Goal: Task Accomplishment & Management: Manage account settings

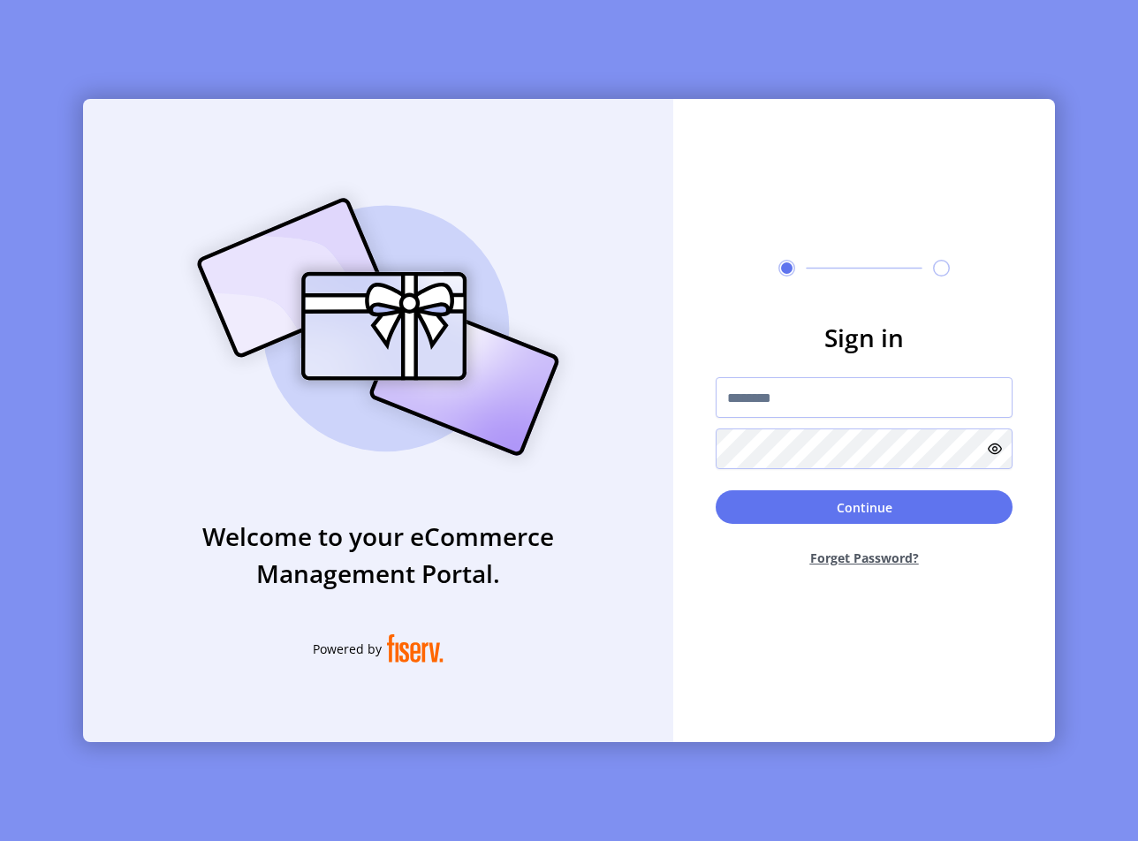
click at [316, 171] on div "Welcome to your eCommerce Management Portal. Powered by" at bounding box center [378, 420] width 590 height 643
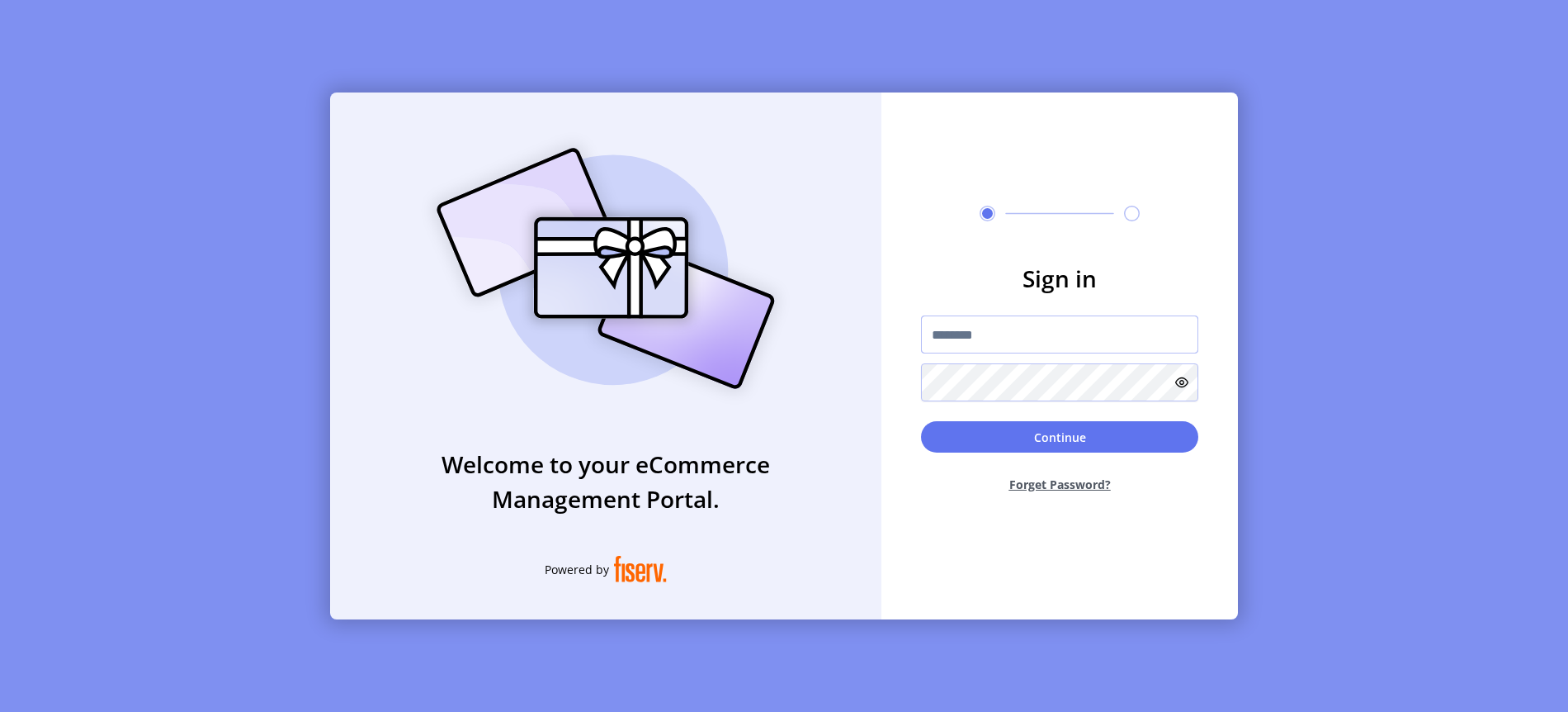
click at [961, 320] on input "text" at bounding box center [1059, 335] width 277 height 38
type input "**********"
click at [1084, 442] on button "Continue" at bounding box center [1059, 437] width 277 height 32
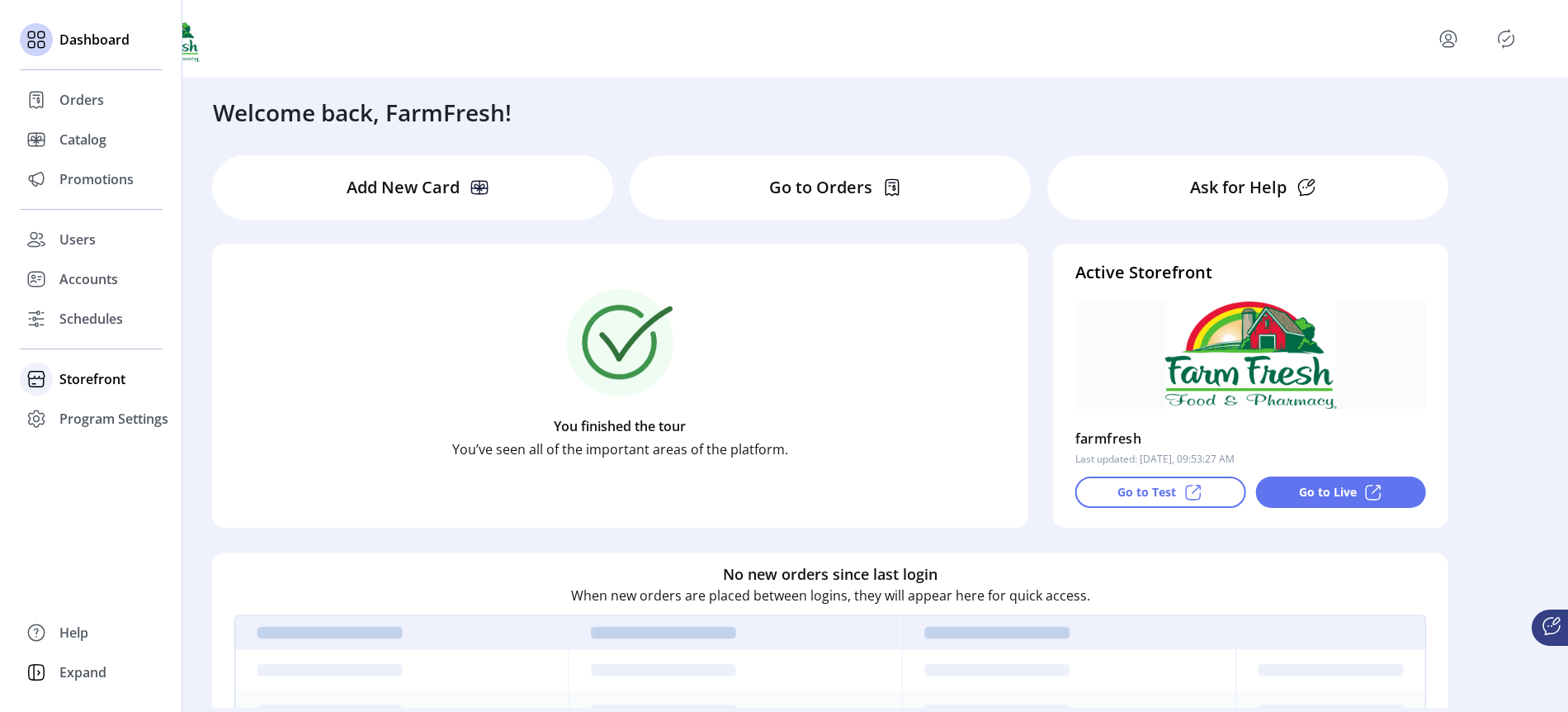
click at [67, 374] on span "Storefront" at bounding box center [92, 378] width 66 height 20
drag, startPoint x: 104, startPoint y: 408, endPoint x: 77, endPoint y: 467, distance: 64.9
click at [78, 465] on div "Dashboard Orders Catalog Promotions Users Accounts Schedules Storefront Configu…" at bounding box center [91, 255] width 143 height 472
click at [77, 471] on span "Program Settings" at bounding box center [114, 471] width 109 height 20
click at [77, 471] on div "Dashboard Orders Catalog Promotions Users Accounts Schedules Storefront Configu…" at bounding box center [91, 356] width 182 height 712
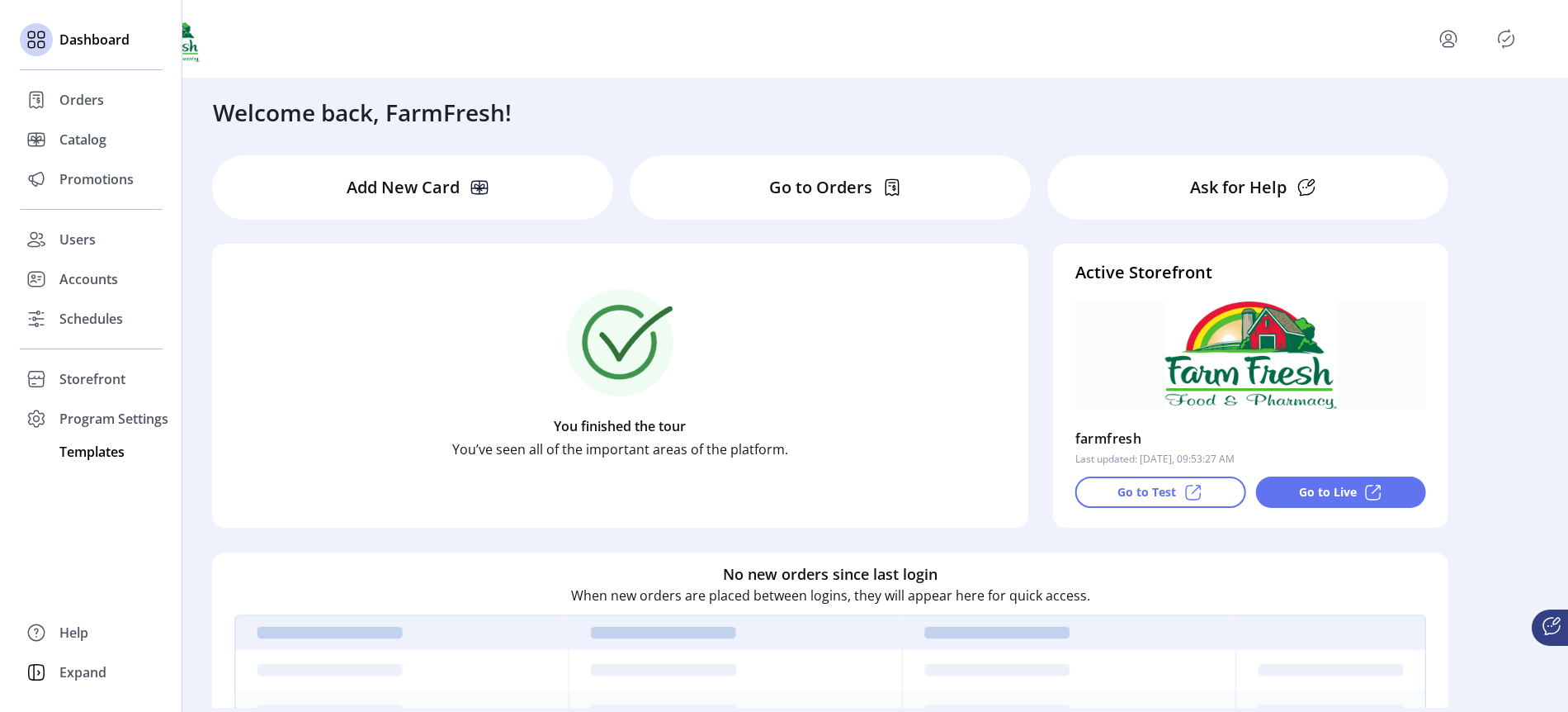
click at [94, 447] on span "Templates" at bounding box center [92, 451] width 65 height 20
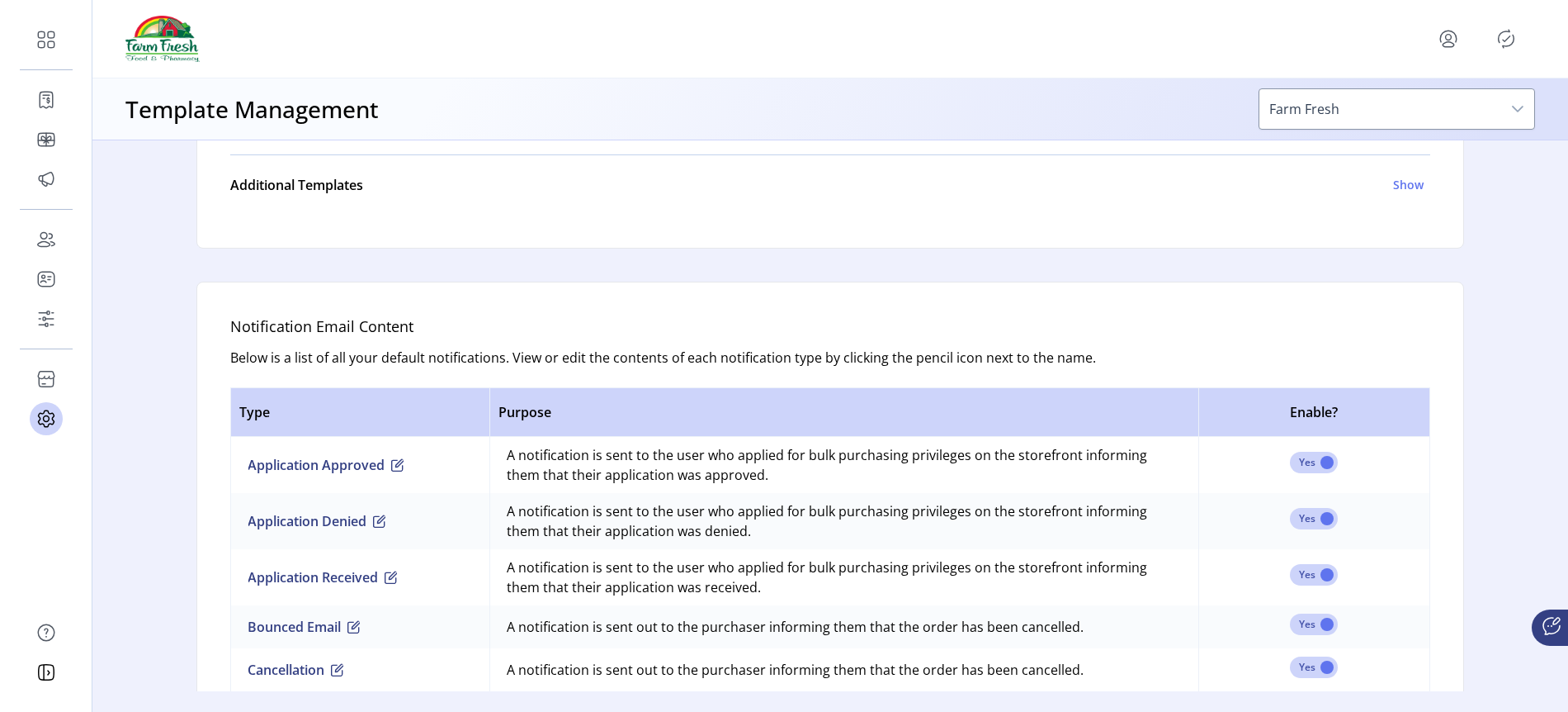
scroll to position [849, 0]
click at [1500, 45] on icon "Publisher Panel" at bounding box center [1506, 38] width 26 height 26
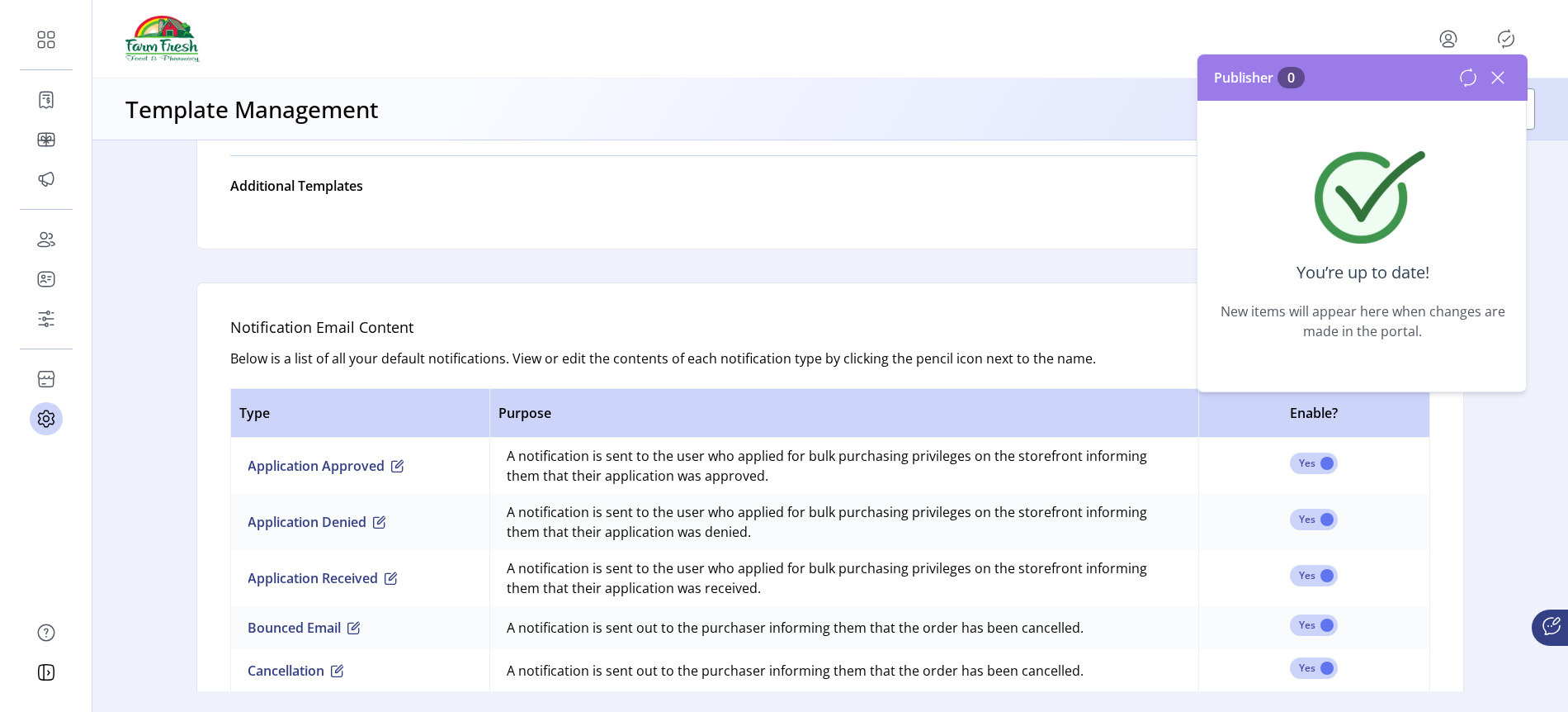
click at [1101, 306] on div "Notification Email Content Below is a list of all your default notifications. V…" at bounding box center [829, 704] width 1267 height 844
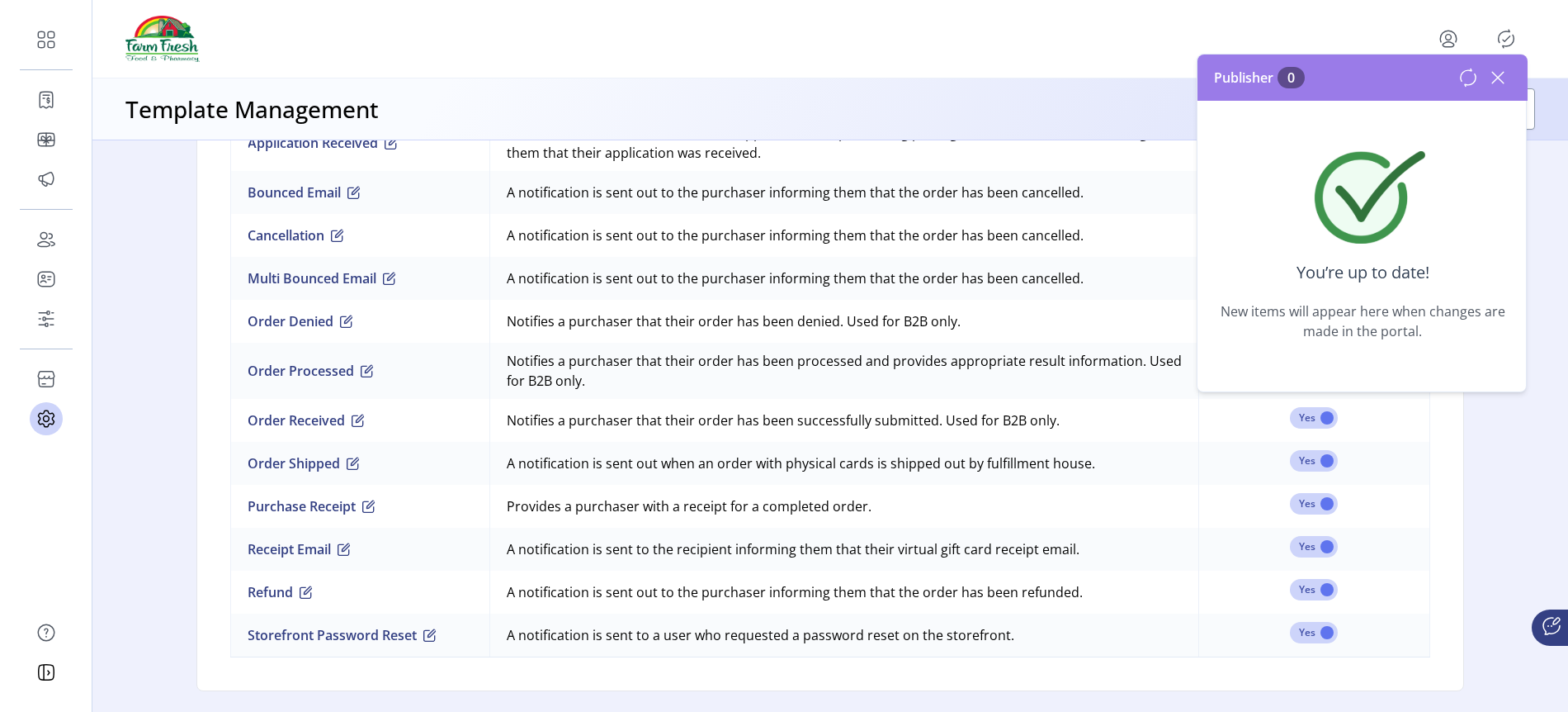
scroll to position [832, 0]
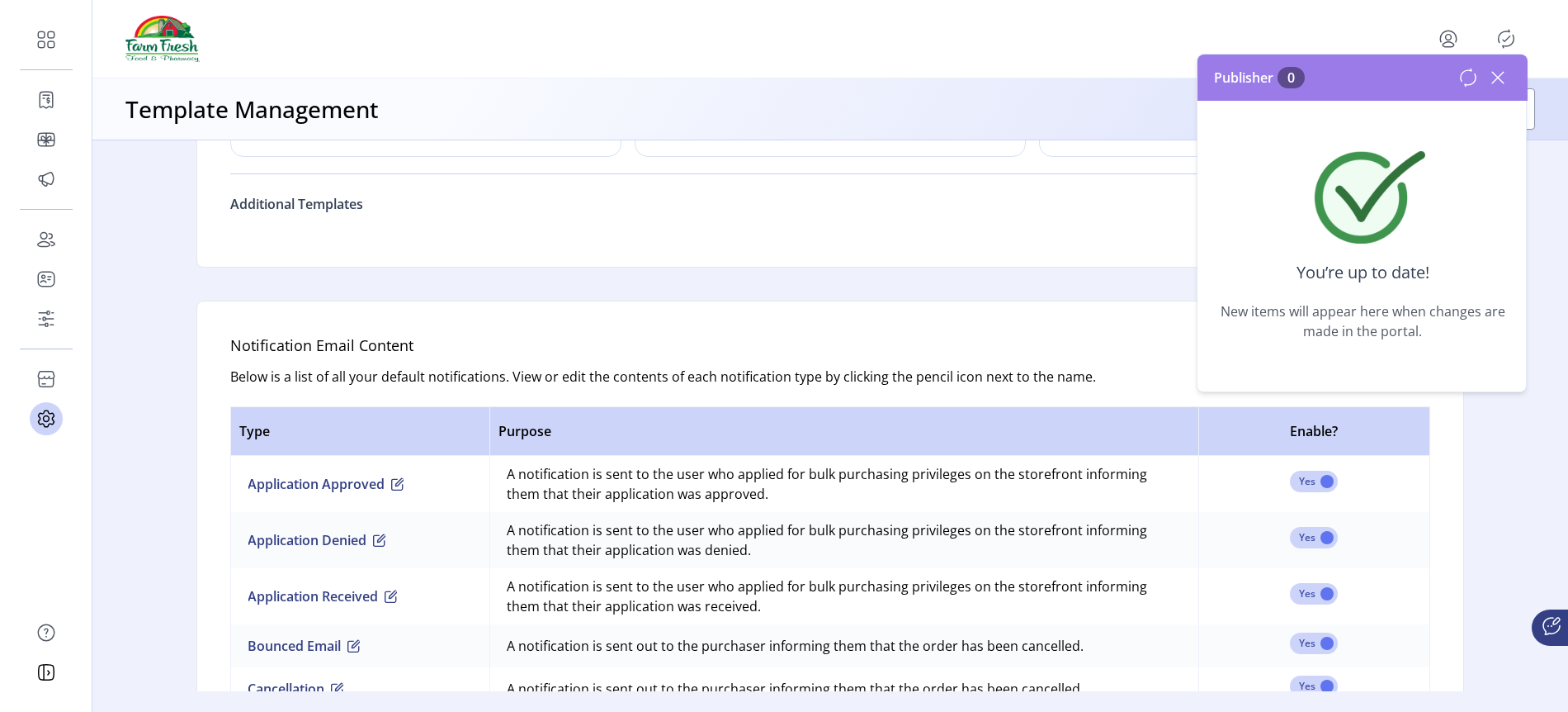
click at [353, 214] on link "Additional Templates Show" at bounding box center [830, 204] width 1200 height 39
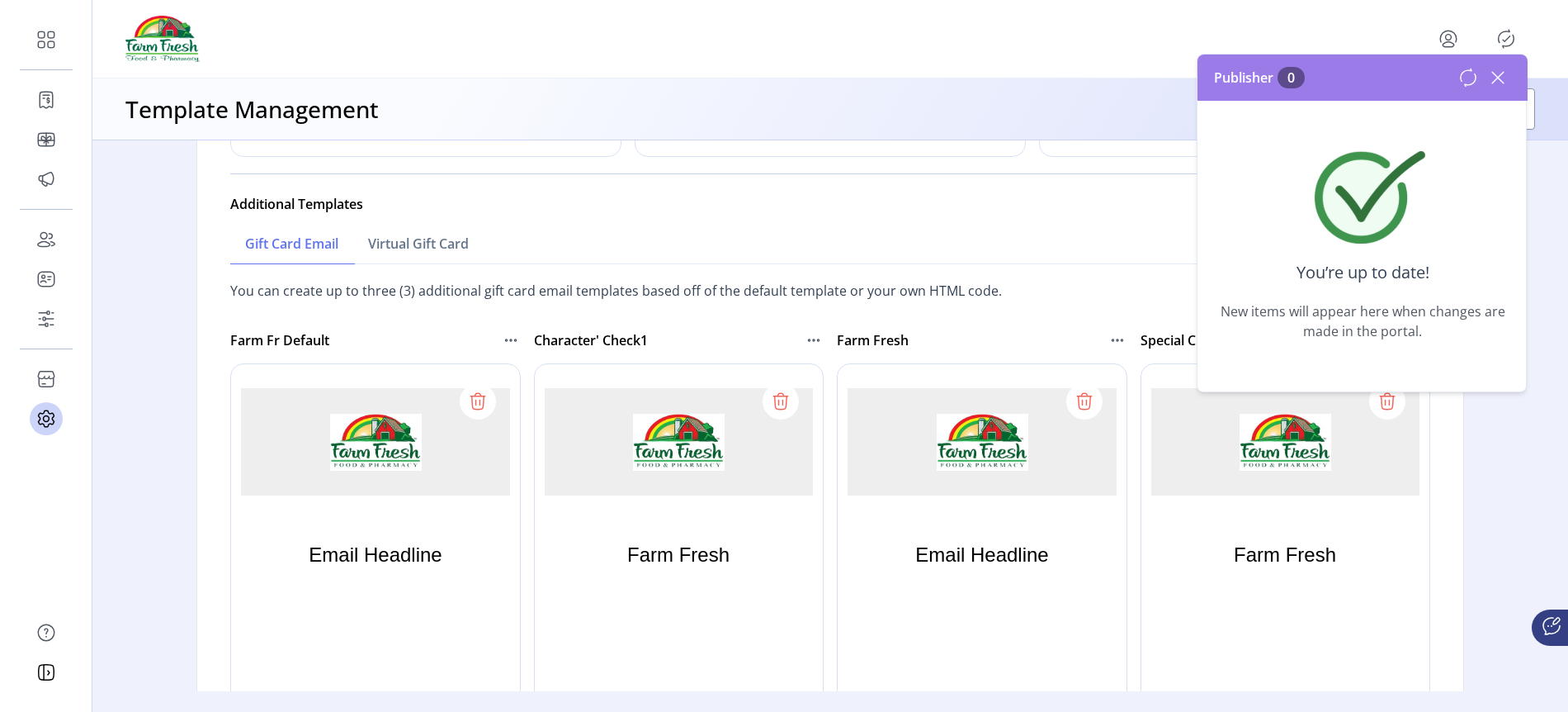
click at [501, 343] on icon at bounding box center [510, 339] width 20 height 20
click at [535, 394] on span "Send Preview" at bounding box center [579, 395] width 137 height 13
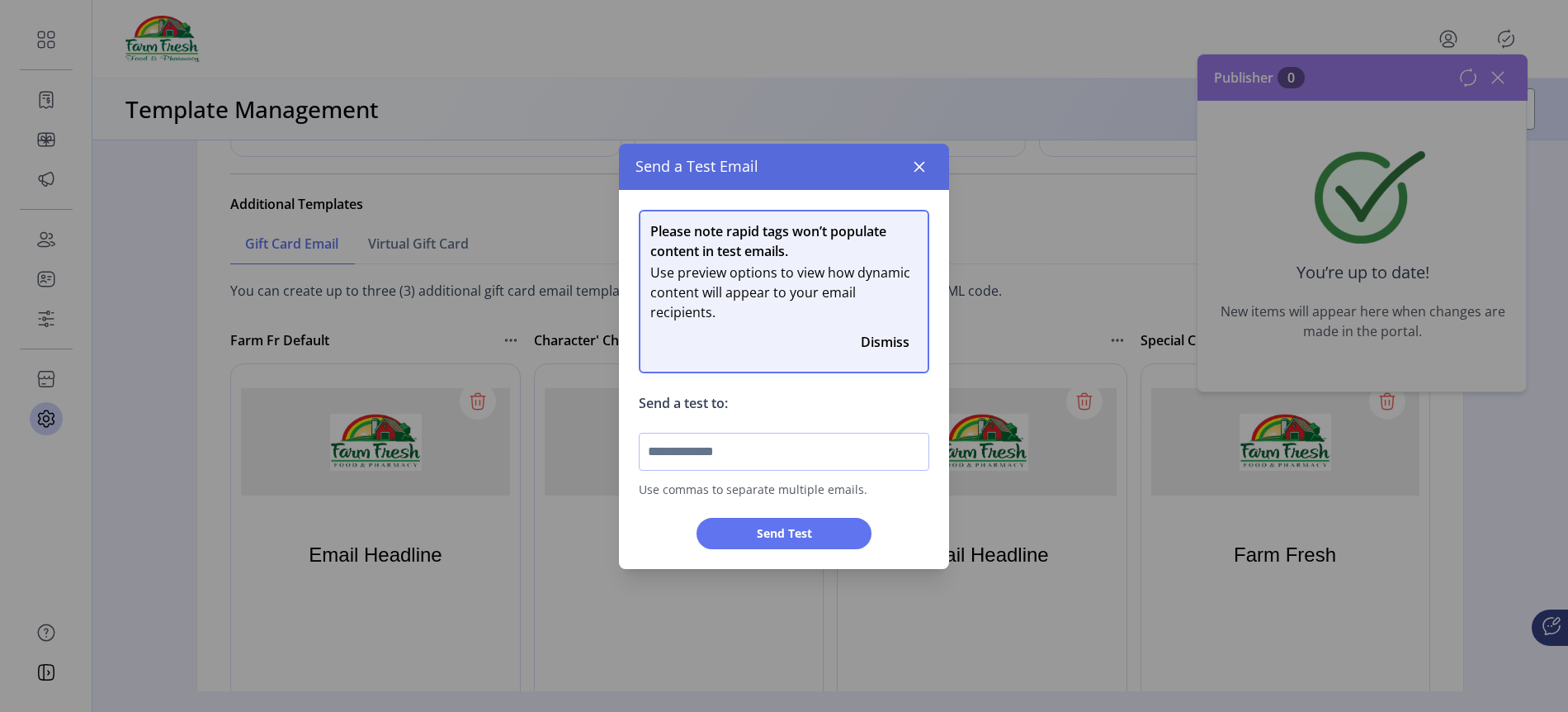
click at [654, 461] on input "text" at bounding box center [784, 451] width 290 height 38
click at [788, 451] on input "**********" at bounding box center [784, 451] width 290 height 38
type input "**********"
click at [791, 543] on button "Send Test" at bounding box center [784, 534] width 174 height 32
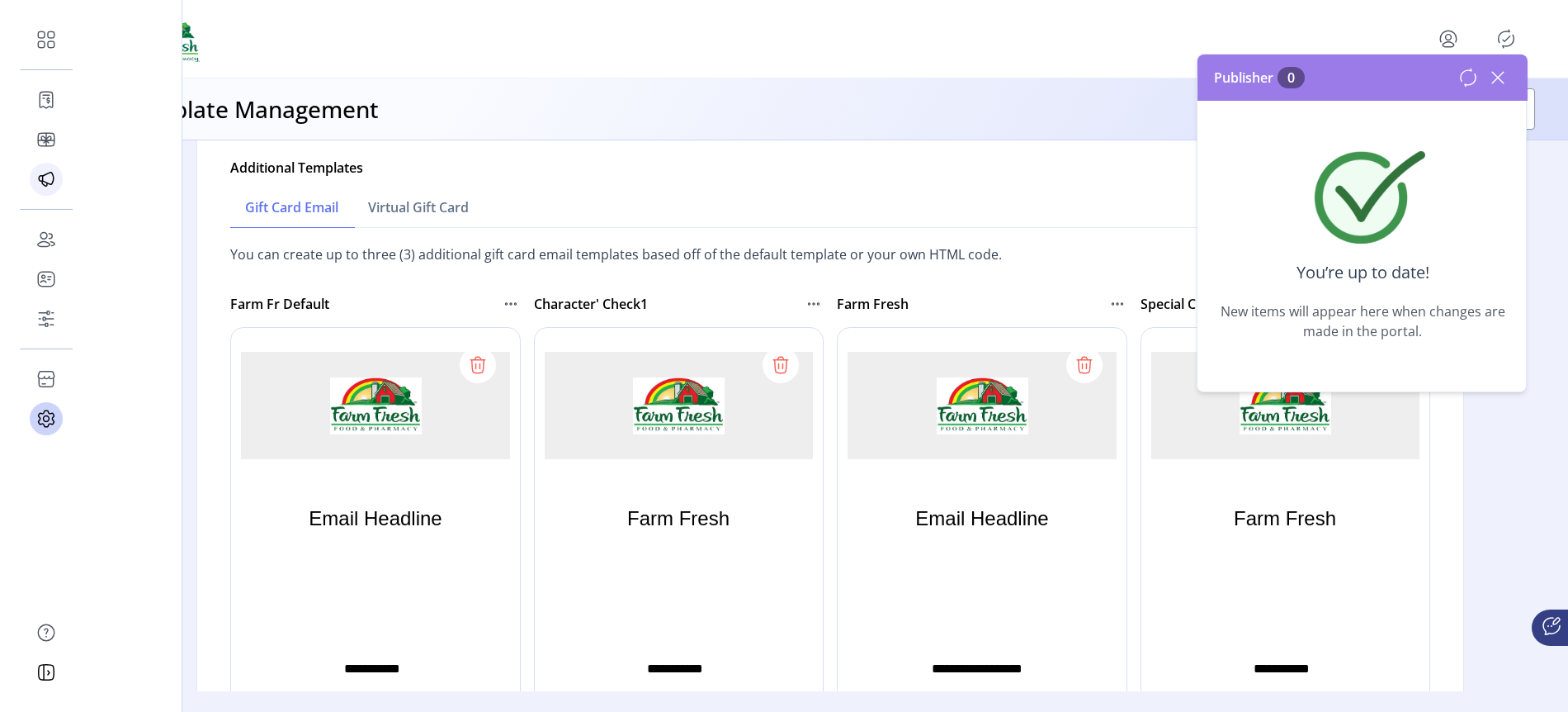
scroll to position [873, 0]
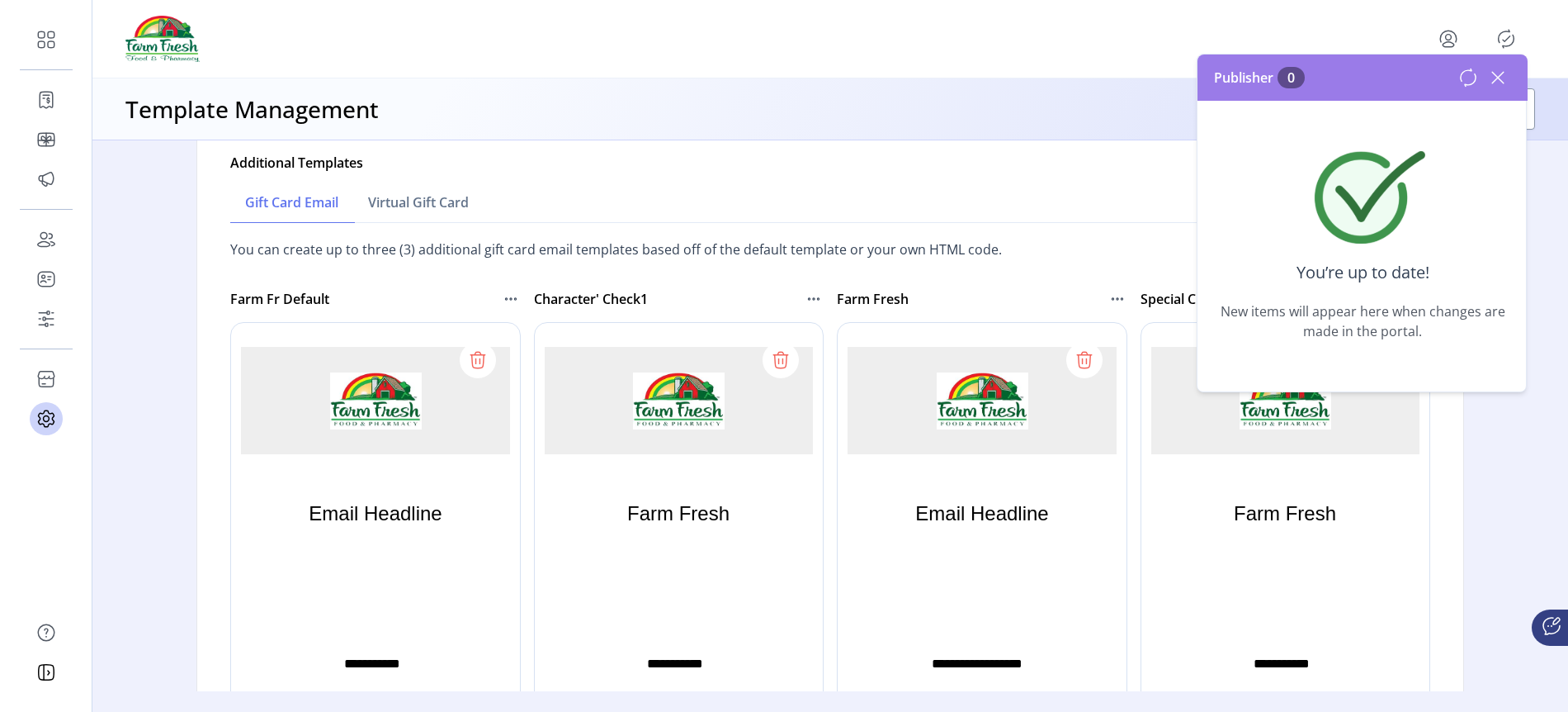
click at [501, 301] on icon at bounding box center [510, 298] width 20 height 20
click at [530, 349] on span "Send Preview" at bounding box center [579, 354] width 137 height 13
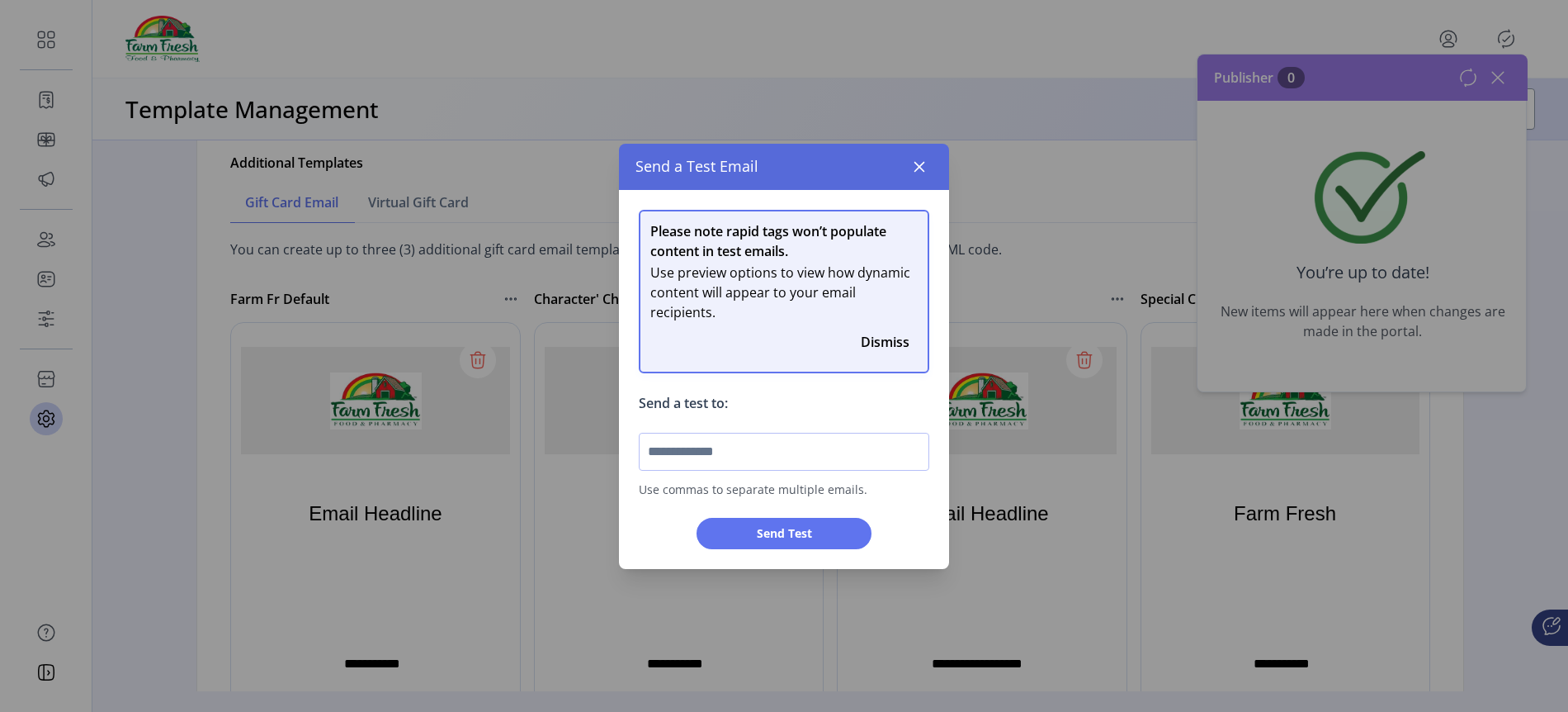
click at [694, 455] on input "text" at bounding box center [784, 451] width 290 height 38
type input "**********"
click at [786, 529] on span "Send Test" at bounding box center [784, 533] width 131 height 18
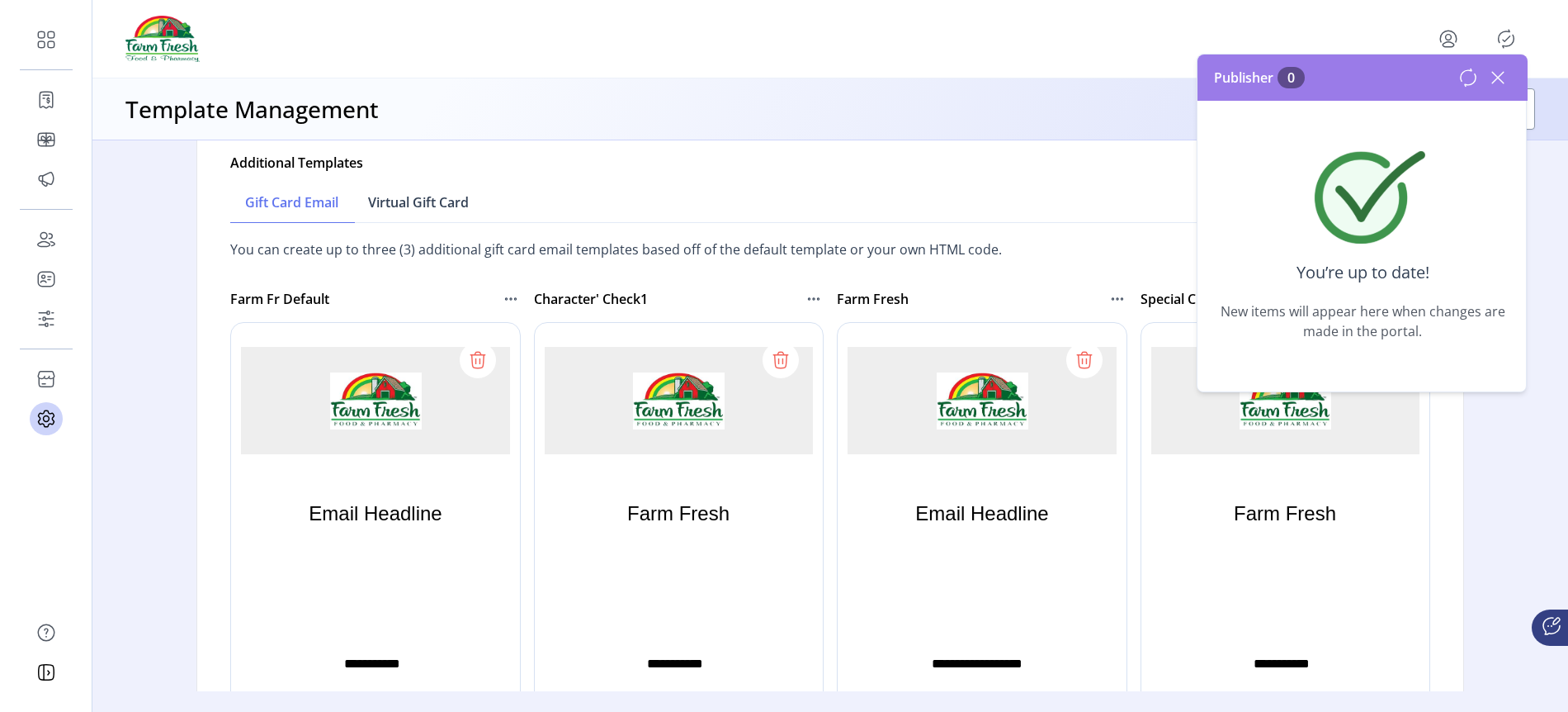
click at [438, 206] on span "Virtual Gift Card" at bounding box center [418, 202] width 101 height 13
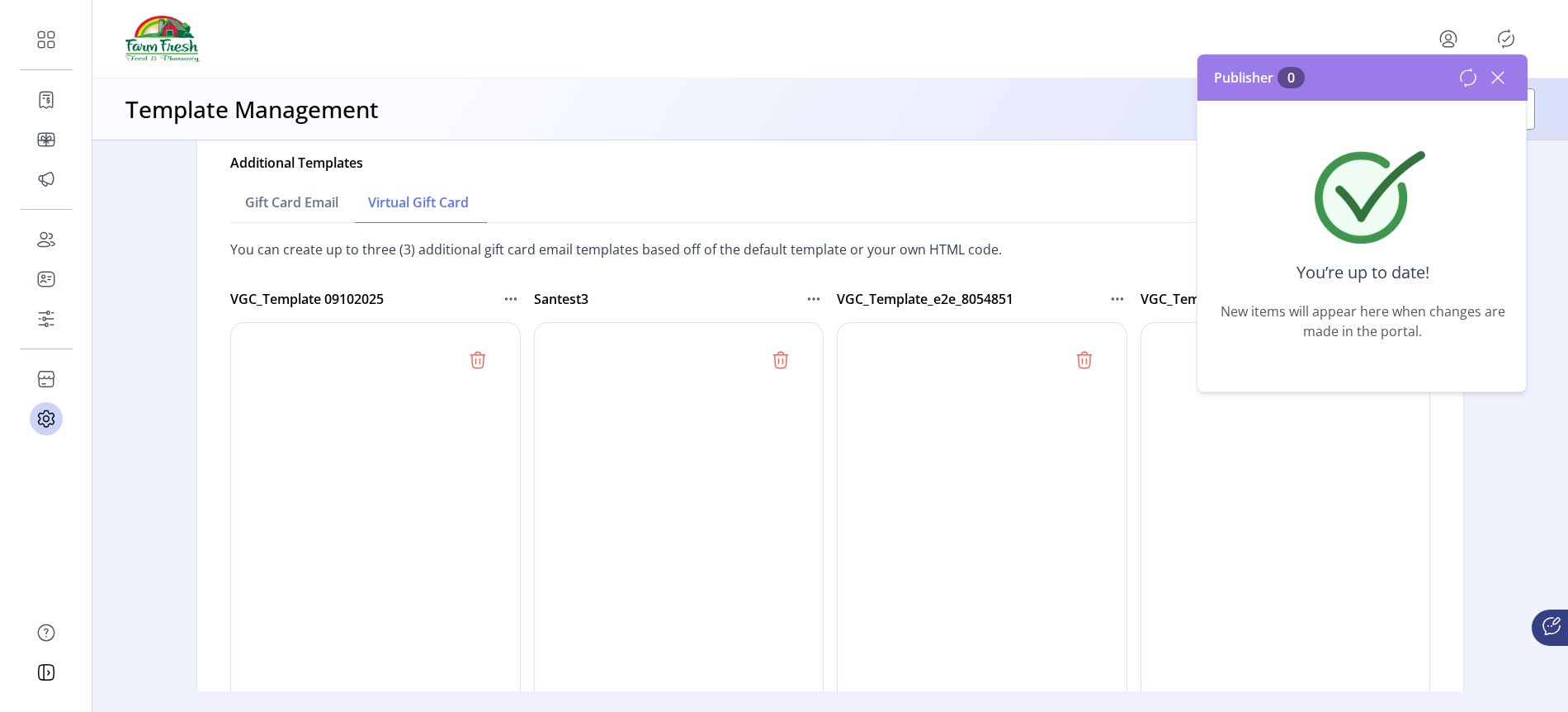
scroll to position [0, 0]
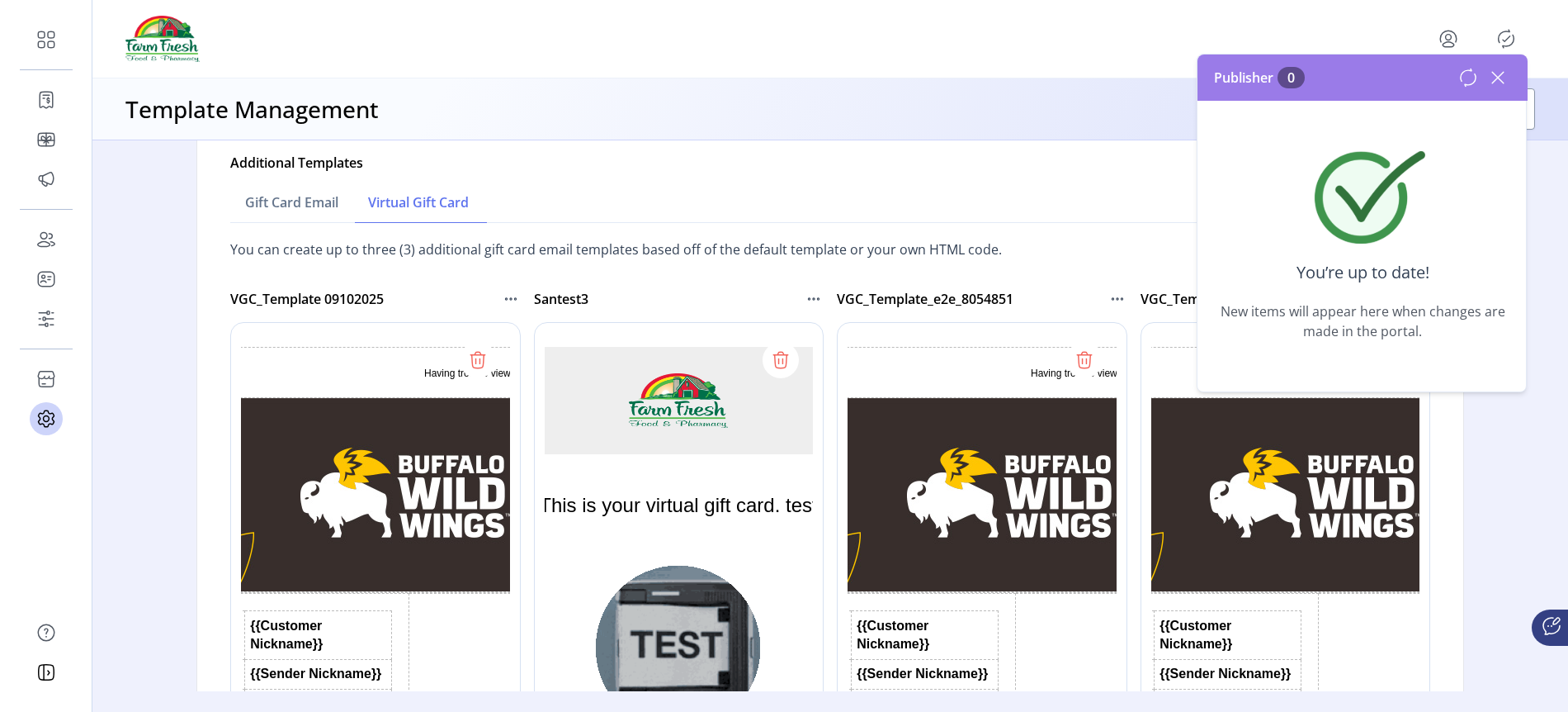
click at [506, 299] on icon at bounding box center [510, 298] width 20 height 20
click at [527, 318] on link "Edit Template" at bounding box center [579, 328] width 157 height 26
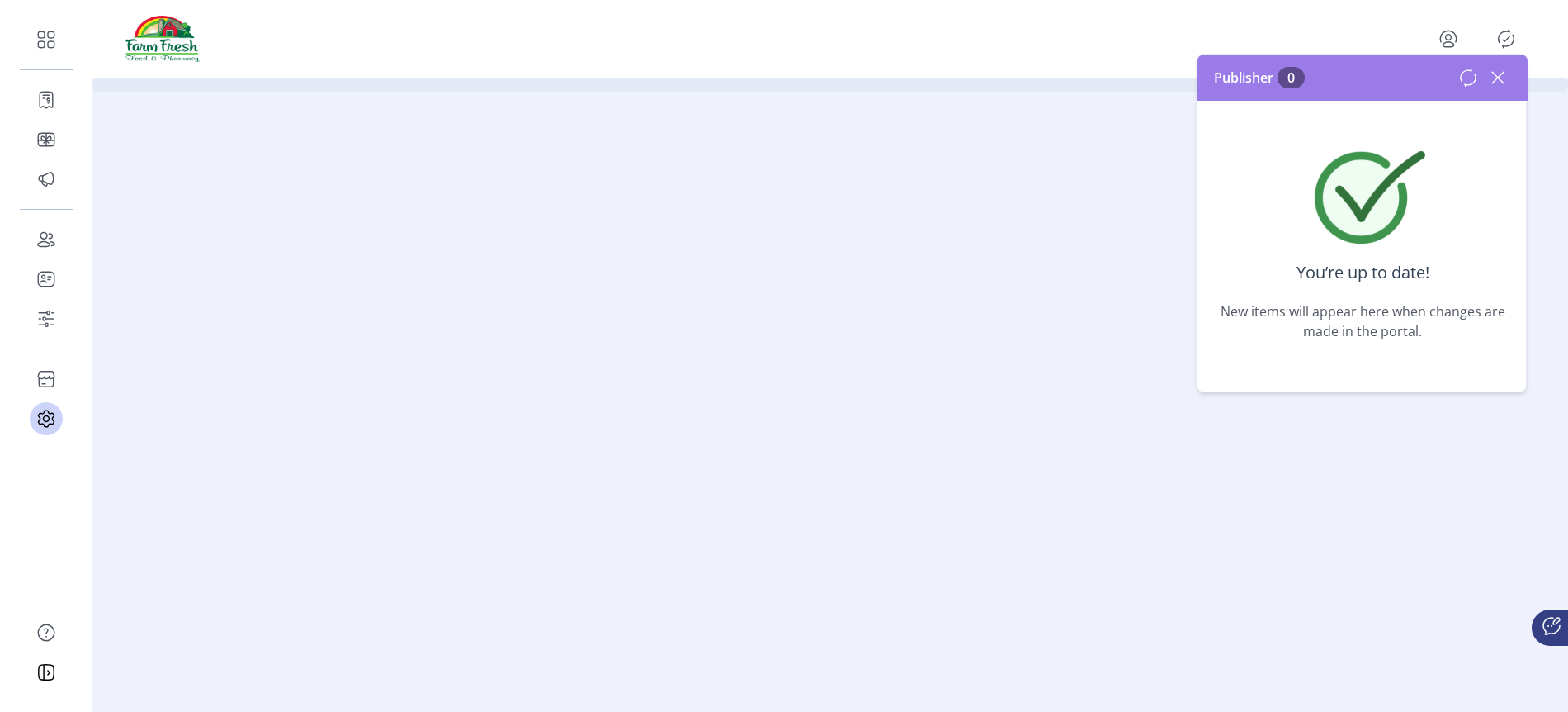
click at [1500, 72] on icon at bounding box center [1498, 78] width 26 height 26
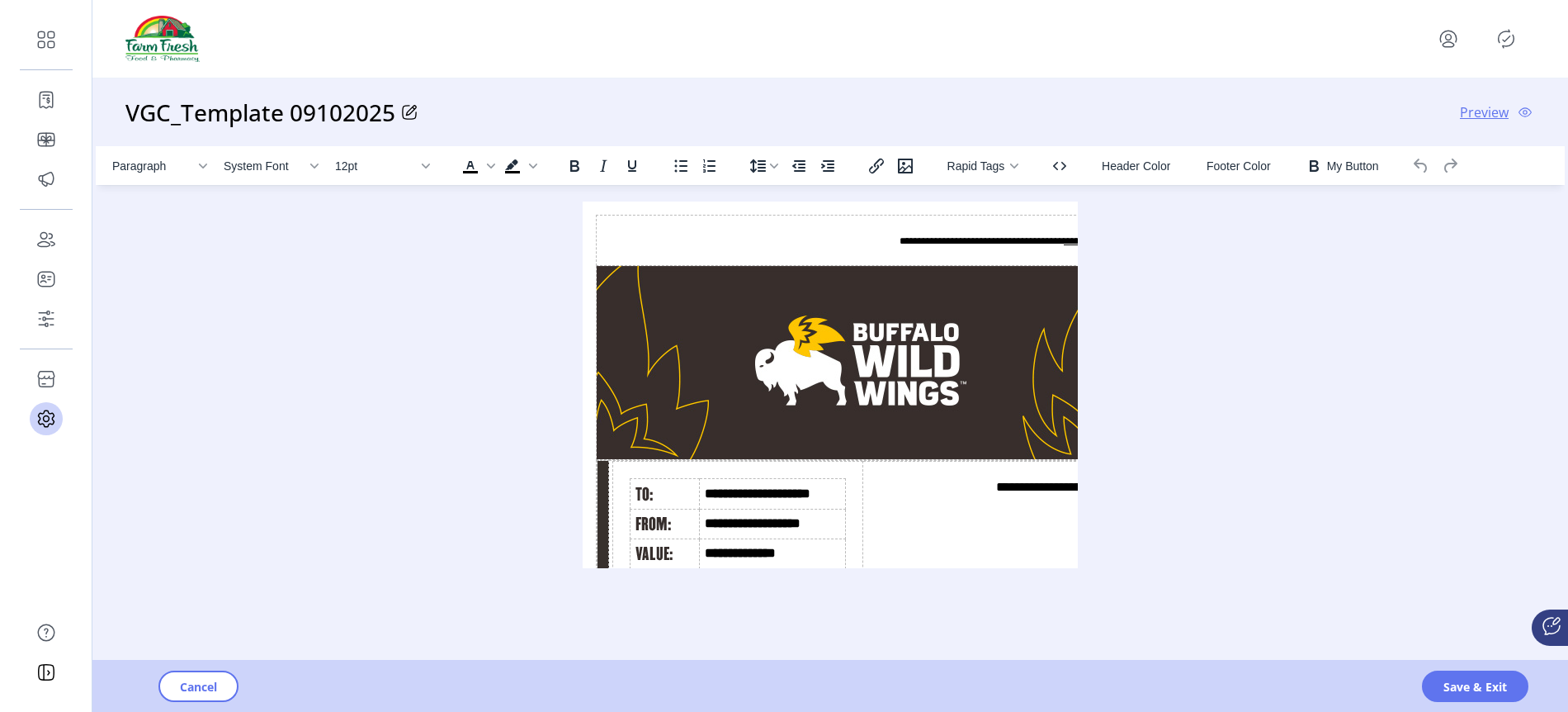
click at [1471, 117] on span "Preview" at bounding box center [1484, 112] width 49 height 20
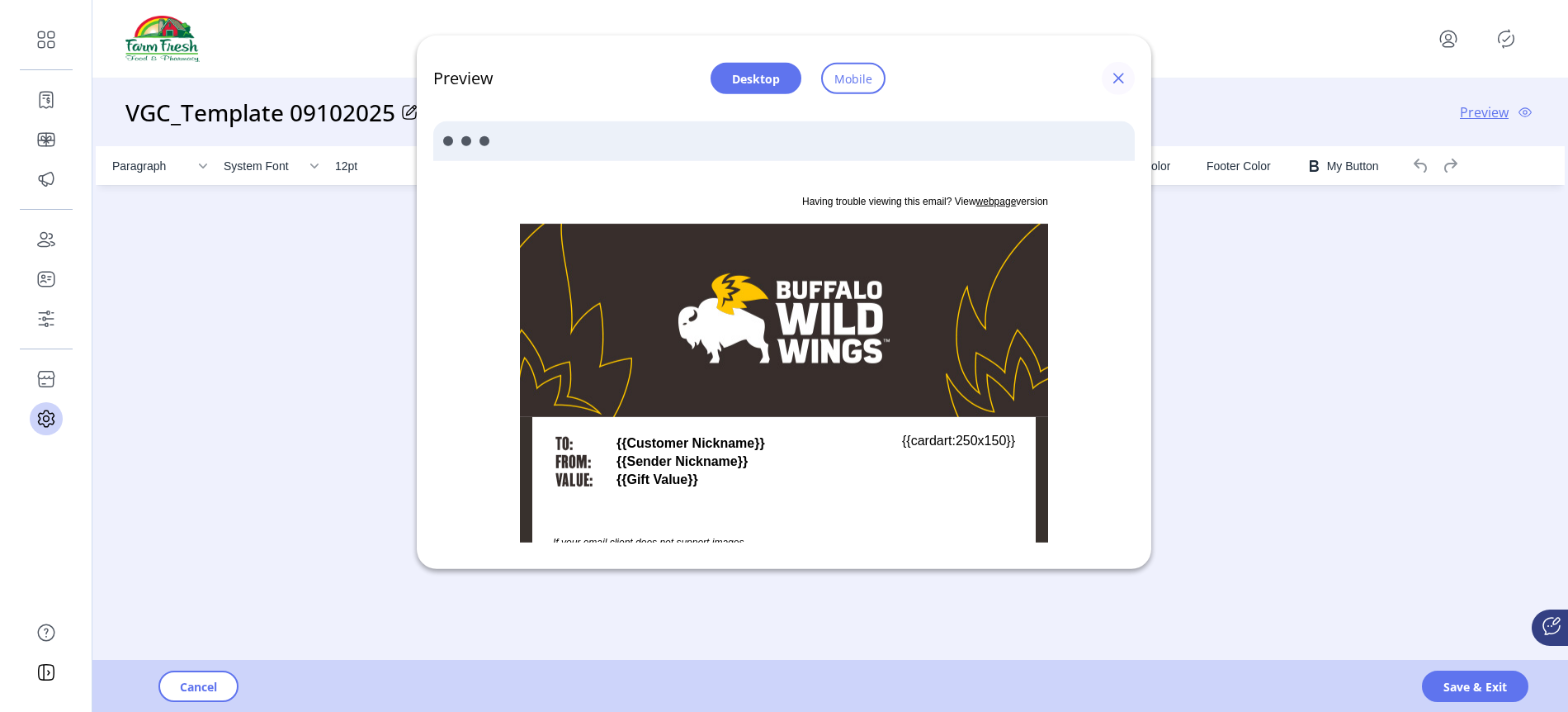
click at [1114, 75] on span "button" at bounding box center [1118, 78] width 13 height 13
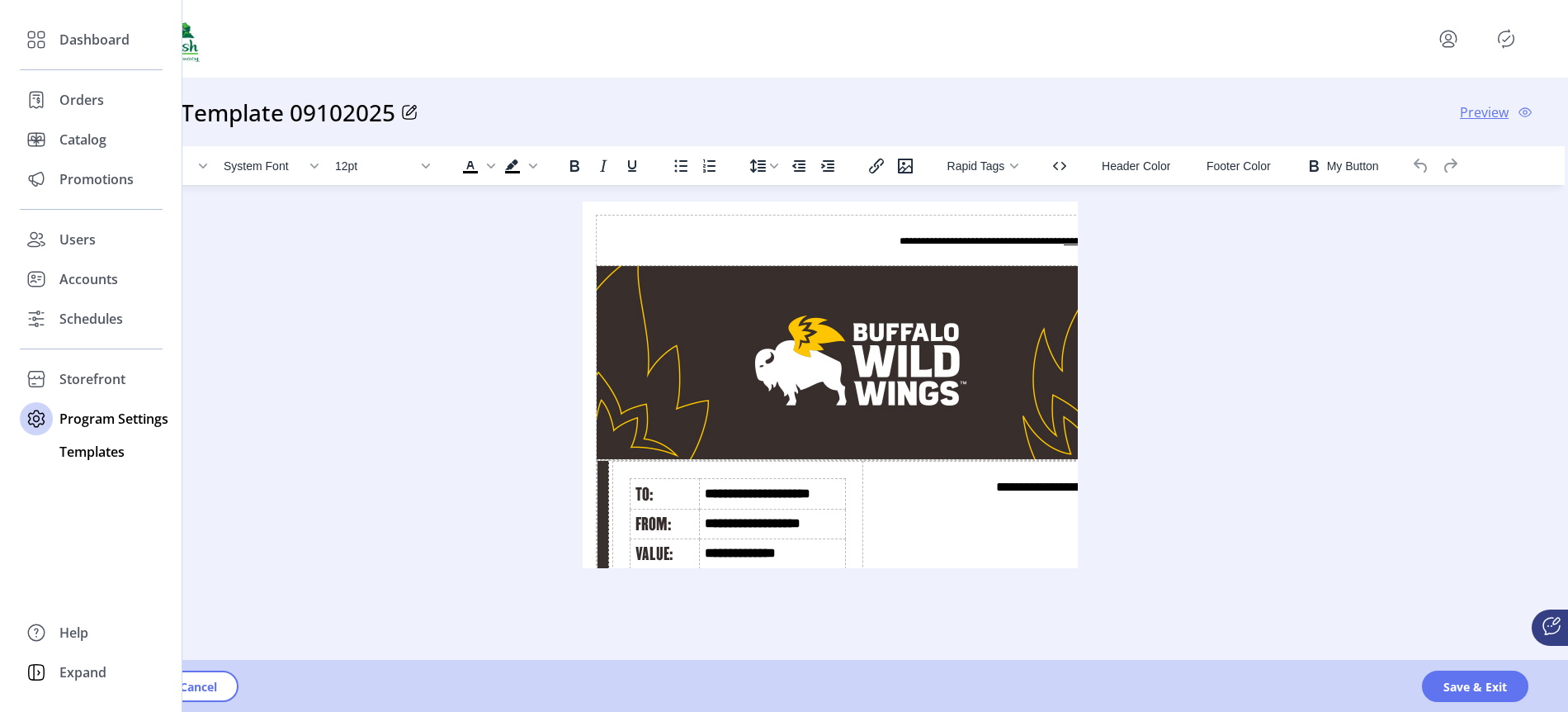
click at [93, 449] on span "Templates" at bounding box center [92, 451] width 65 height 20
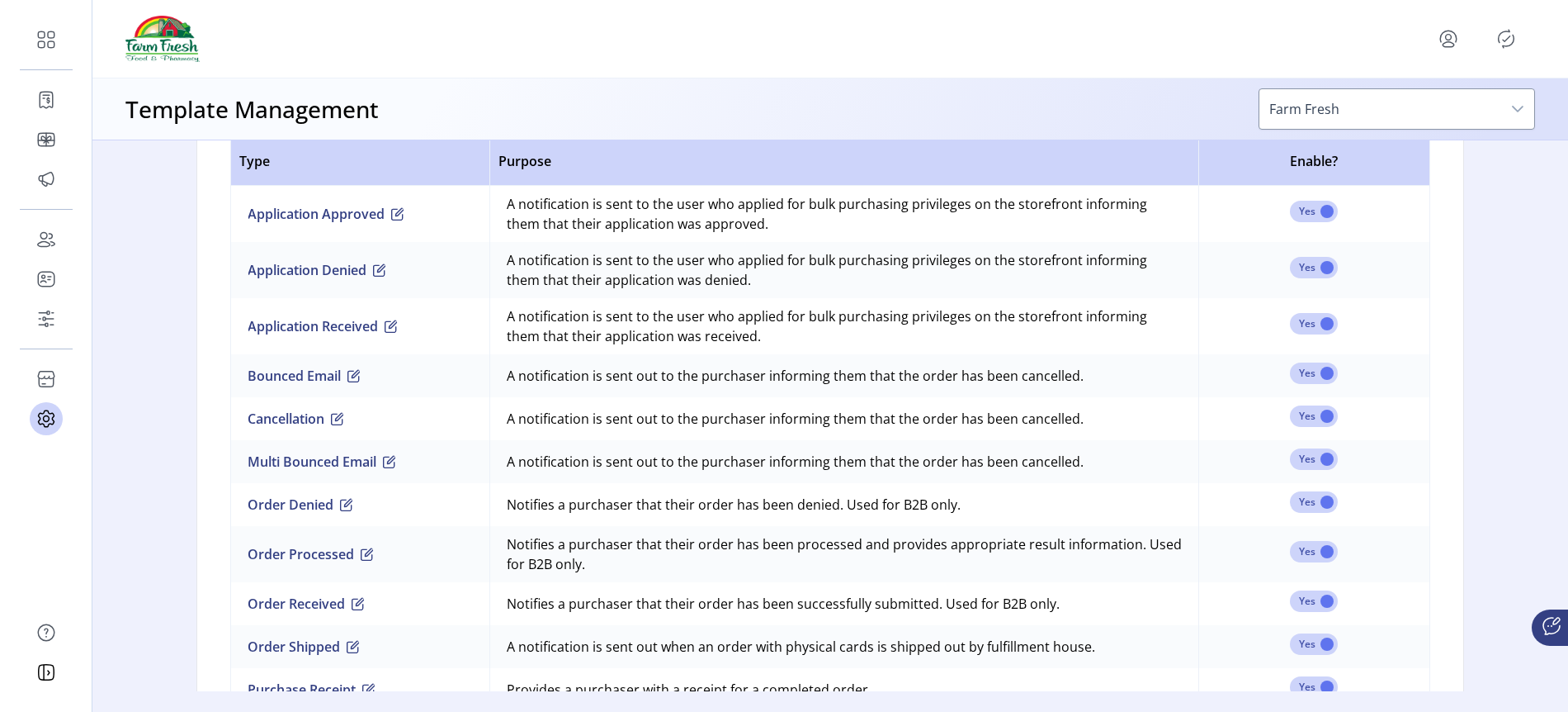
scroll to position [1093, 0]
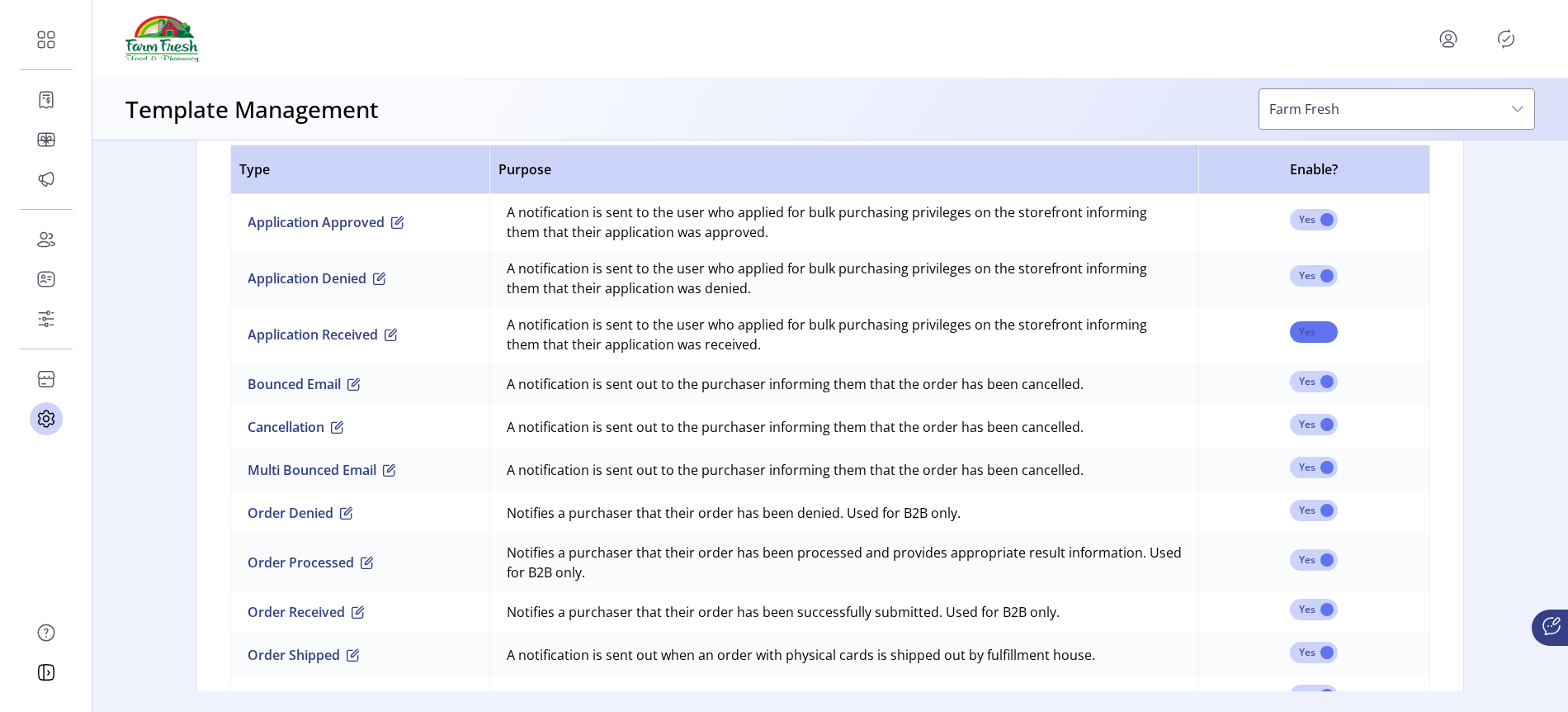
click at [1293, 334] on span at bounding box center [1313, 332] width 48 height 21
click at [364, 332] on button "Application Received" at bounding box center [322, 334] width 150 height 20
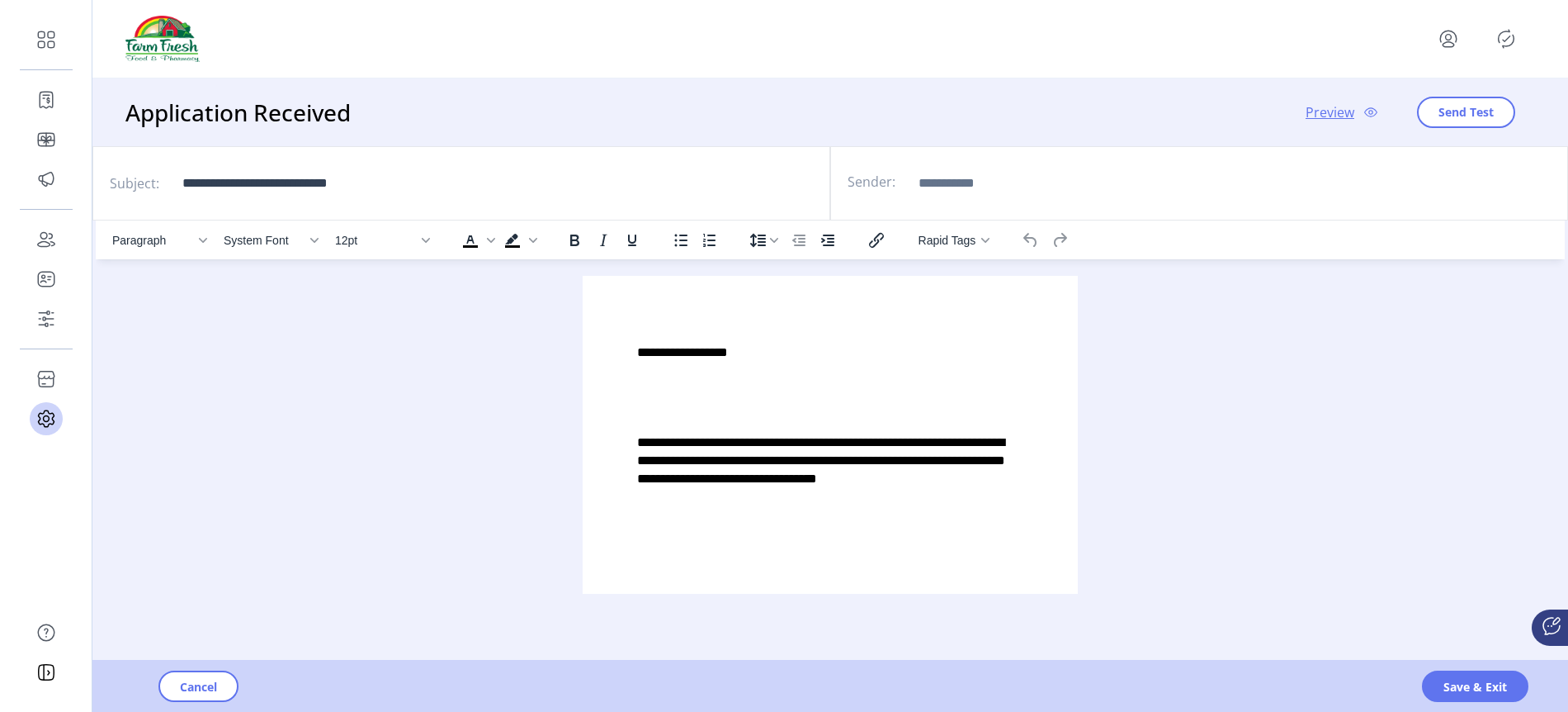
click at [996, 479] on p "**********" at bounding box center [830, 460] width 387 height 55
click at [1447, 697] on button "Save & Exit" at bounding box center [1476, 687] width 106 height 32
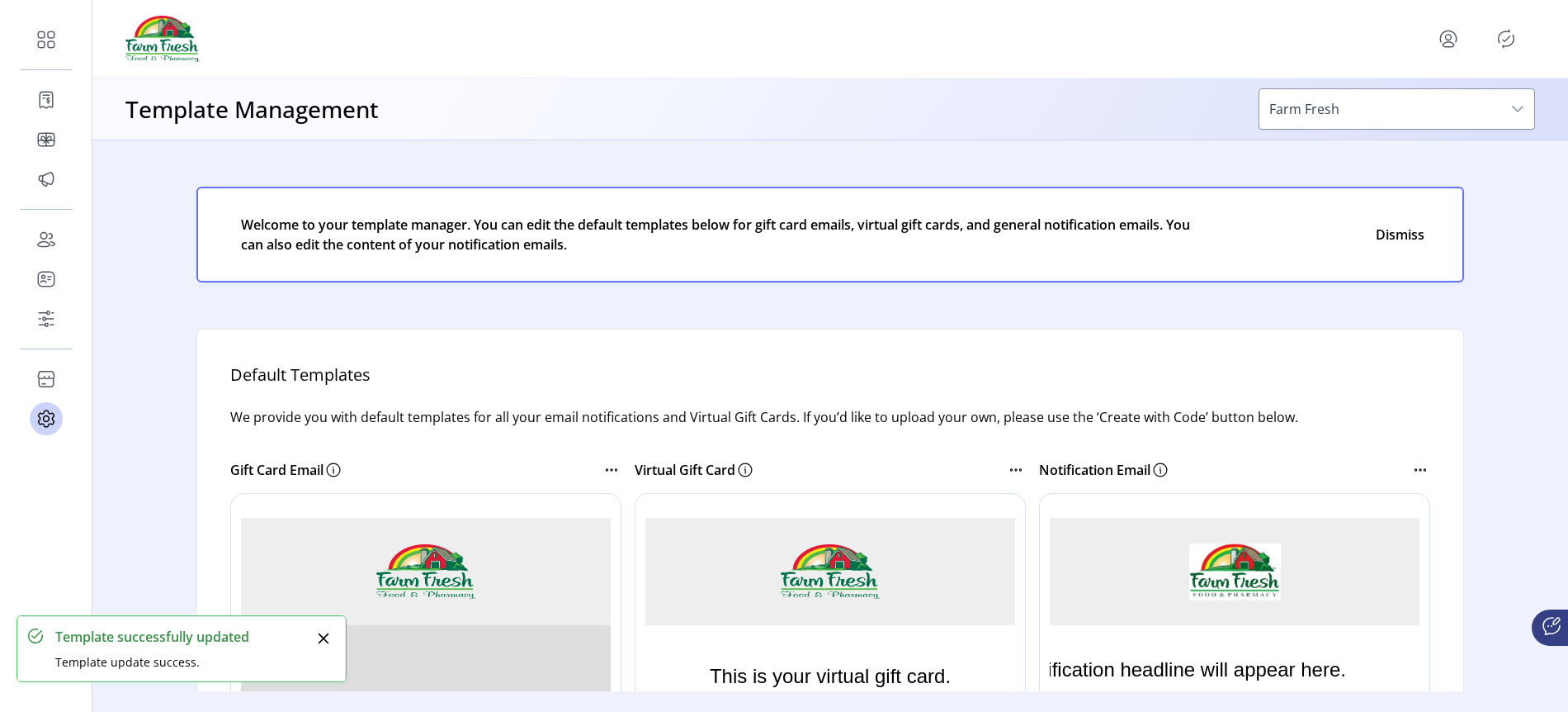
click at [1501, 34] on icon "Publisher Panel" at bounding box center [1506, 38] width 26 height 26
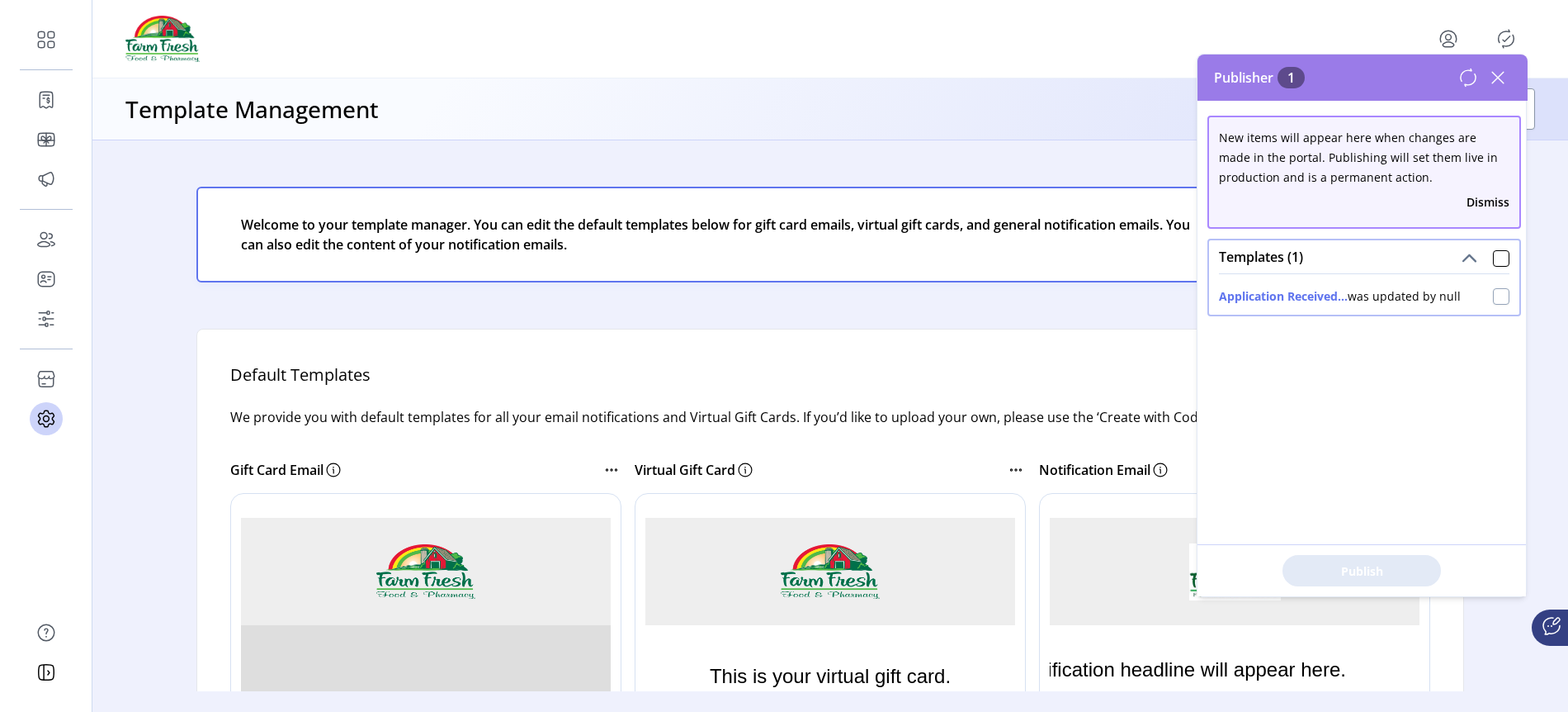
click at [1493, 293] on div at bounding box center [1502, 296] width 17 height 17
click at [1343, 551] on div "Publish 1 Items" at bounding box center [1362, 570] width 329 height 52
click at [1343, 555] on button "Publish 1 Items" at bounding box center [1362, 571] width 159 height 32
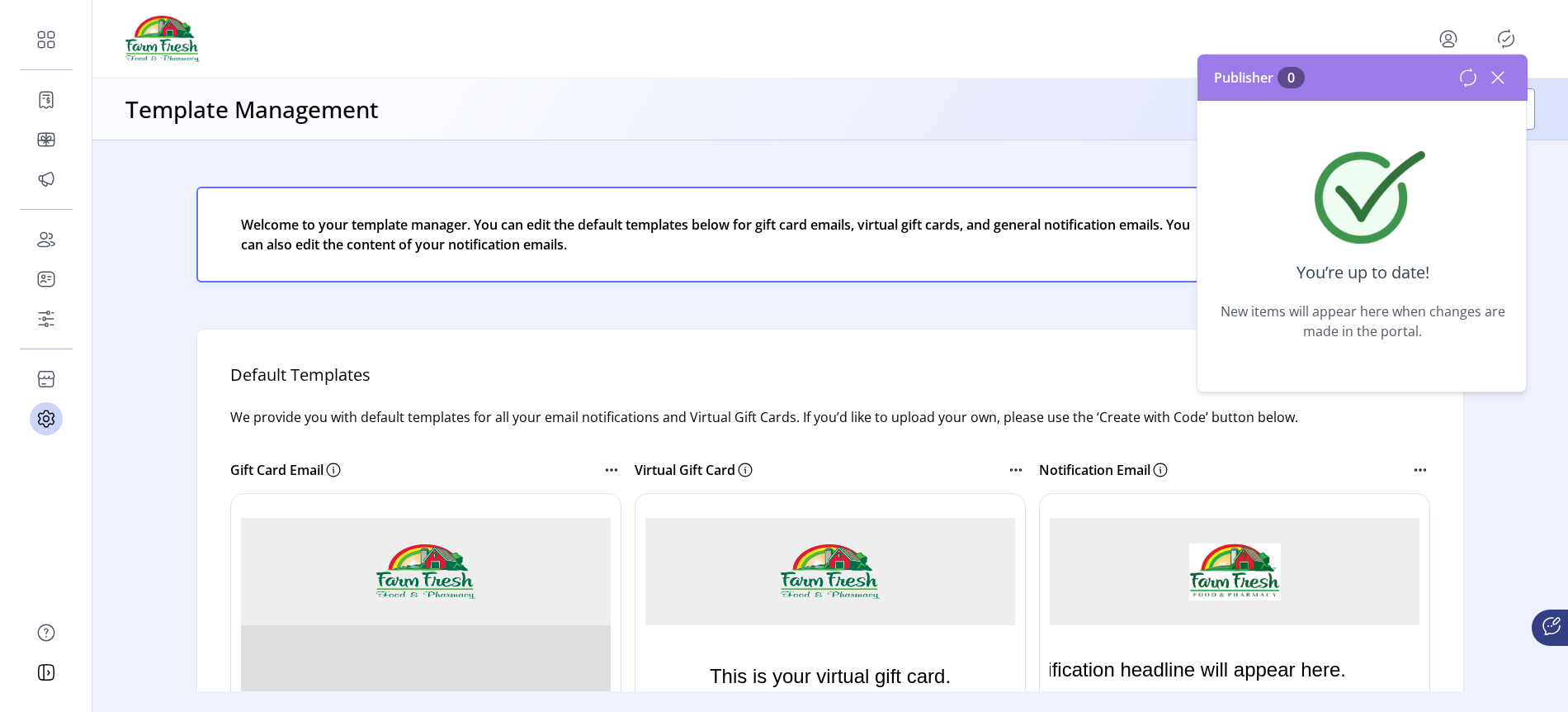
click at [1496, 78] on icon at bounding box center [1498, 78] width 11 height 11
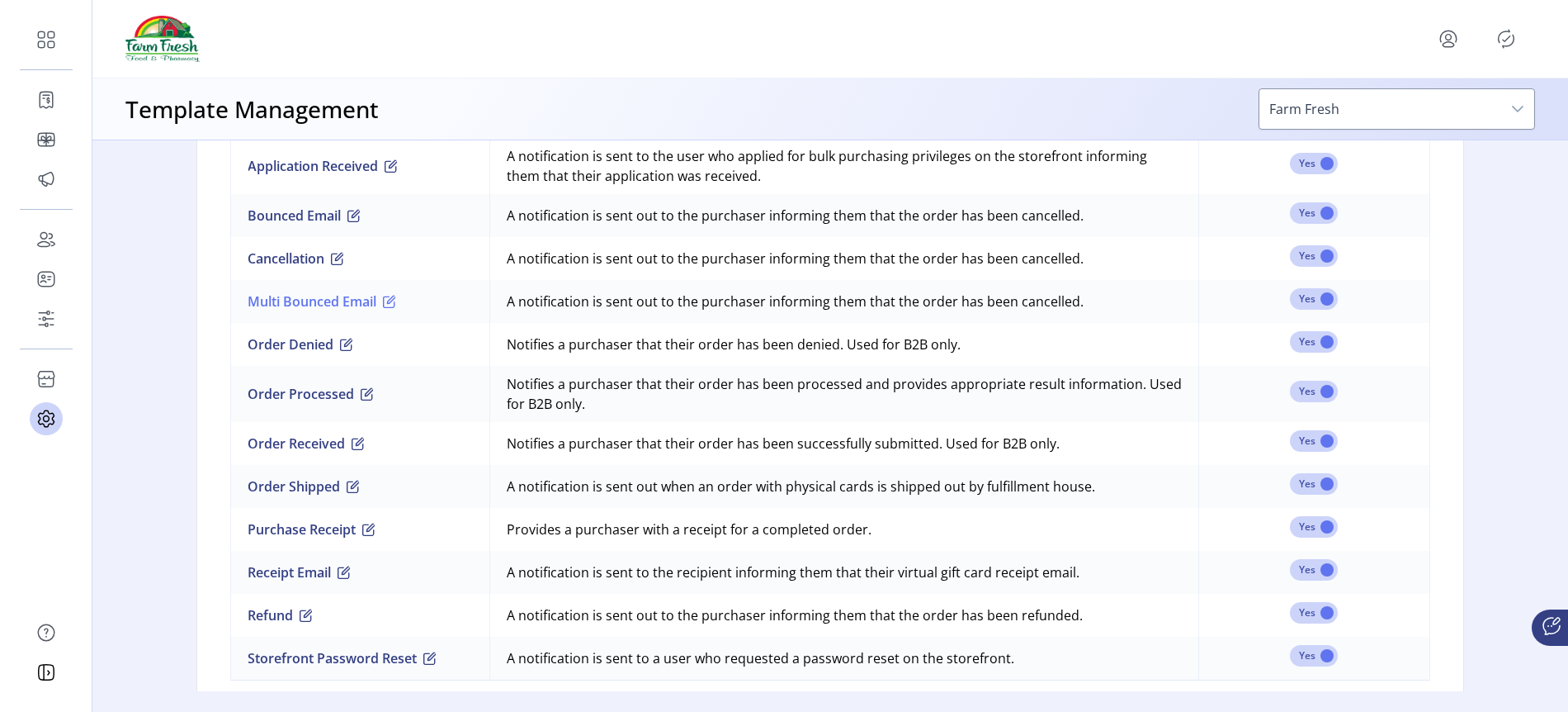
scroll to position [1259, 0]
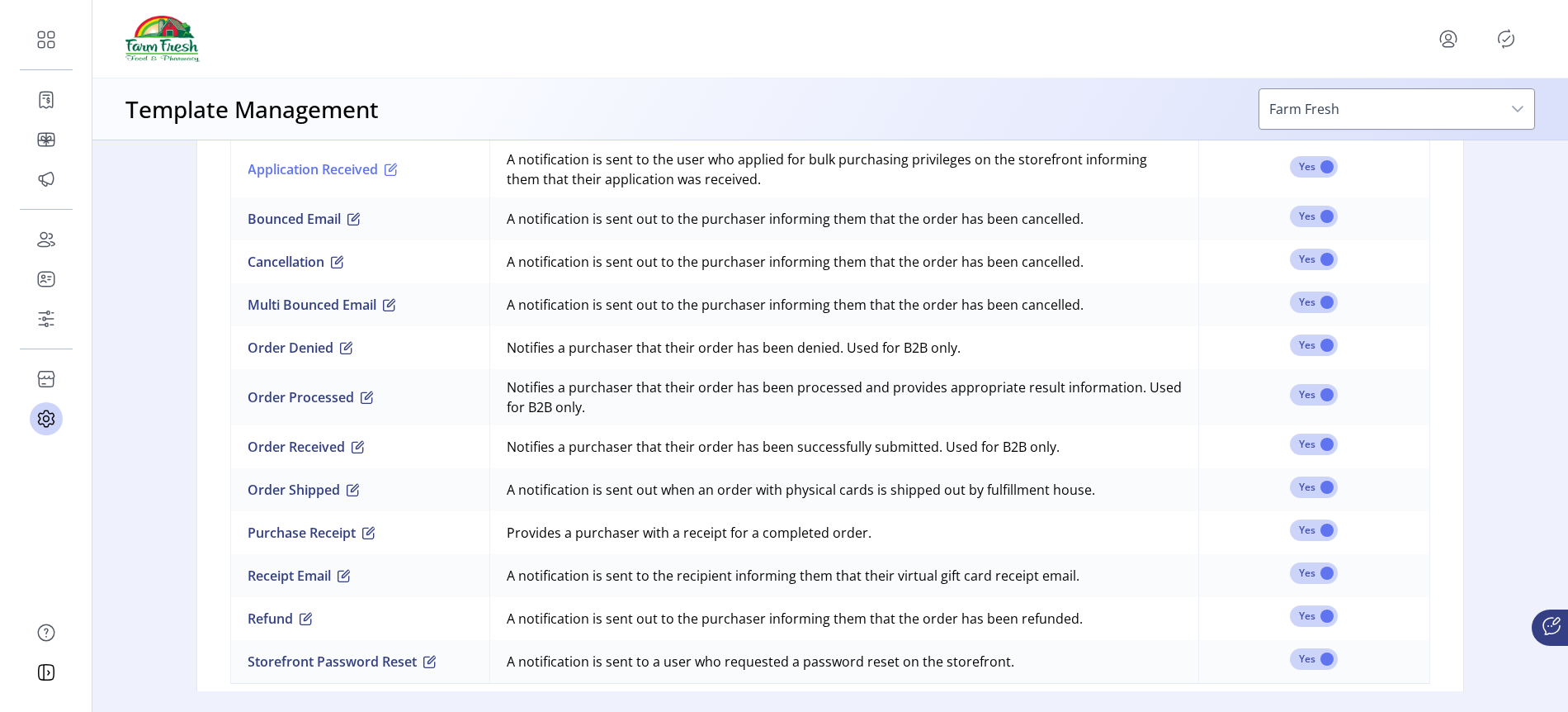
click at [367, 175] on button "Application Received" at bounding box center [322, 169] width 150 height 20
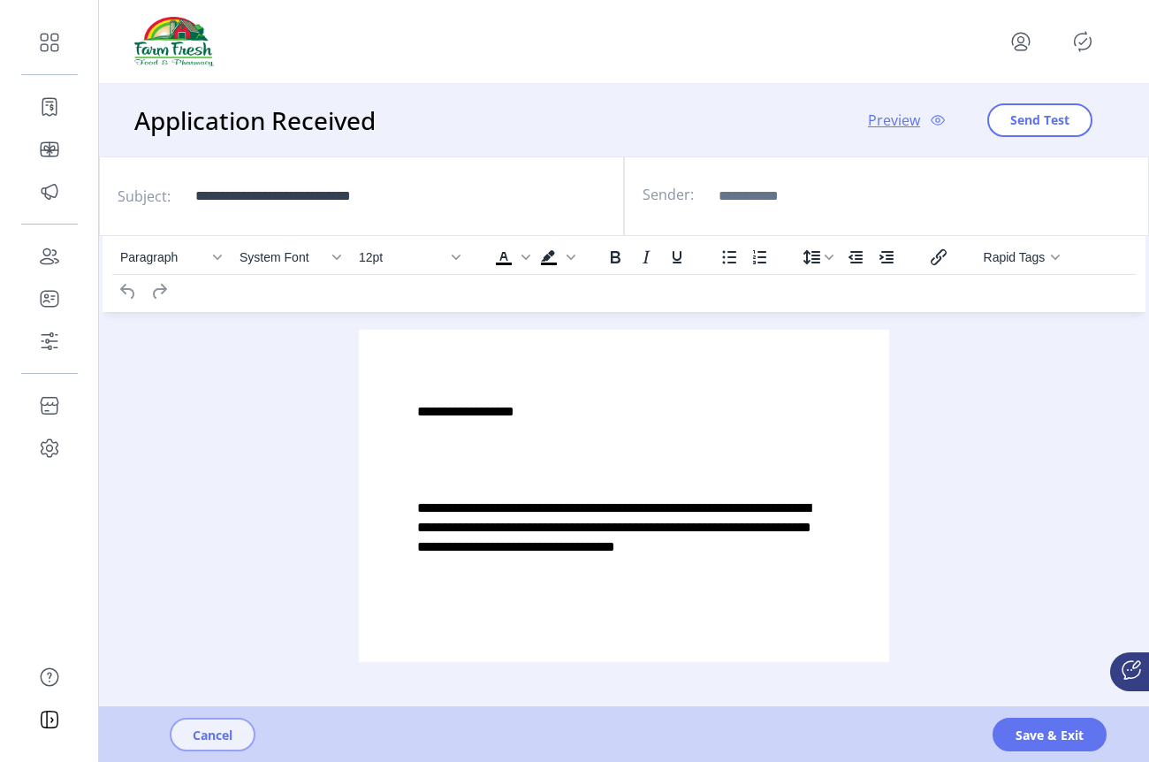
click at [237, 735] on button "Cancel" at bounding box center [213, 735] width 86 height 34
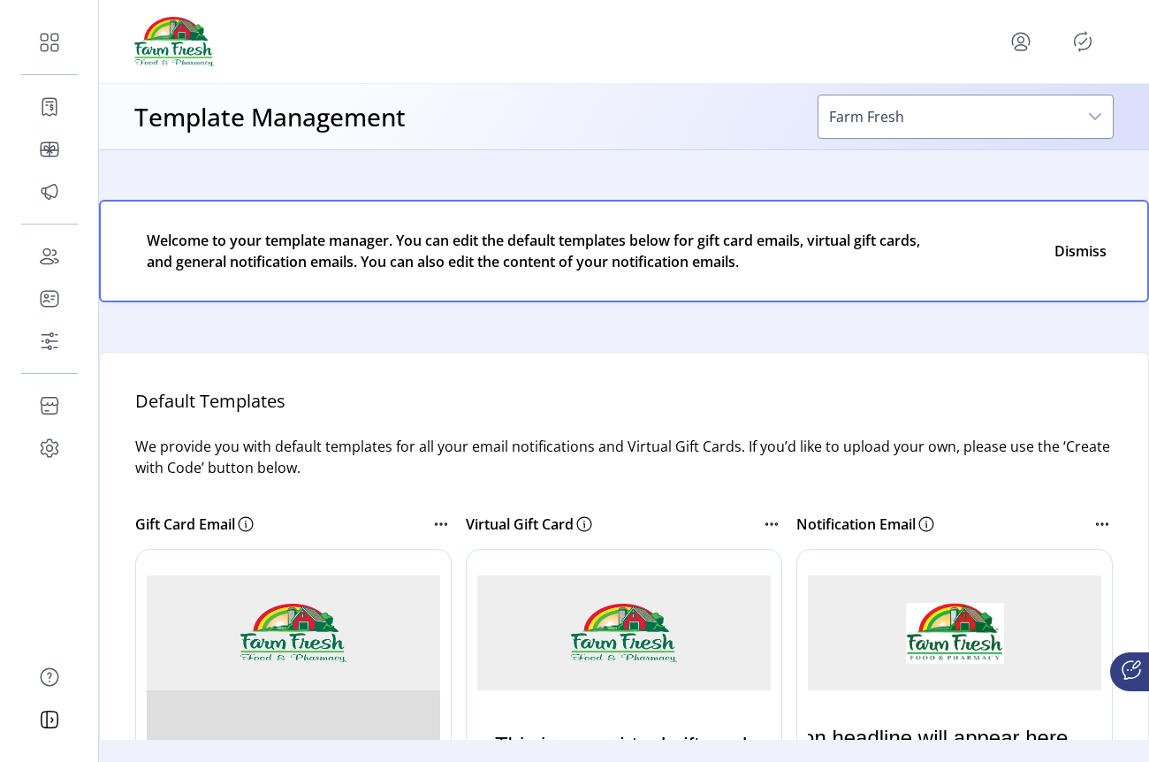
click at [1111, 262] on div "Welcome to your template manager. You can edit the default templates below for …" at bounding box center [624, 251] width 1004 height 57
click at [1086, 247] on button "Close" at bounding box center [1079, 251] width 71 height 25
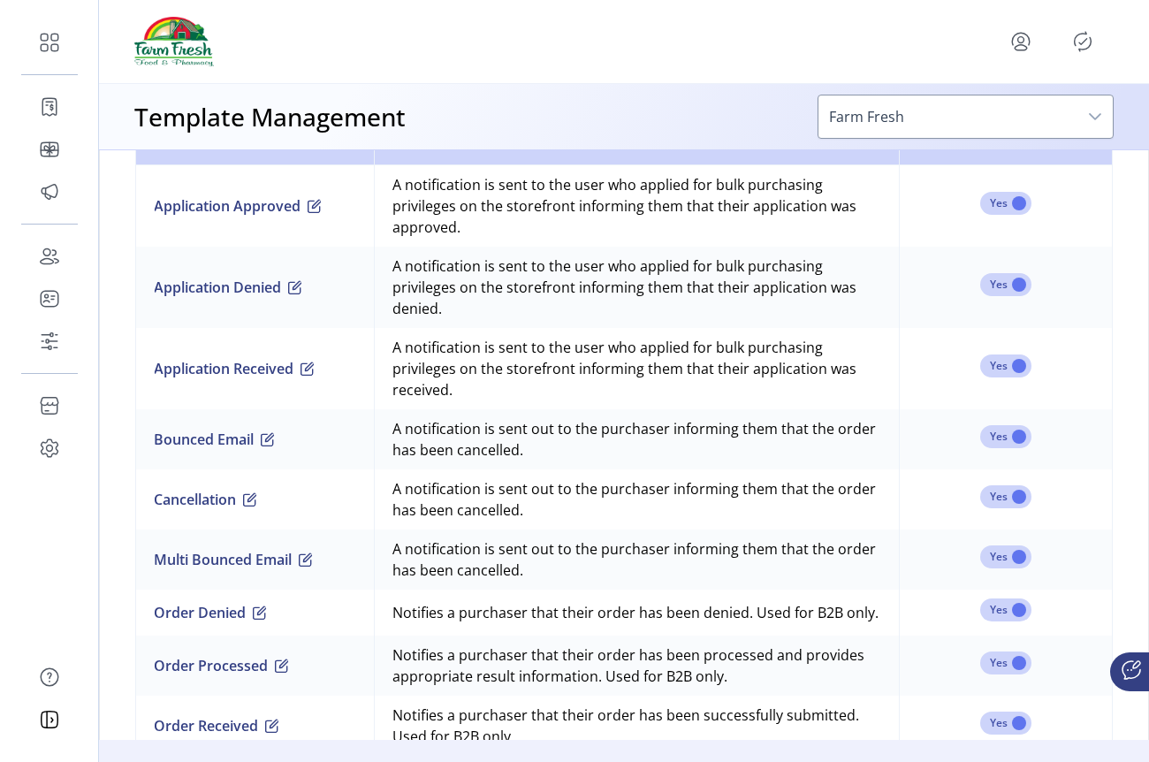
scroll to position [1105, 0]
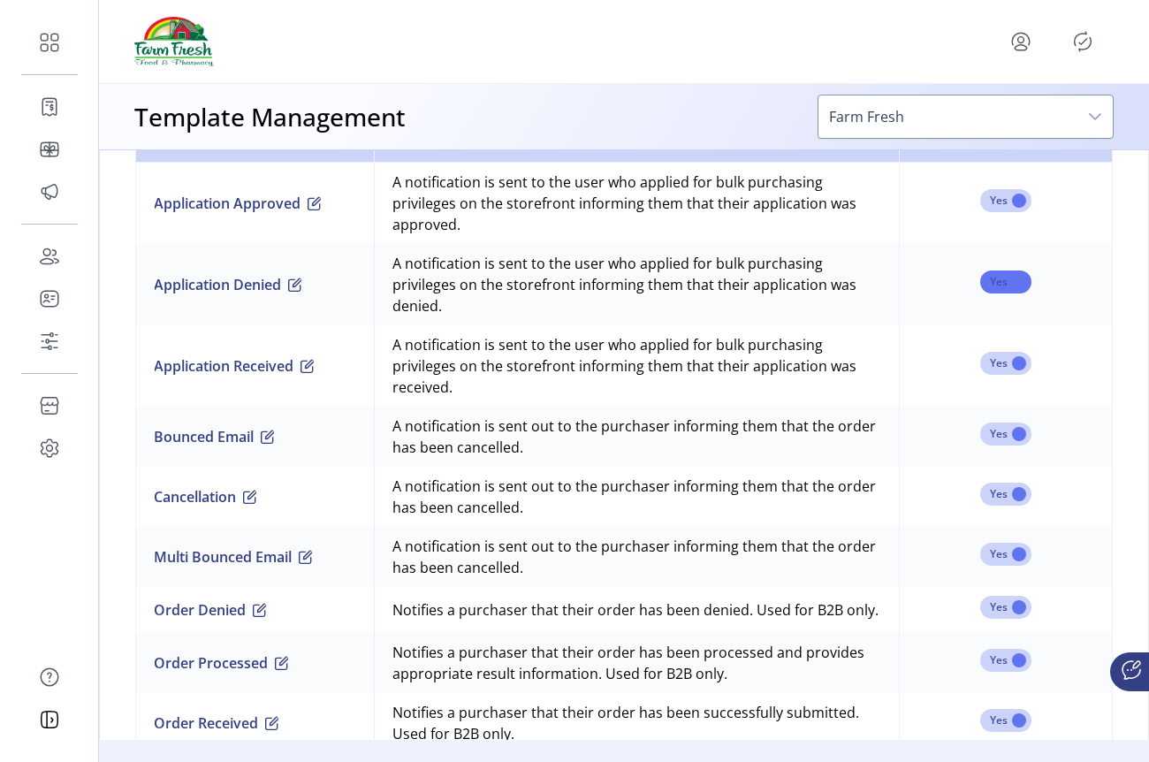
click at [1005, 278] on span at bounding box center [1005, 281] width 51 height 23
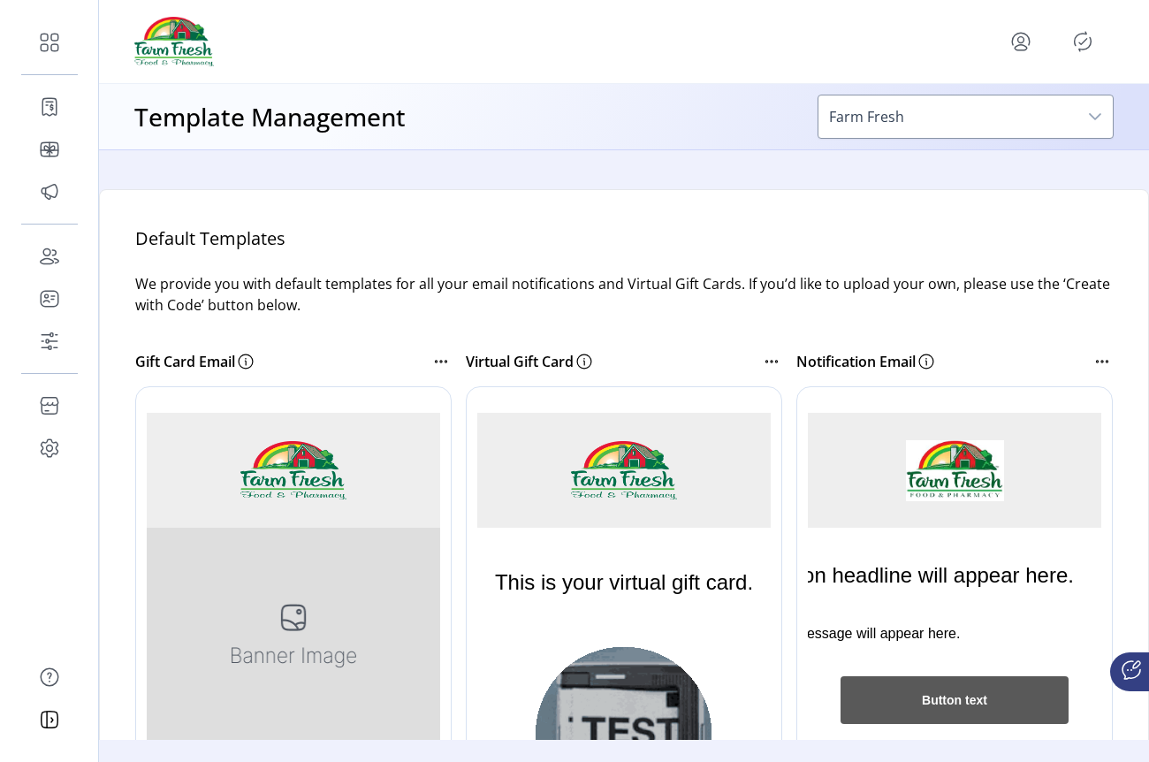
scroll to position [0, 0]
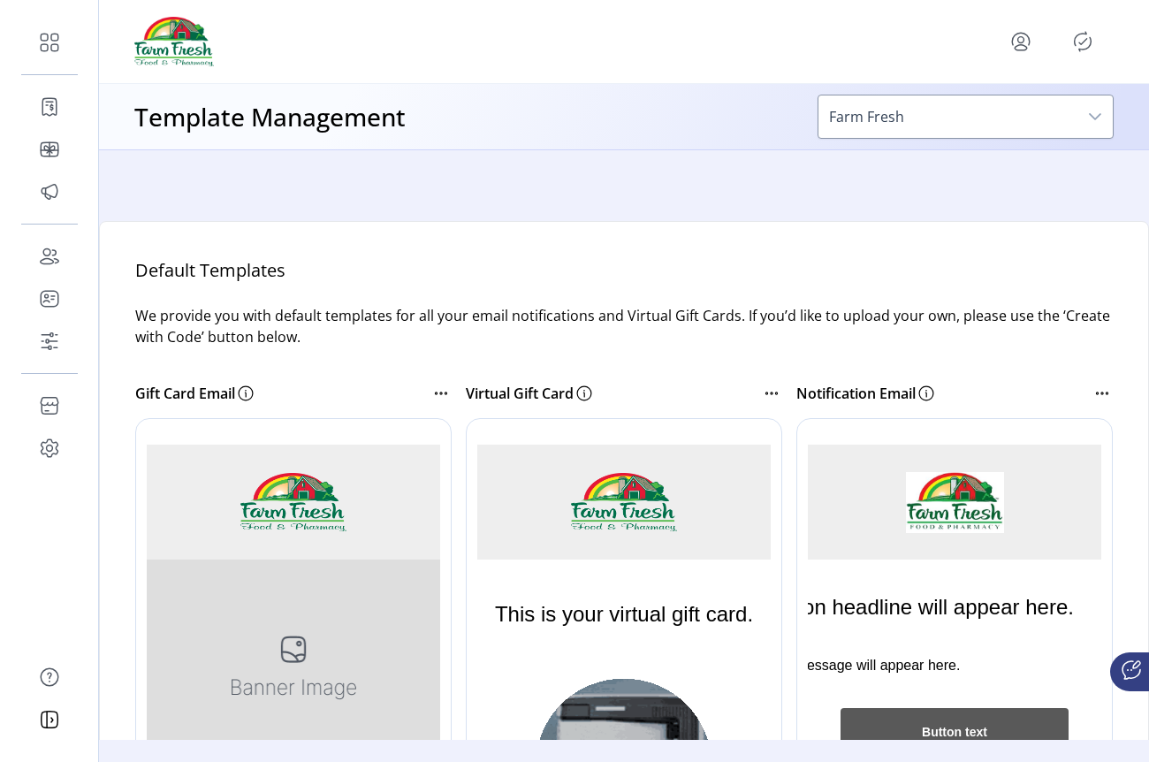
click at [1069, 44] on icon "Publisher Panel" at bounding box center [1082, 41] width 28 height 28
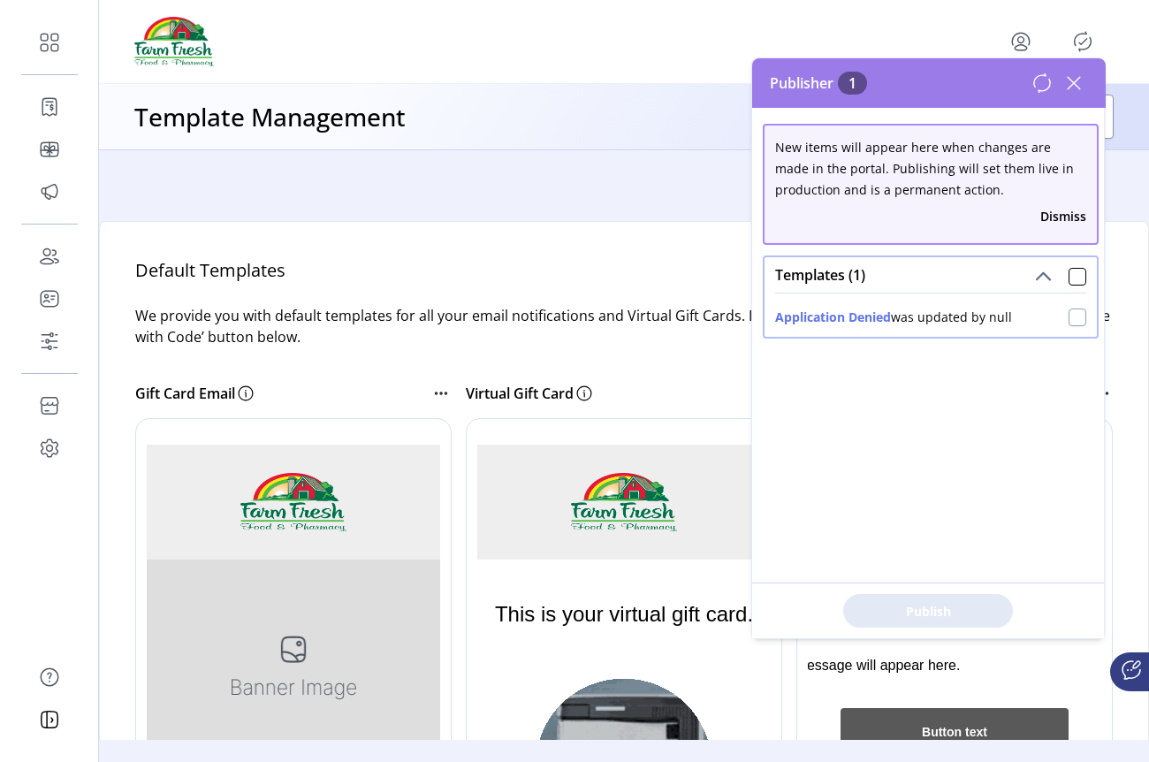
click at [1068, 314] on div at bounding box center [1077, 317] width 18 height 18
click at [949, 591] on div "Publish 1 Items" at bounding box center [928, 610] width 352 height 56
click at [944, 598] on button "Publish 1 Items" at bounding box center [928, 611] width 170 height 34
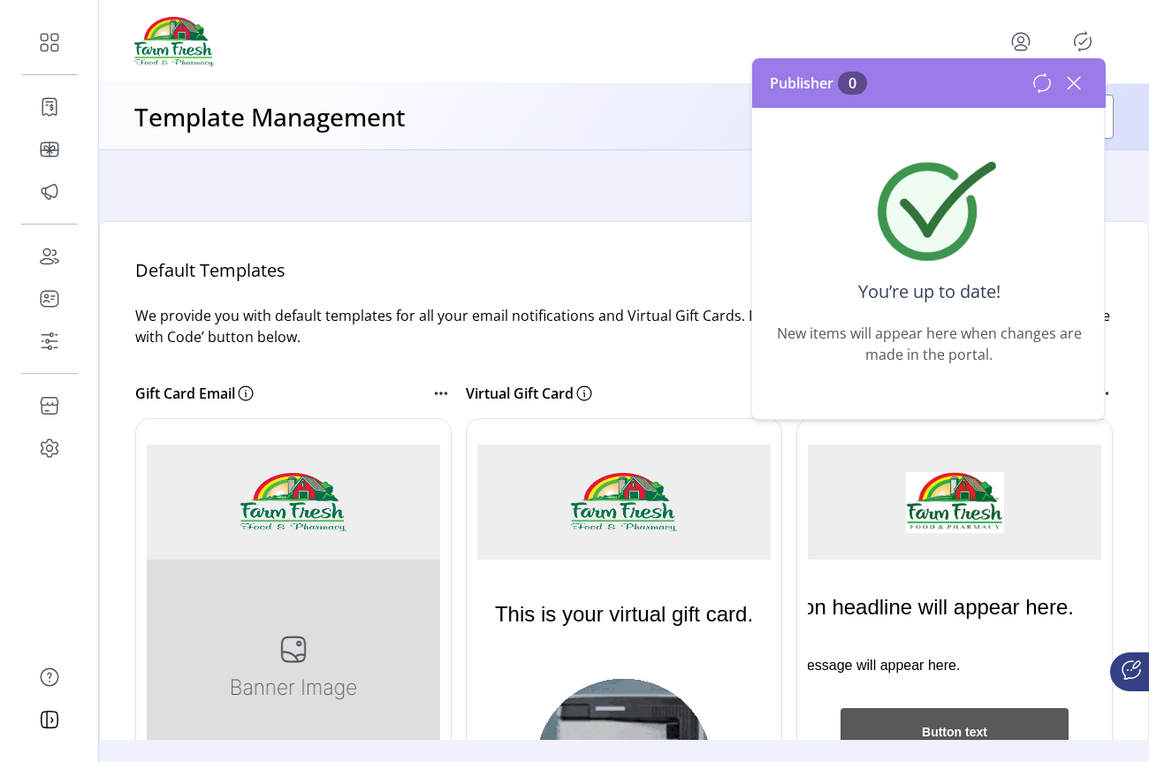
click at [1075, 77] on icon at bounding box center [1073, 83] width 28 height 28
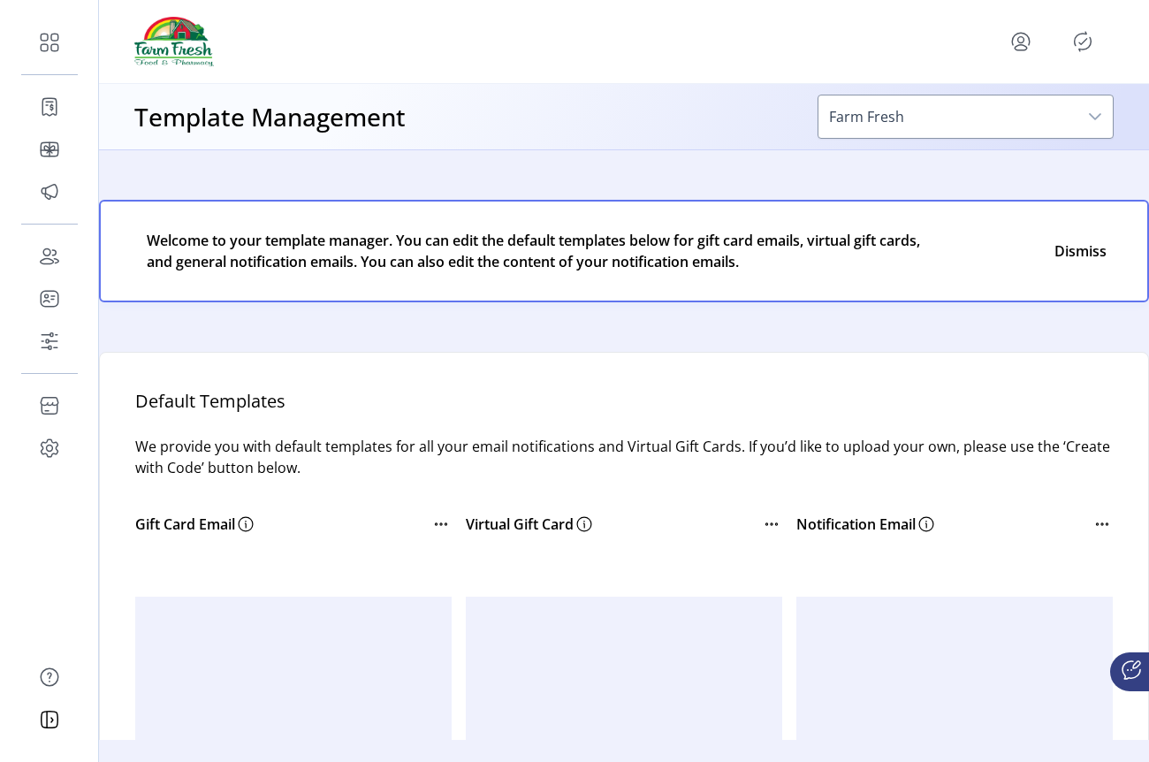
click at [1090, 42] on icon "Publisher Panel" at bounding box center [1083, 41] width 17 height 19
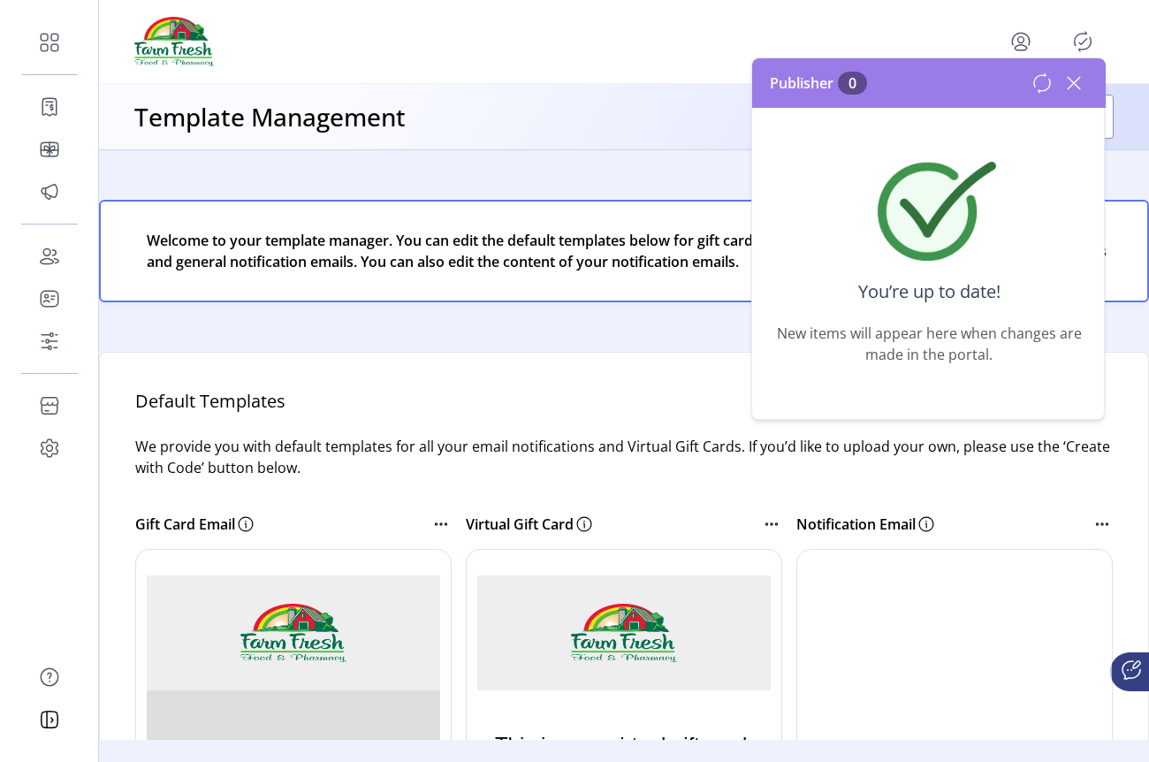
click at [1009, 44] on icon "menu" at bounding box center [1020, 41] width 28 height 28
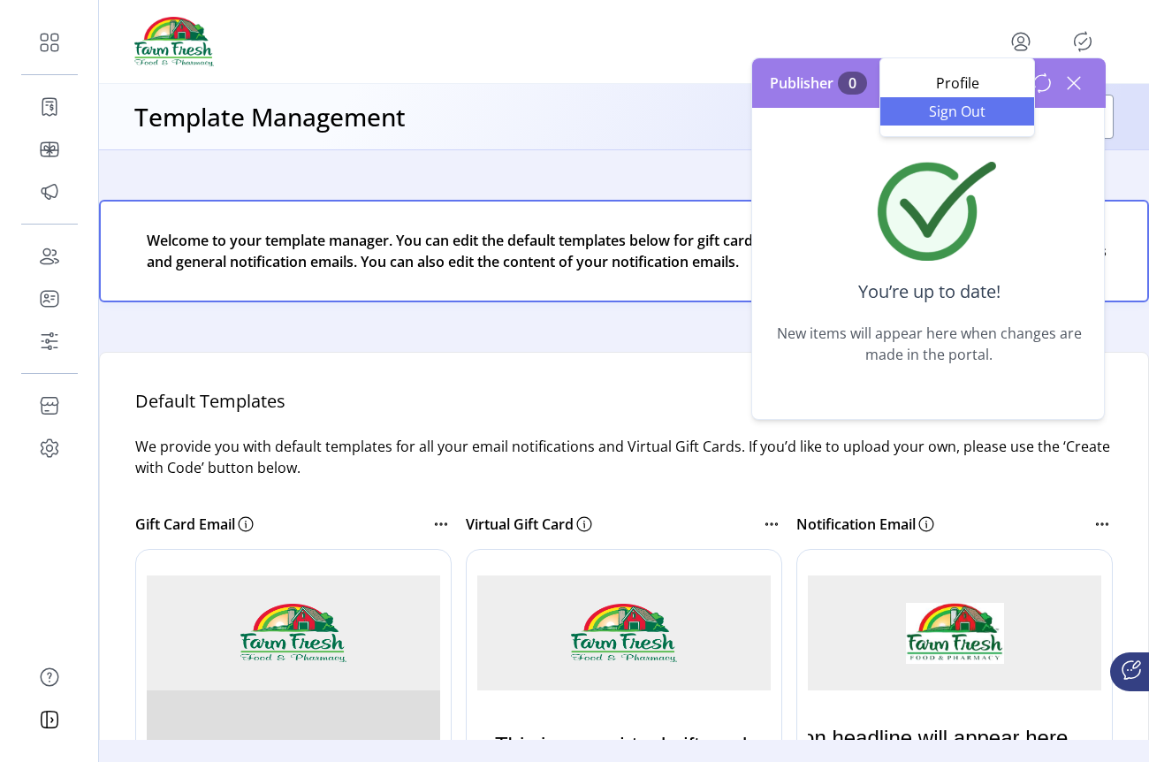
click at [953, 118] on span "Sign Out" at bounding box center [957, 111] width 133 height 14
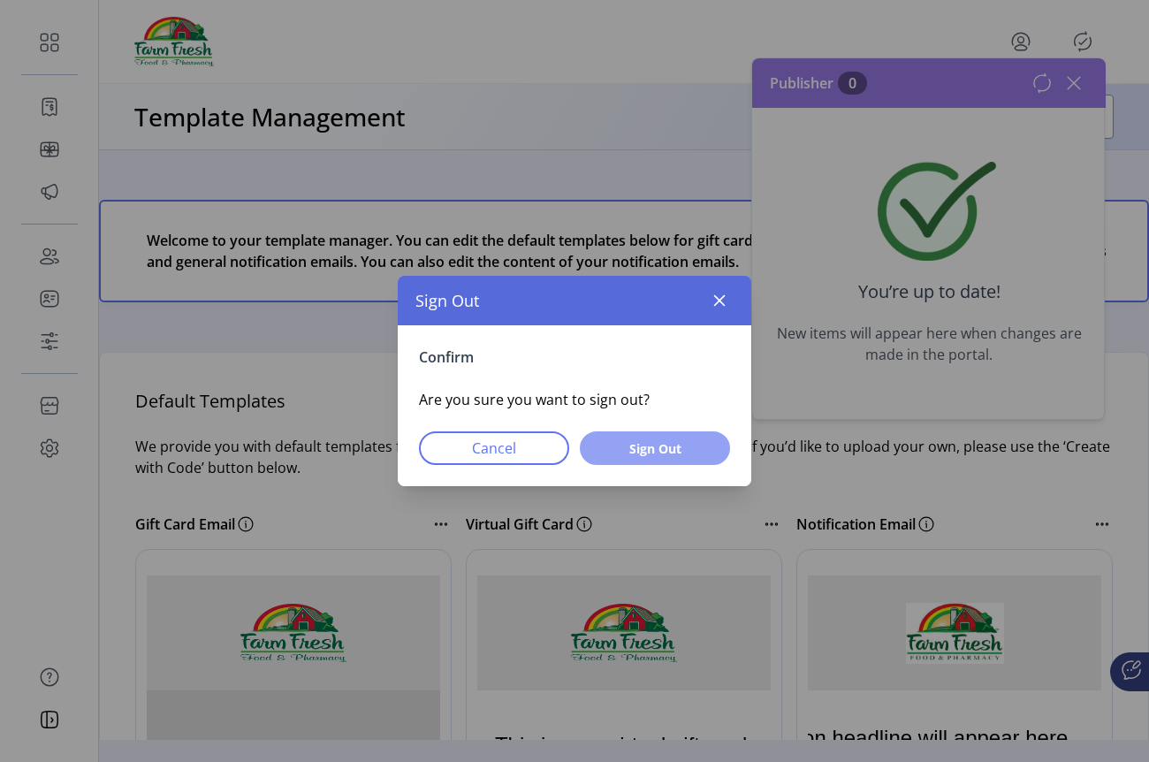
click at [710, 450] on button "Sign Out" at bounding box center [655, 448] width 150 height 34
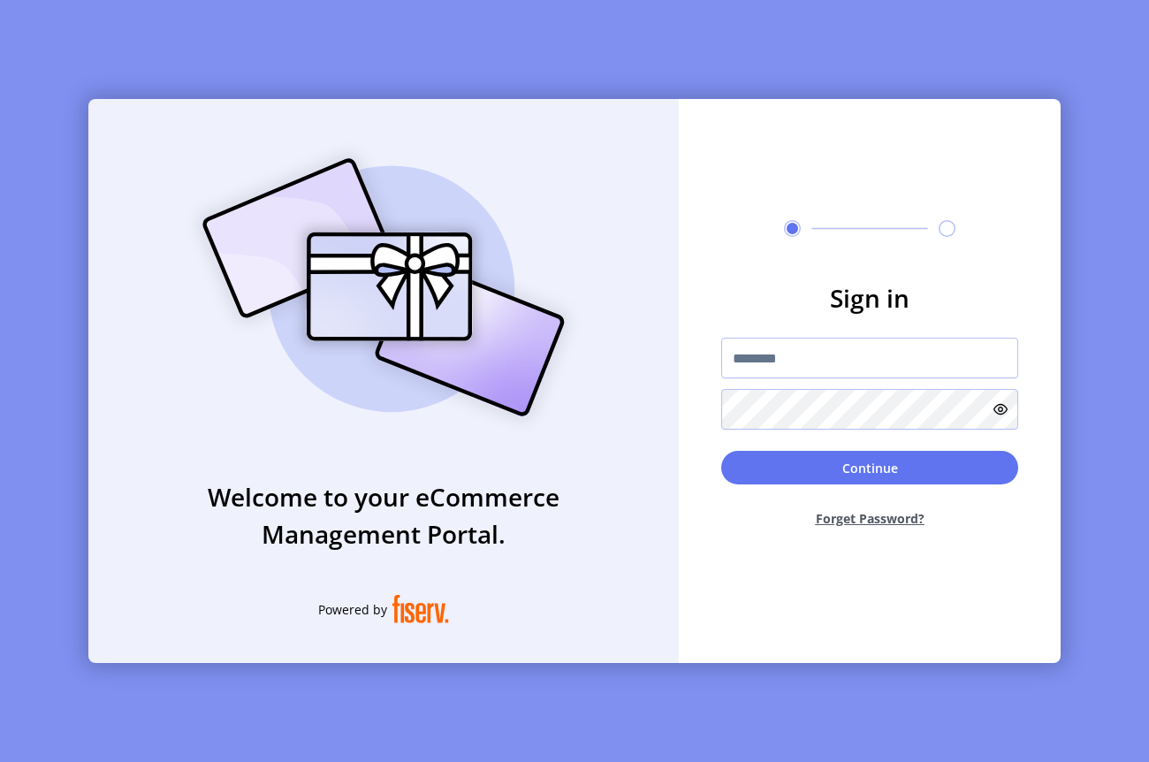
click at [785, 331] on form "Sign in Continue Forget Password?" at bounding box center [870, 410] width 382 height 262
click at [765, 360] on input "text" at bounding box center [869, 358] width 297 height 41
click at [759, 372] on input "text" at bounding box center [869, 358] width 297 height 41
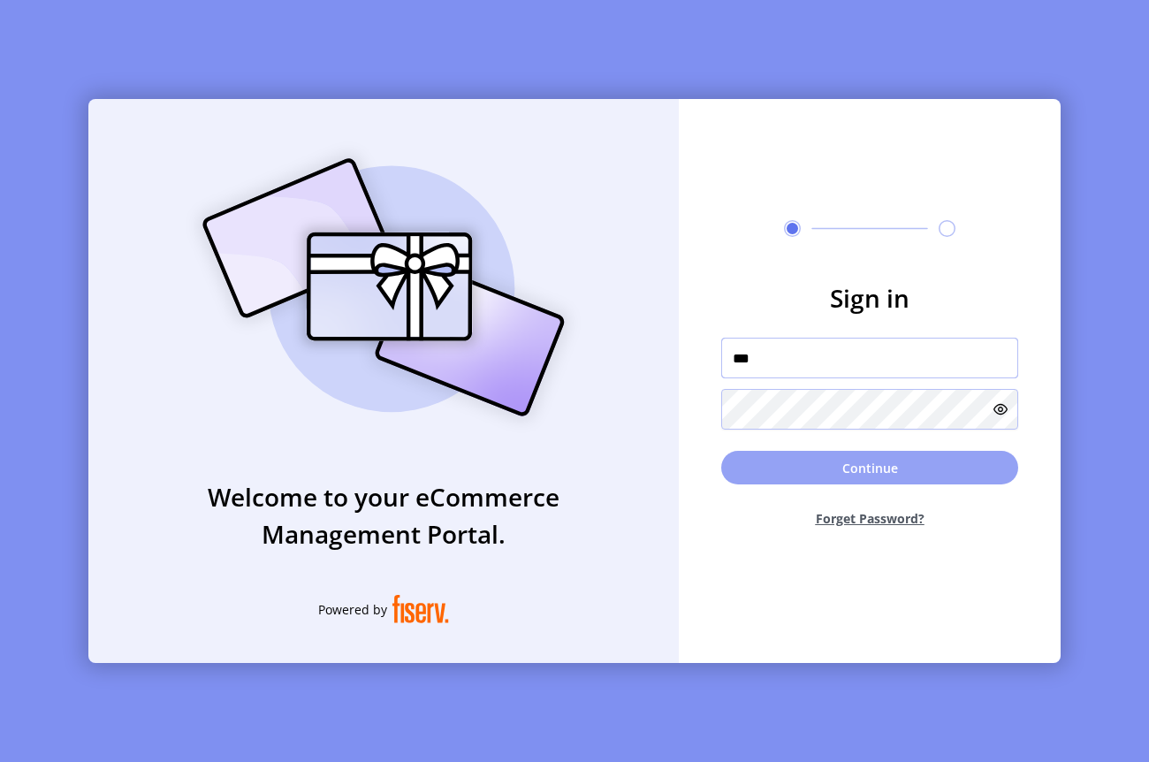
type input "*********"
click at [905, 453] on button "Continue" at bounding box center [869, 468] width 297 height 34
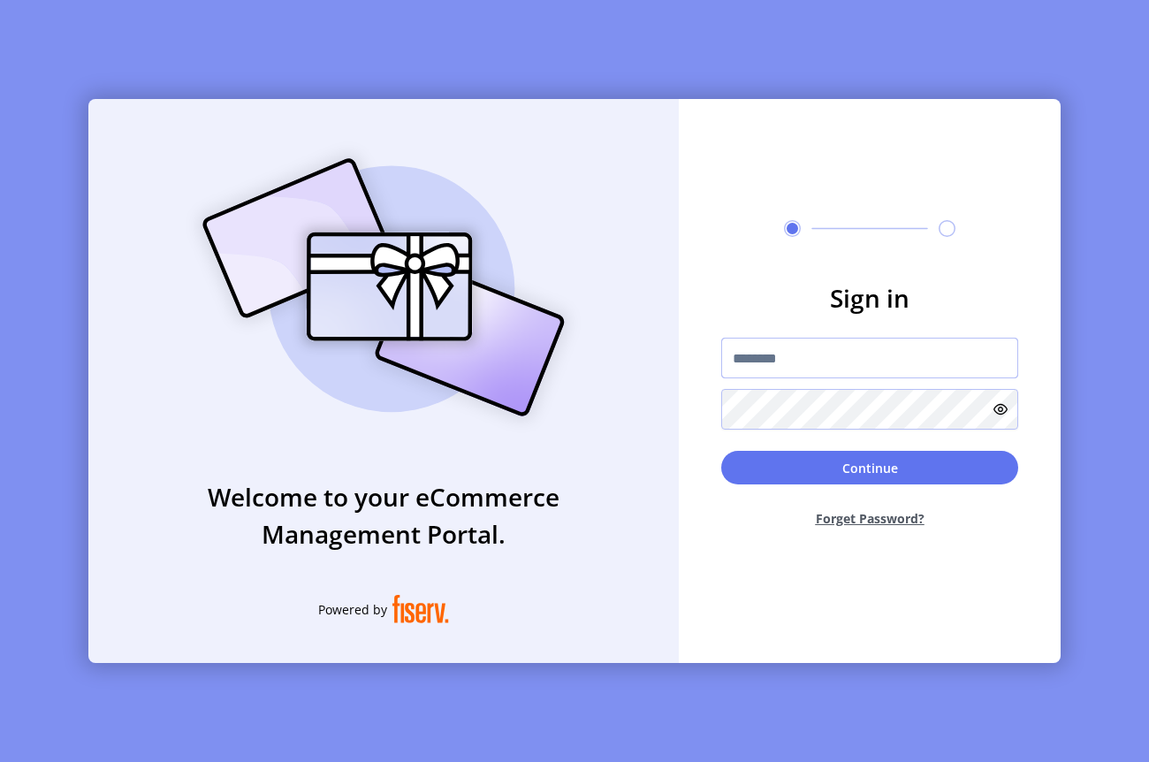
click at [766, 368] on input "text" at bounding box center [869, 358] width 297 height 41
type input "*********"
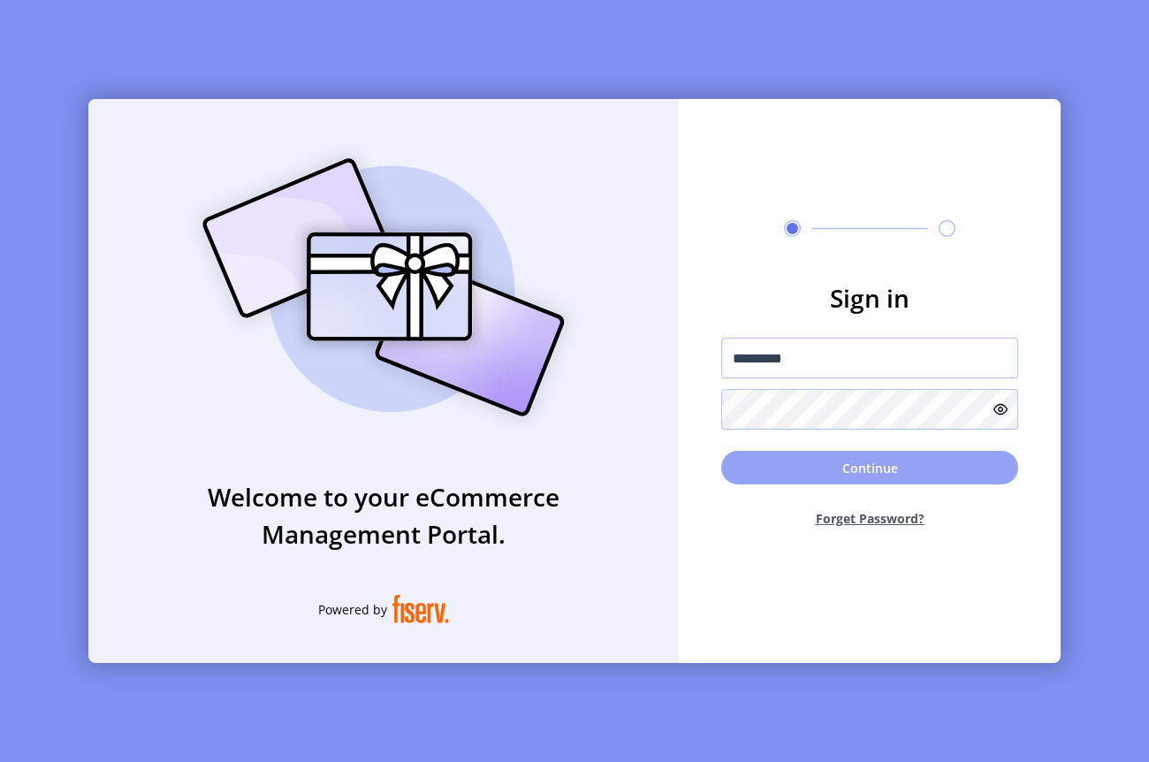
click at [877, 483] on button "Continue" at bounding box center [869, 468] width 297 height 34
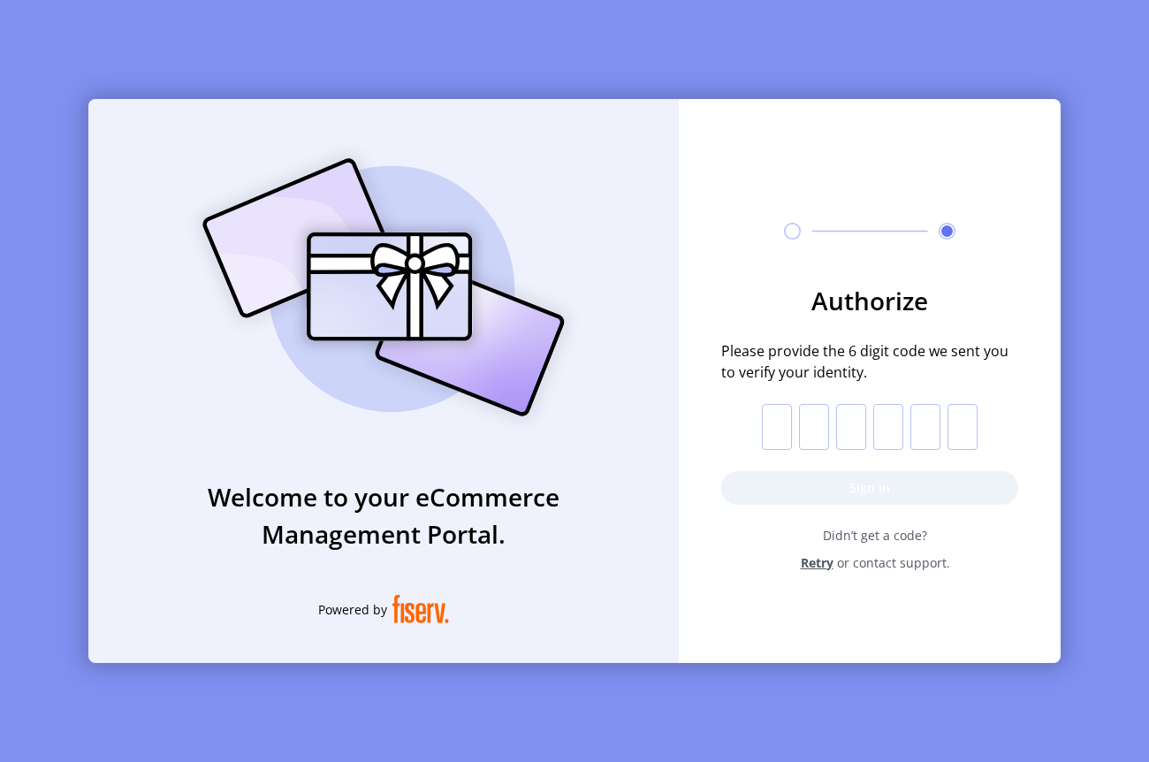
click at [778, 429] on input "text" at bounding box center [777, 427] width 30 height 46
paste input "*"
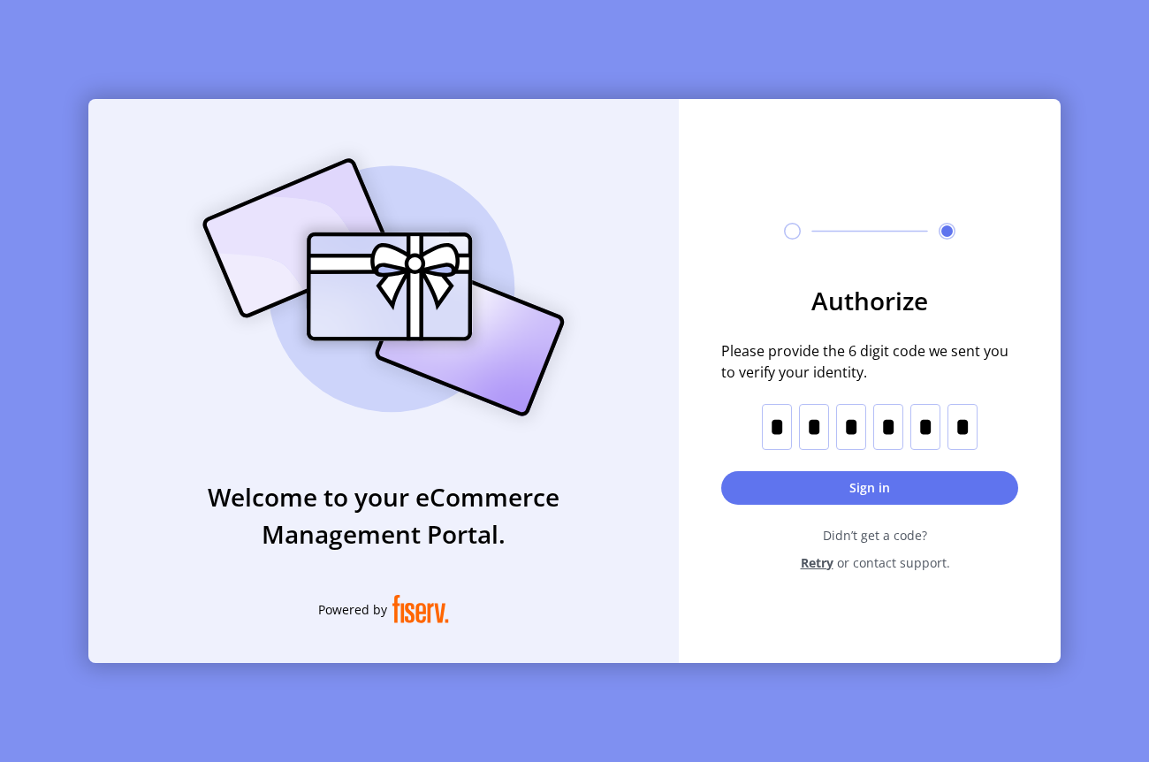
type input "*"
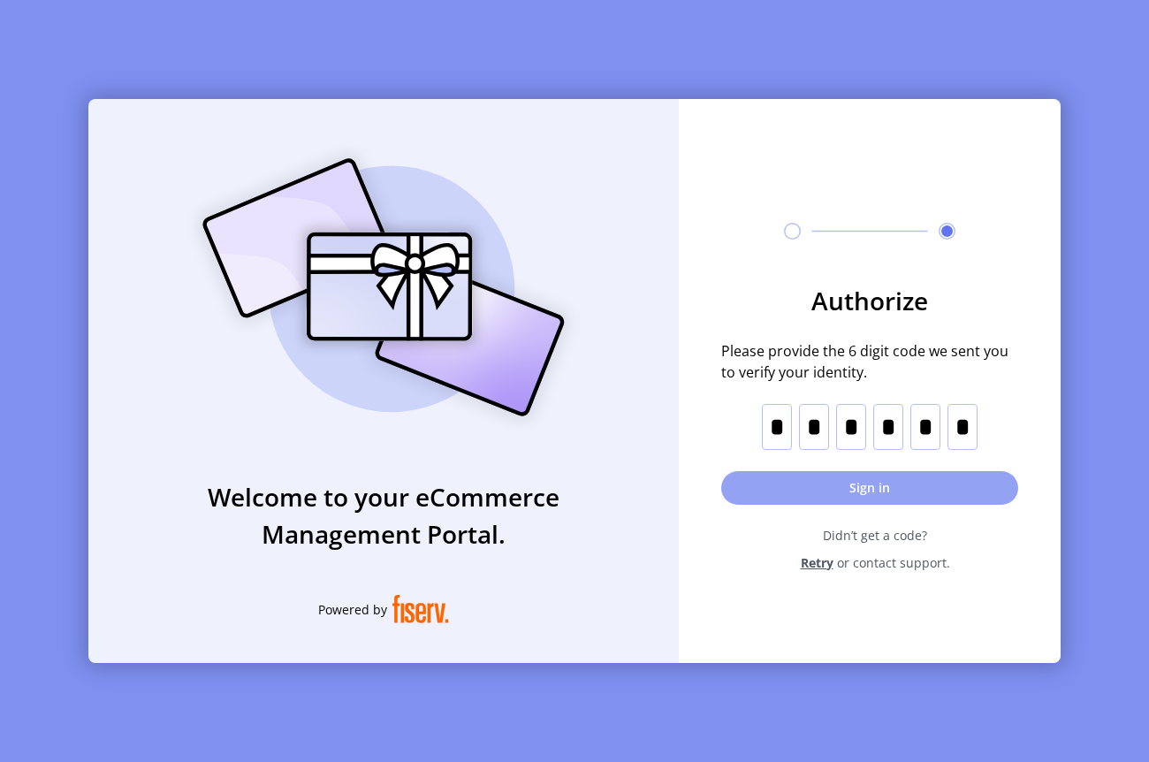
click at [878, 477] on button "Sign in" at bounding box center [869, 488] width 297 height 34
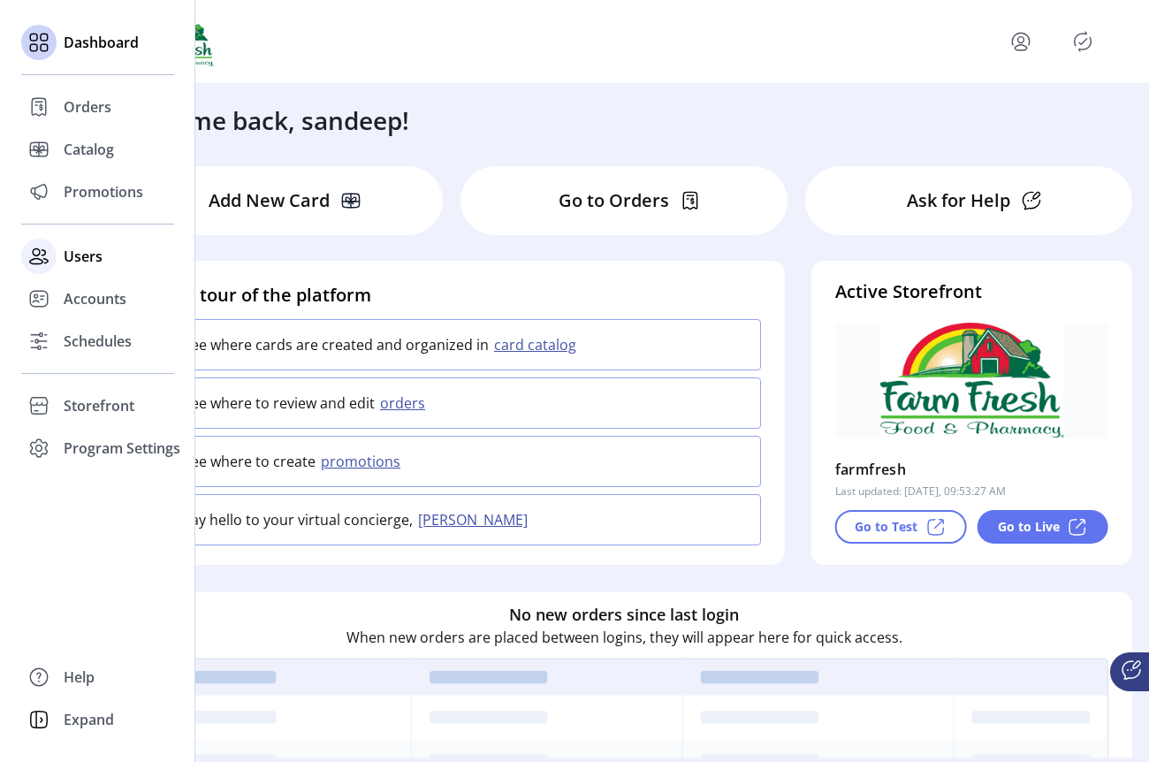
click at [55, 254] on div at bounding box center [38, 256] width 35 height 35
click at [65, 331] on span "Schedules" at bounding box center [98, 340] width 68 height 21
click at [56, 341] on div at bounding box center [38, 340] width 35 height 35
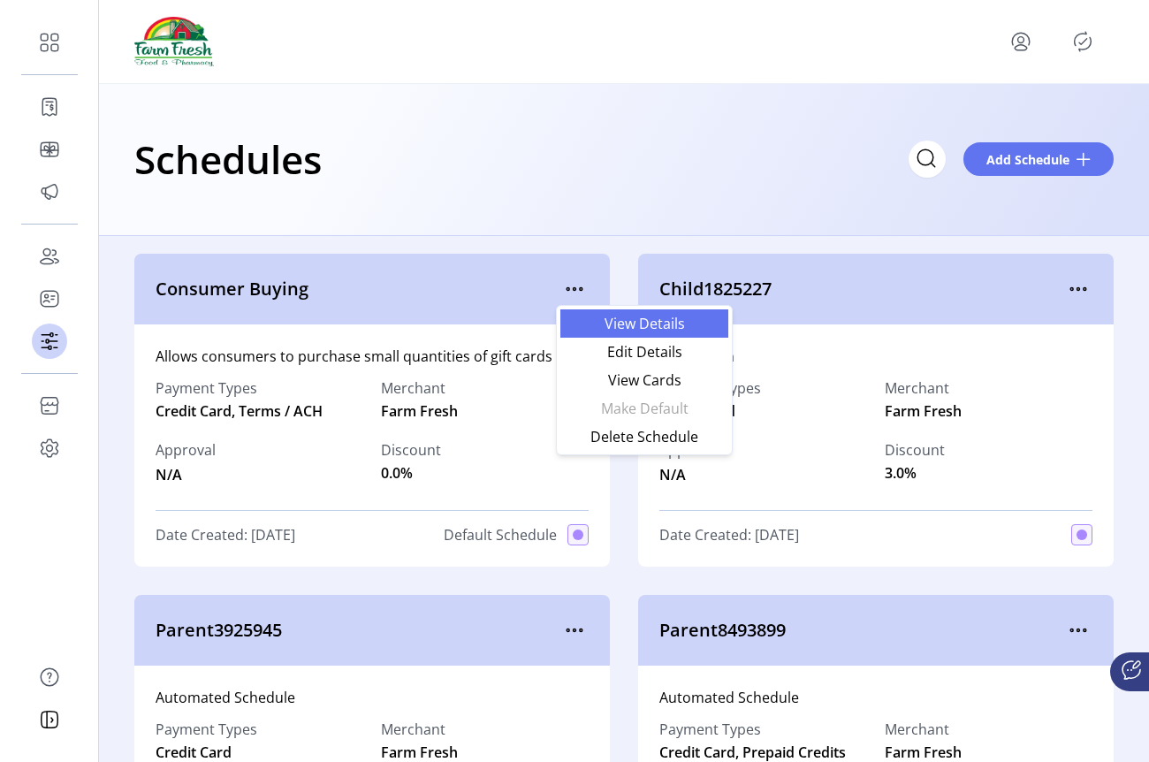
click at [621, 326] on span "View Details" at bounding box center [644, 323] width 147 height 14
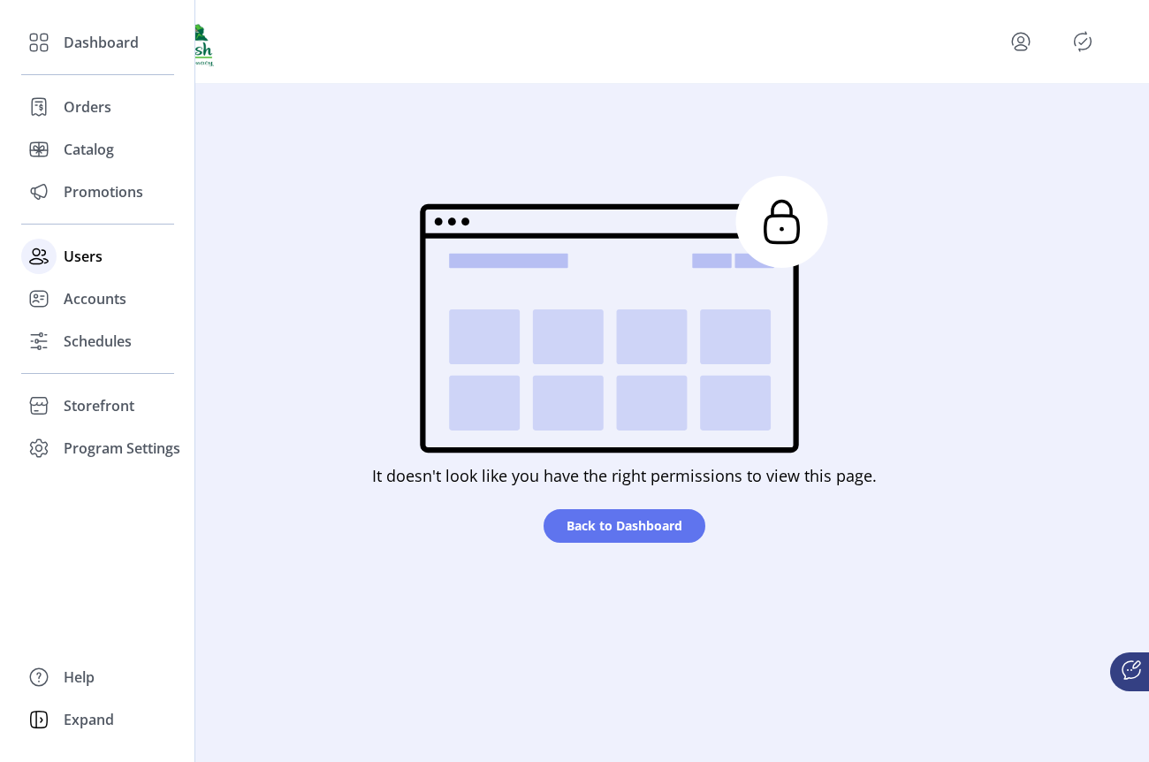
click at [49, 258] on icon at bounding box center [39, 256] width 28 height 28
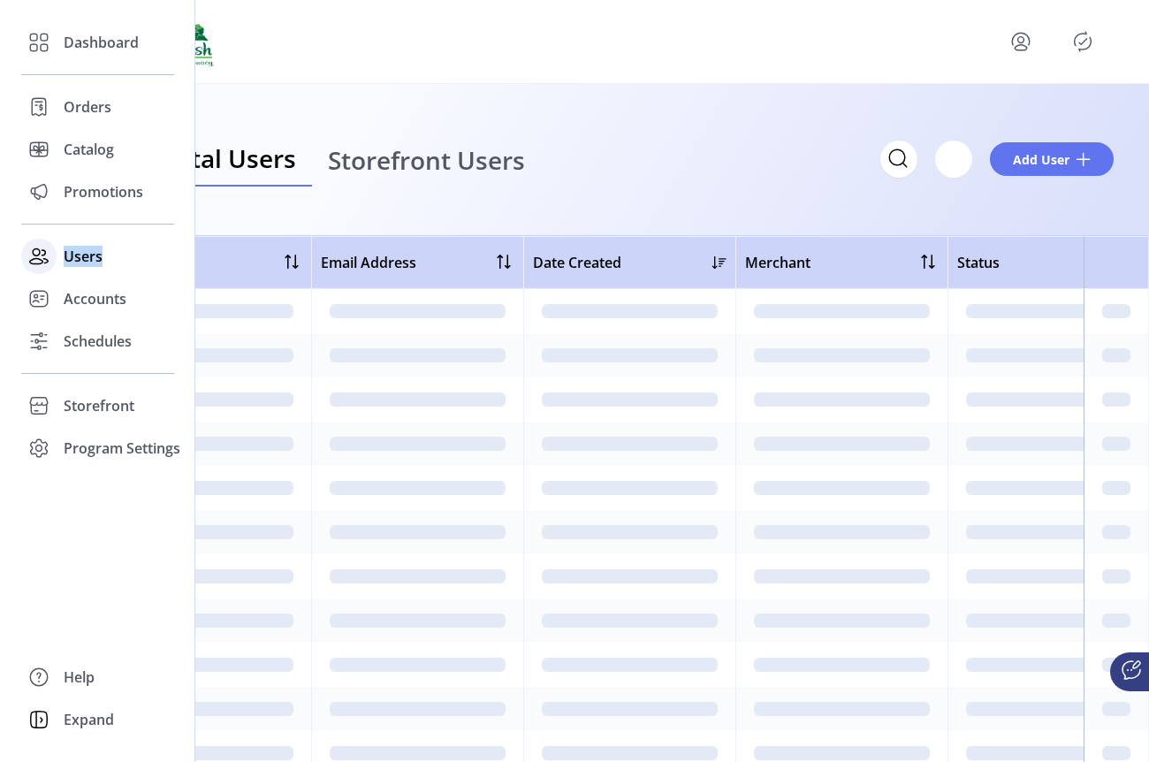
click at [49, 258] on icon at bounding box center [39, 256] width 28 height 28
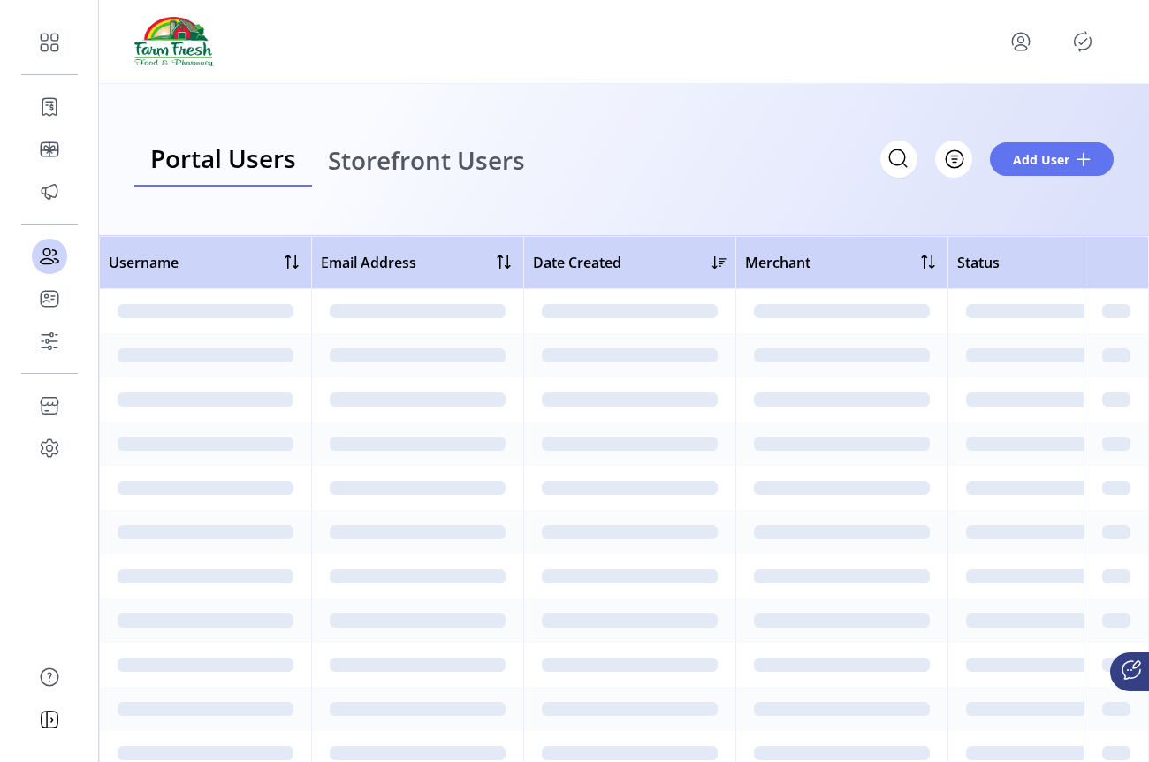
click at [679, 130] on div "Portal Users Storefront Users Filter Add User" at bounding box center [624, 160] width 1050 height 152
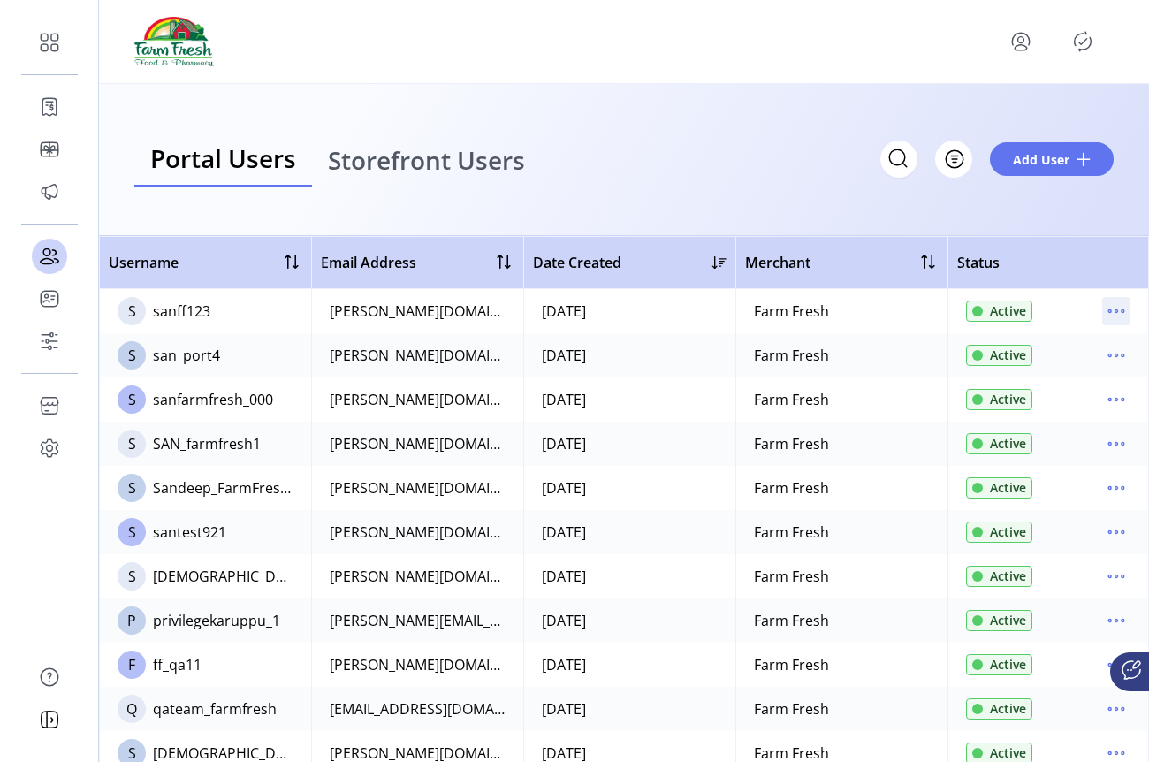
click at [1115, 310] on icon "menu" at bounding box center [1116, 311] width 3 height 3
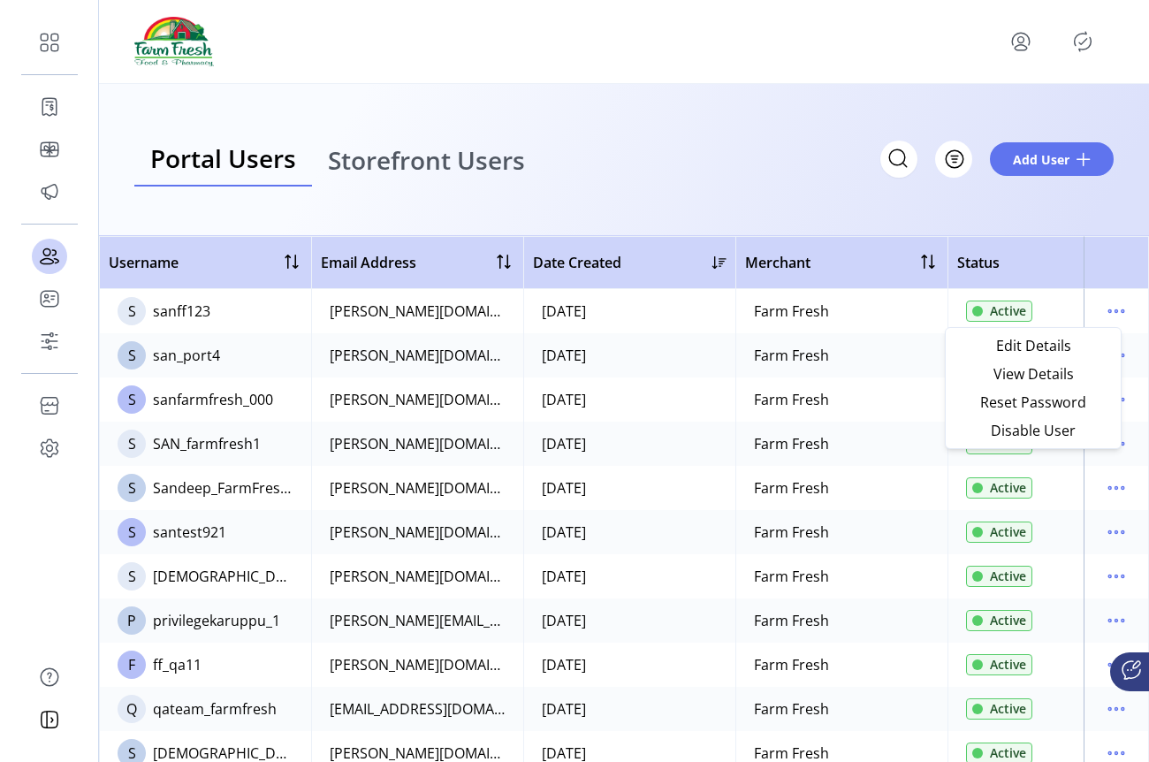
click at [686, 194] on div "Portal Users Storefront Users Filter Add User" at bounding box center [624, 160] width 1050 height 152
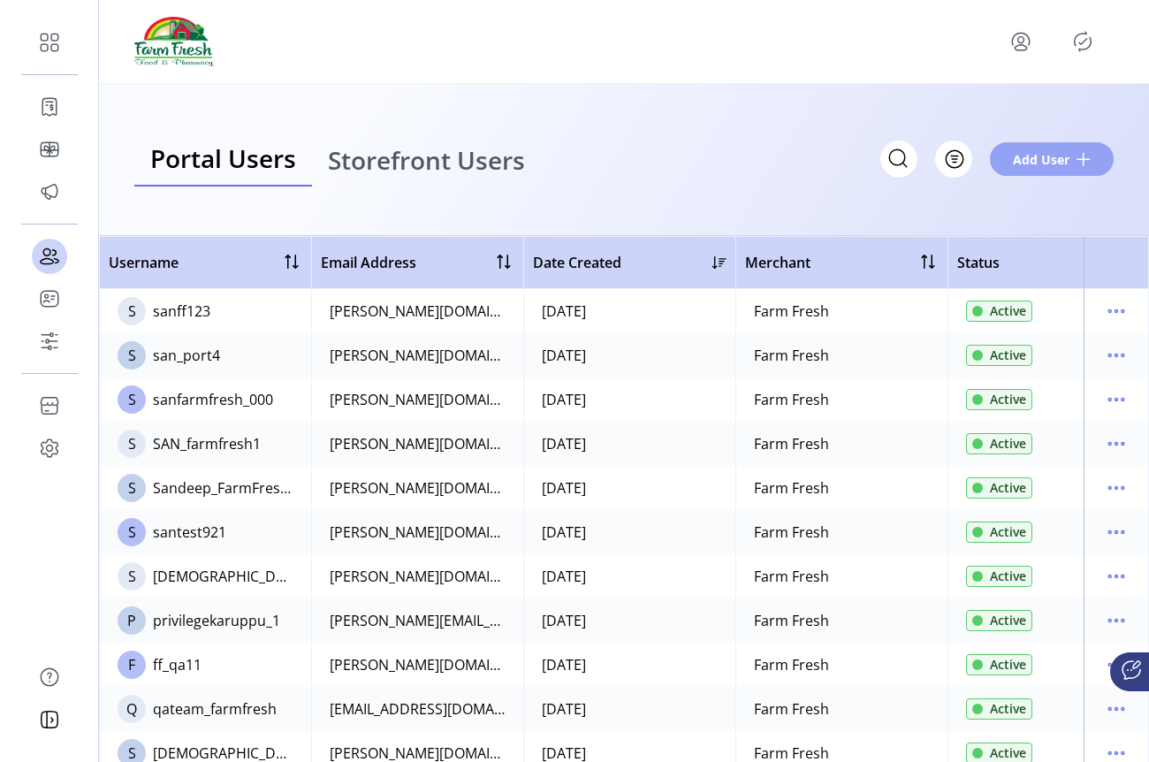
click at [1071, 163] on button "Add User" at bounding box center [1052, 159] width 124 height 34
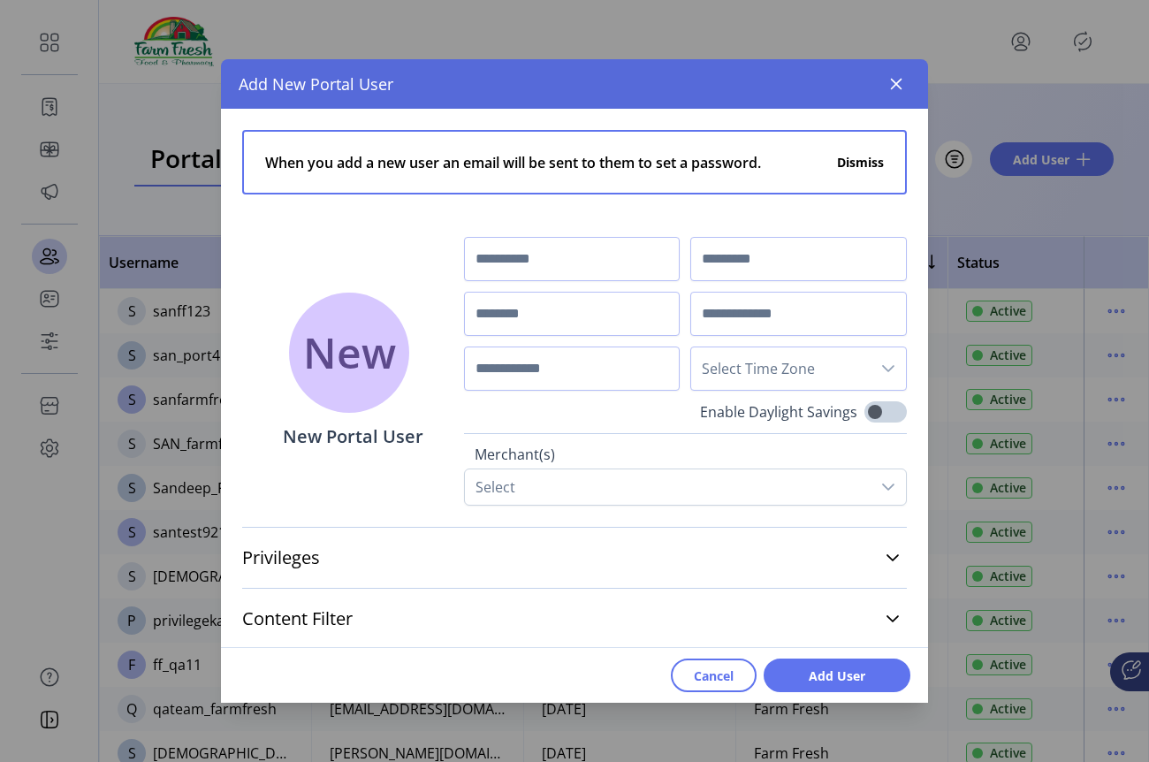
scroll to position [64, 0]
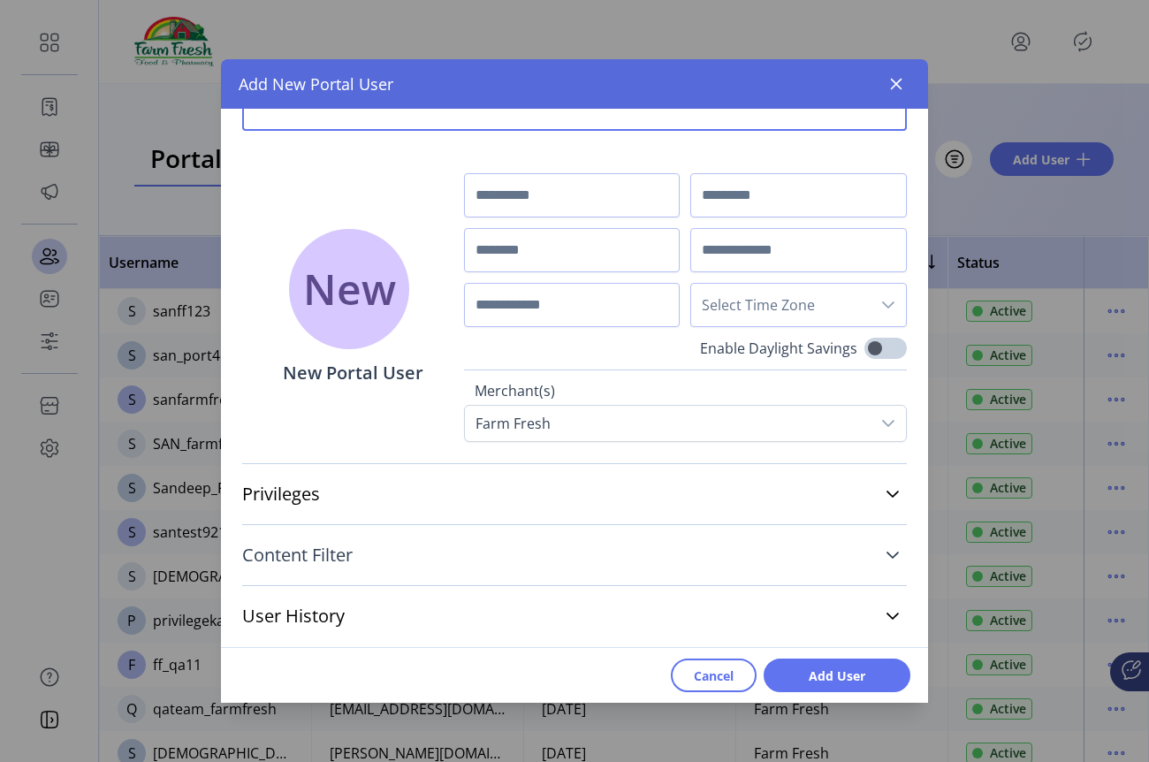
click at [468, 535] on link "Content Filter" at bounding box center [574, 554] width 664 height 39
click at [477, 515] on div "Privileges Customize navigation visibility. As a default, all items are set to …" at bounding box center [574, 493] width 664 height 61
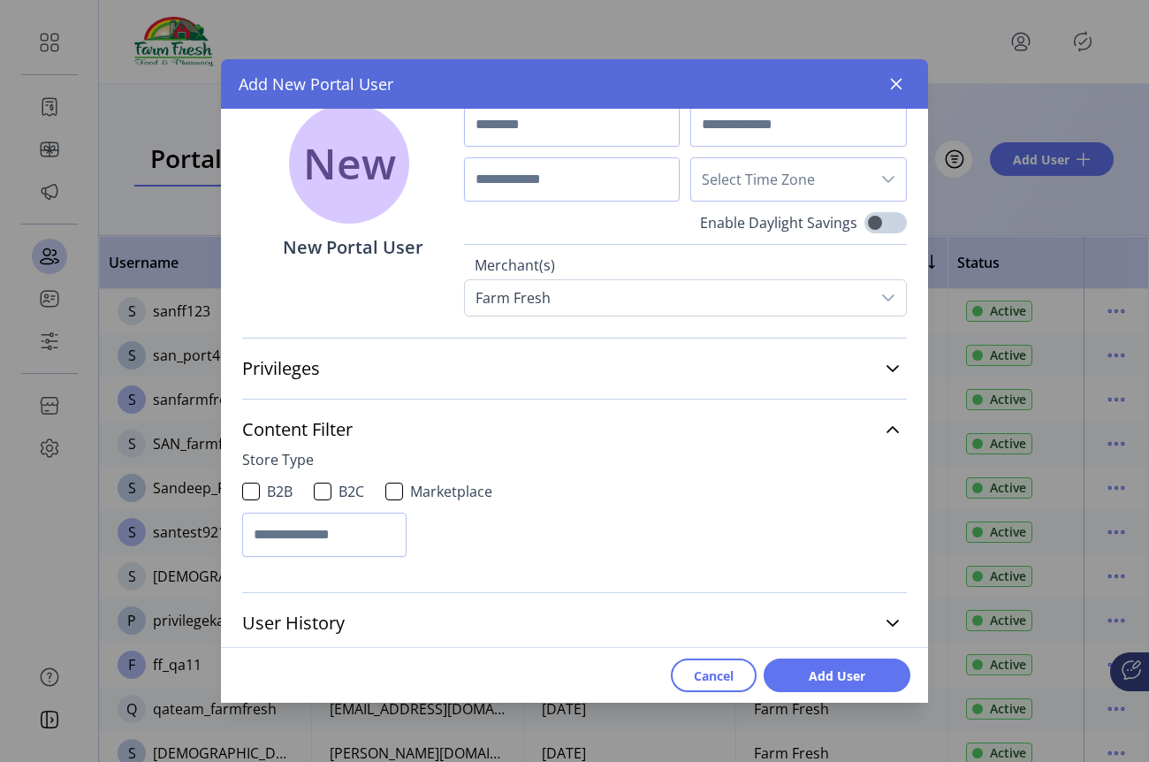
scroll to position [196, 0]
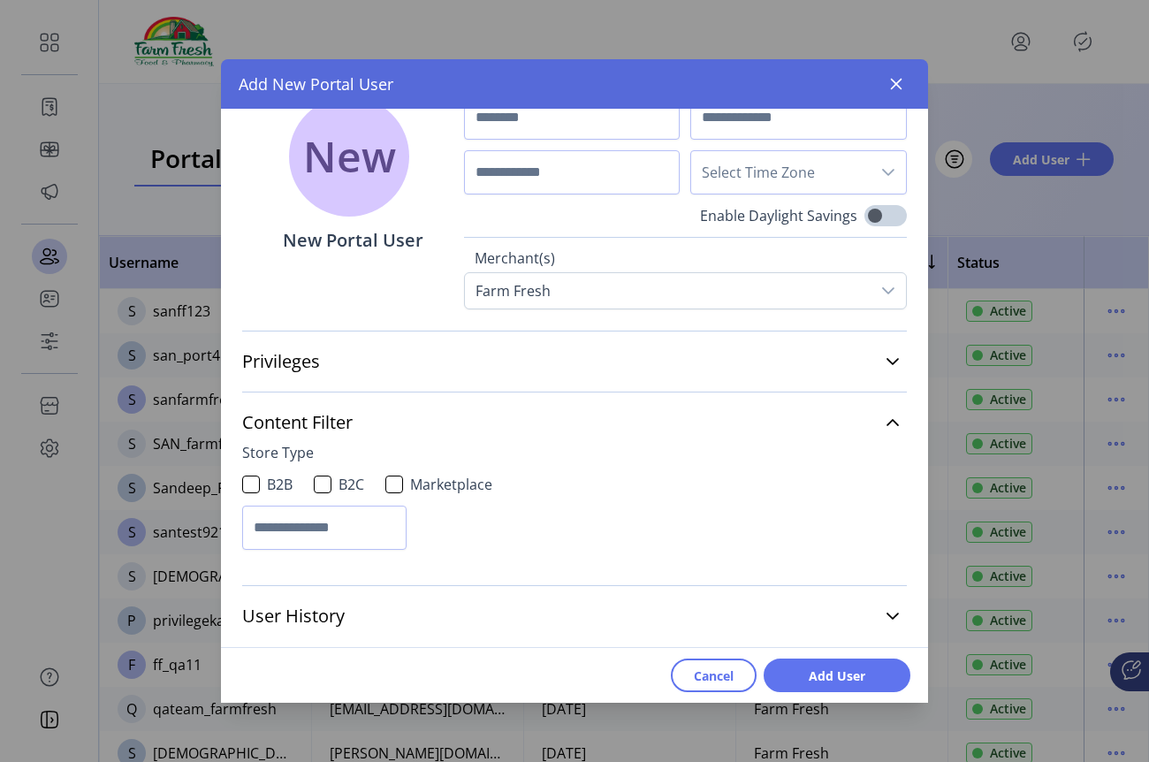
click at [520, 387] on div "Privileges Customize navigation visibility. As a default, all items are set to …" at bounding box center [574, 360] width 664 height 61
click at [514, 379] on link "Privileges" at bounding box center [574, 361] width 664 height 39
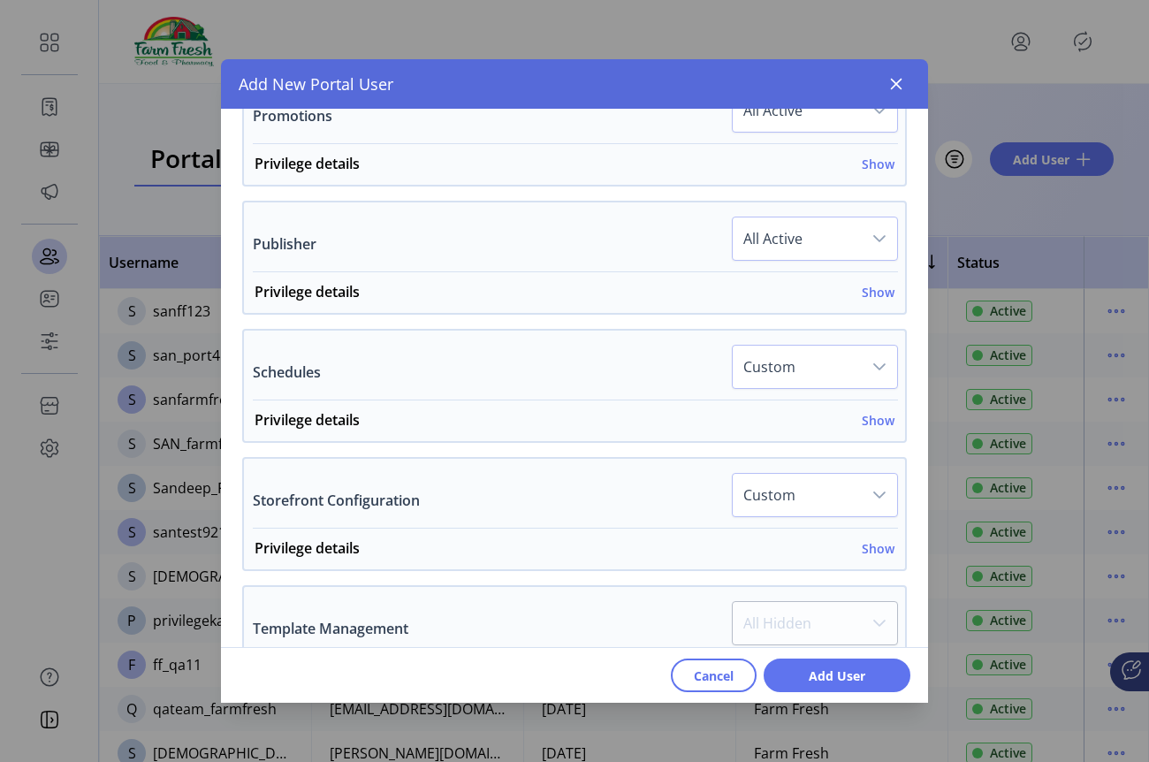
scroll to position [1035, 0]
click at [890, 423] on link "Privilege details Show" at bounding box center [574, 423] width 661 height 32
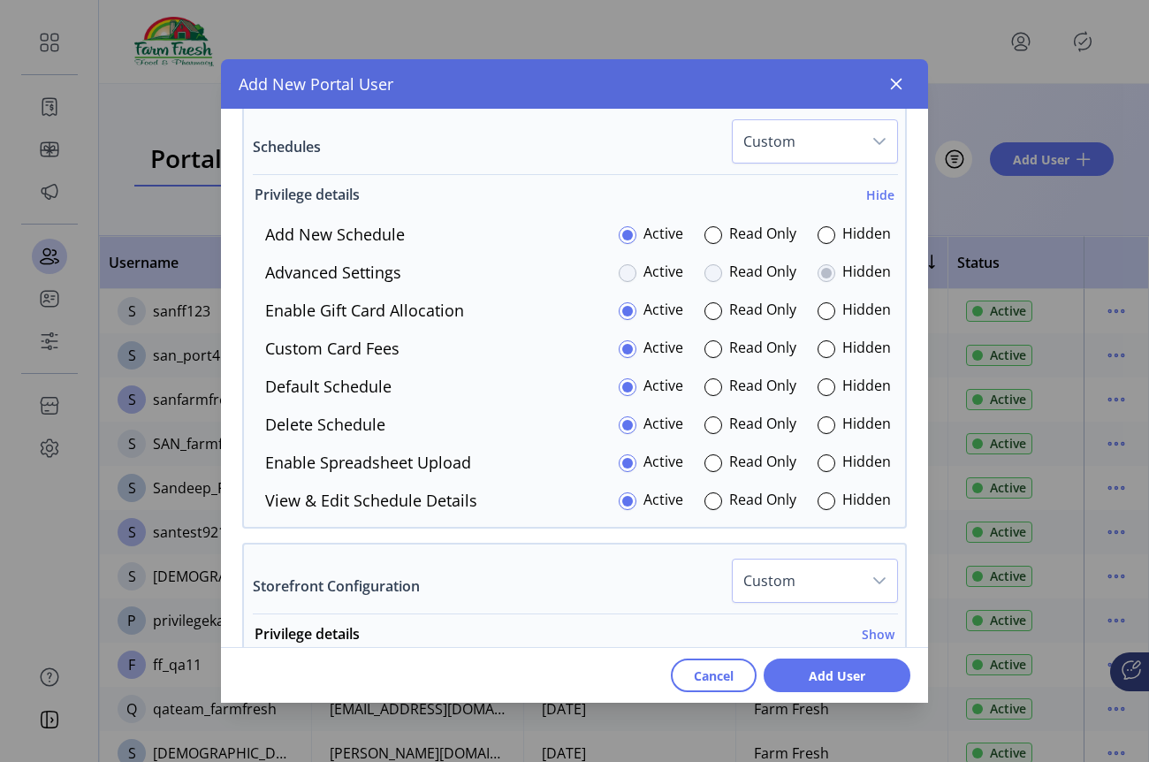
scroll to position [1260, 0]
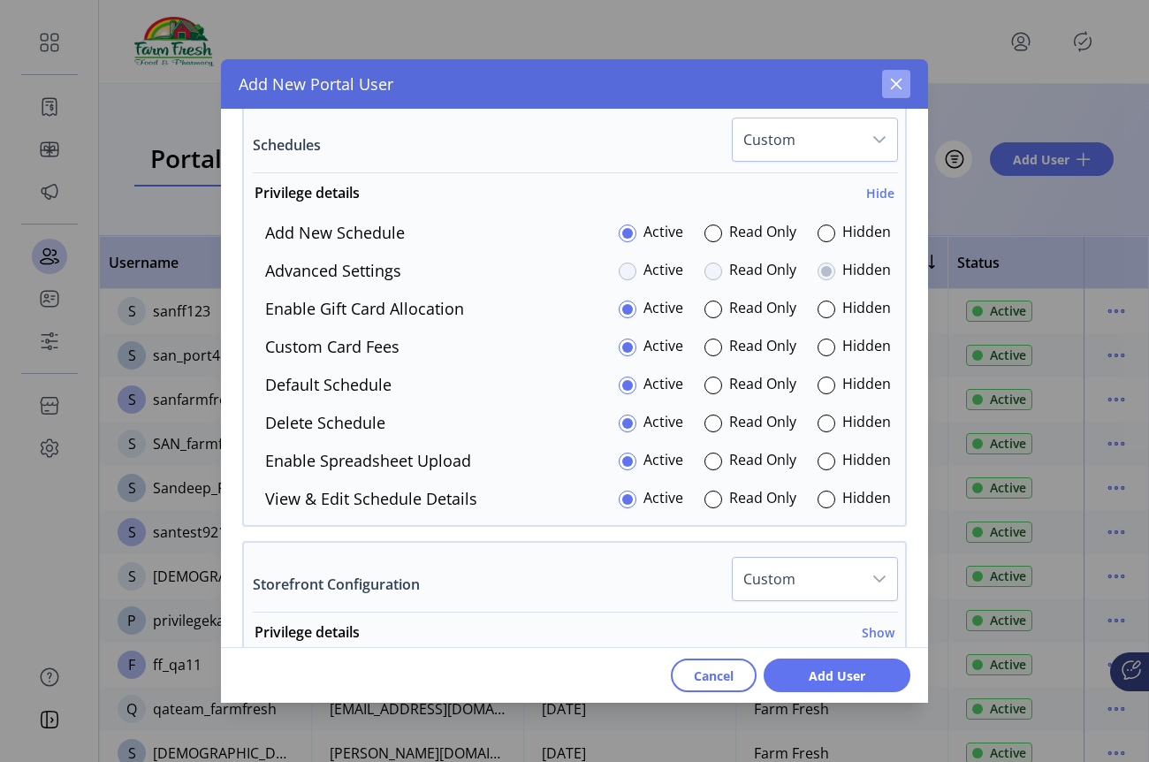
click at [899, 91] on button "button" at bounding box center [896, 84] width 28 height 28
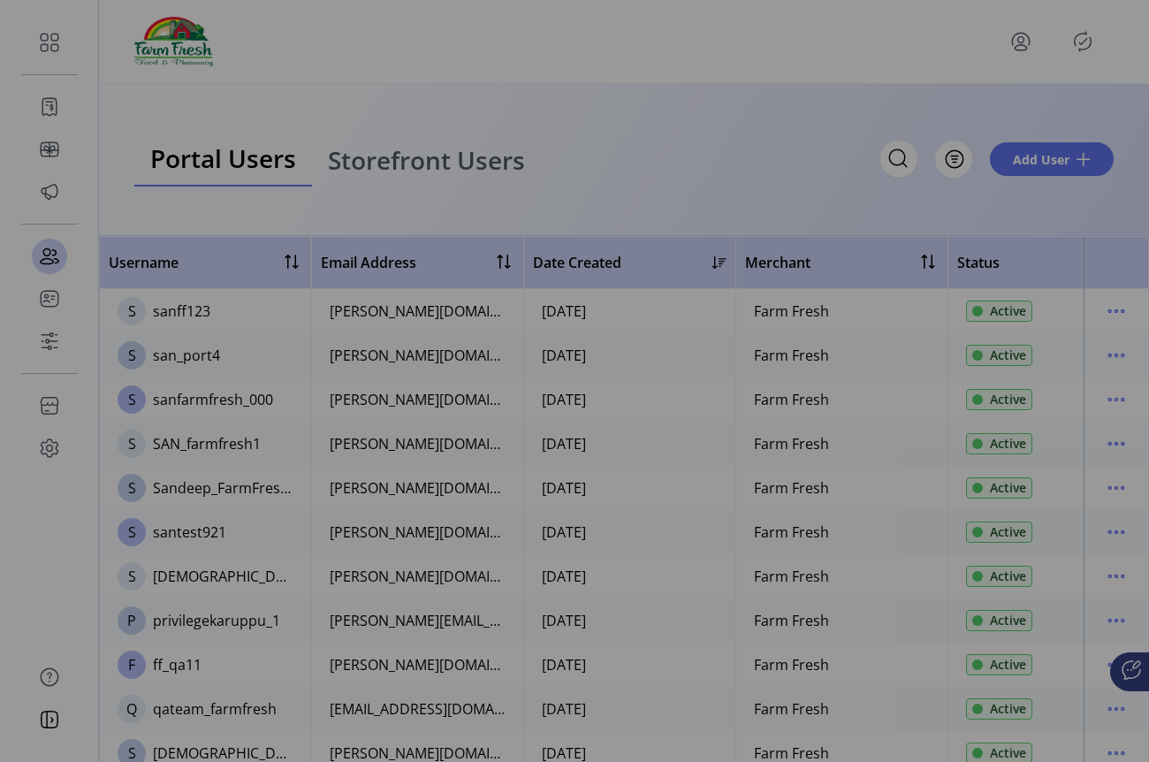
scroll to position [2867, 0]
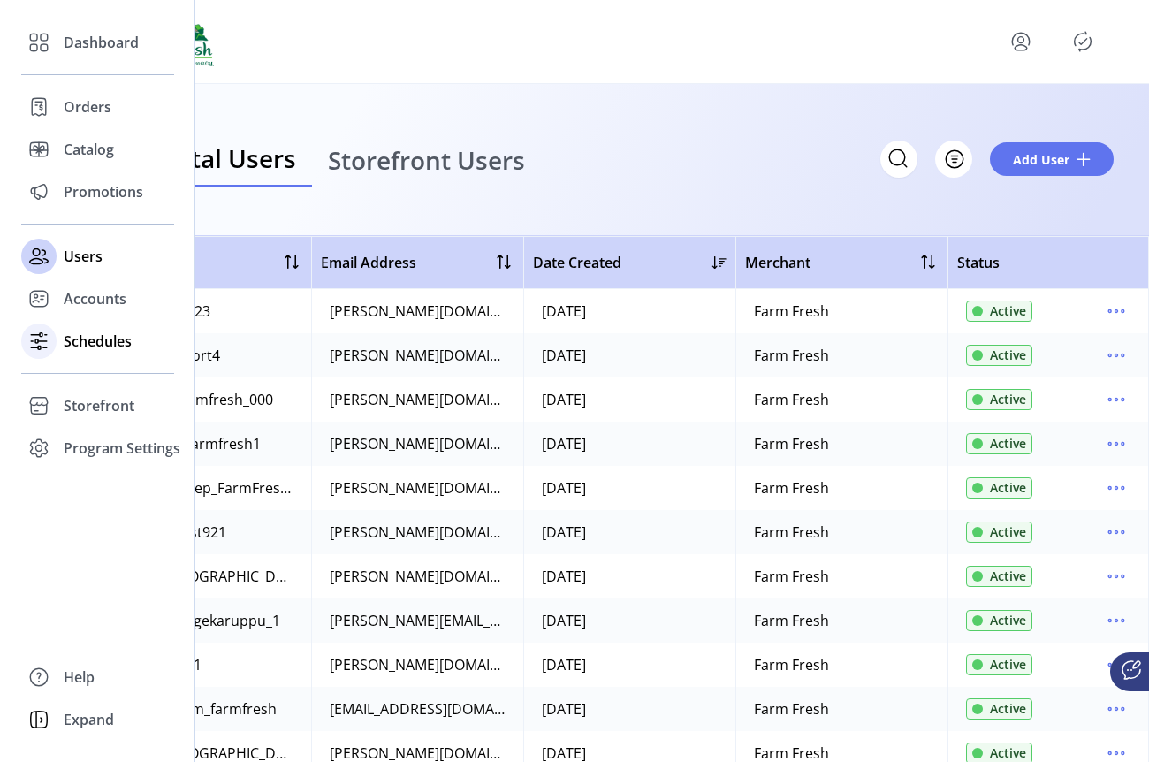
click at [62, 353] on div "Schedules" at bounding box center [97, 341] width 153 height 42
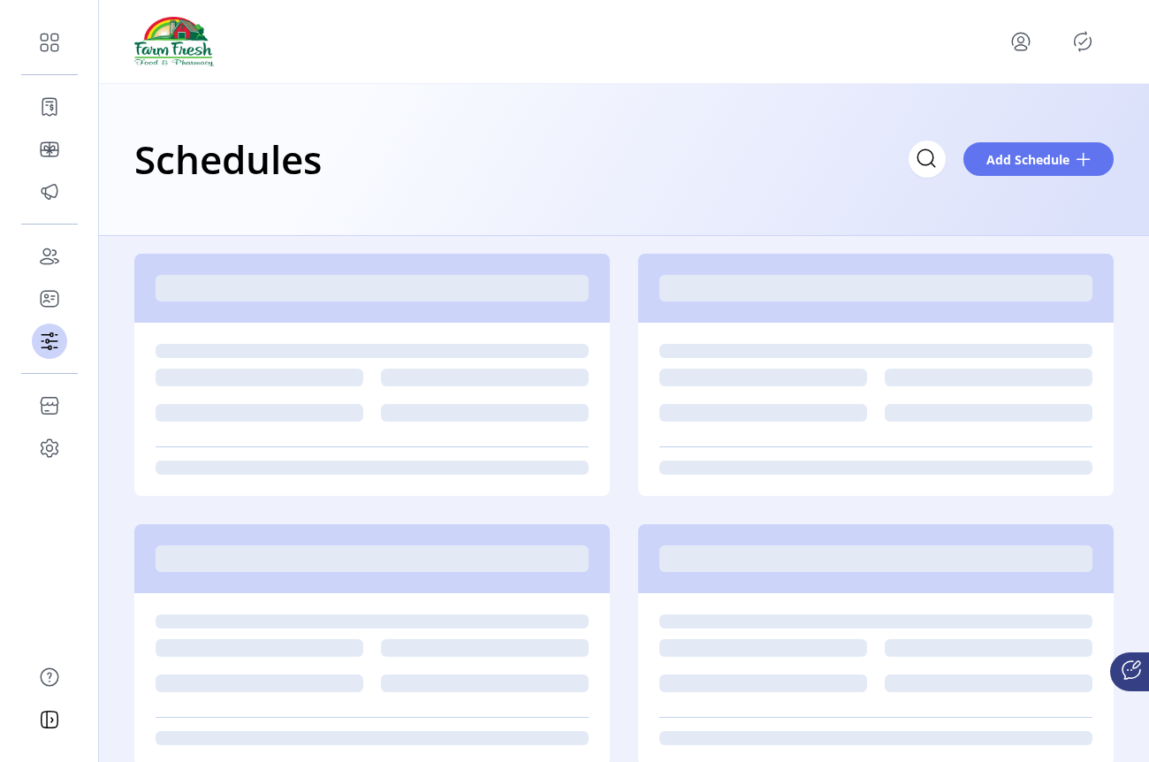
scroll to position [184, 0]
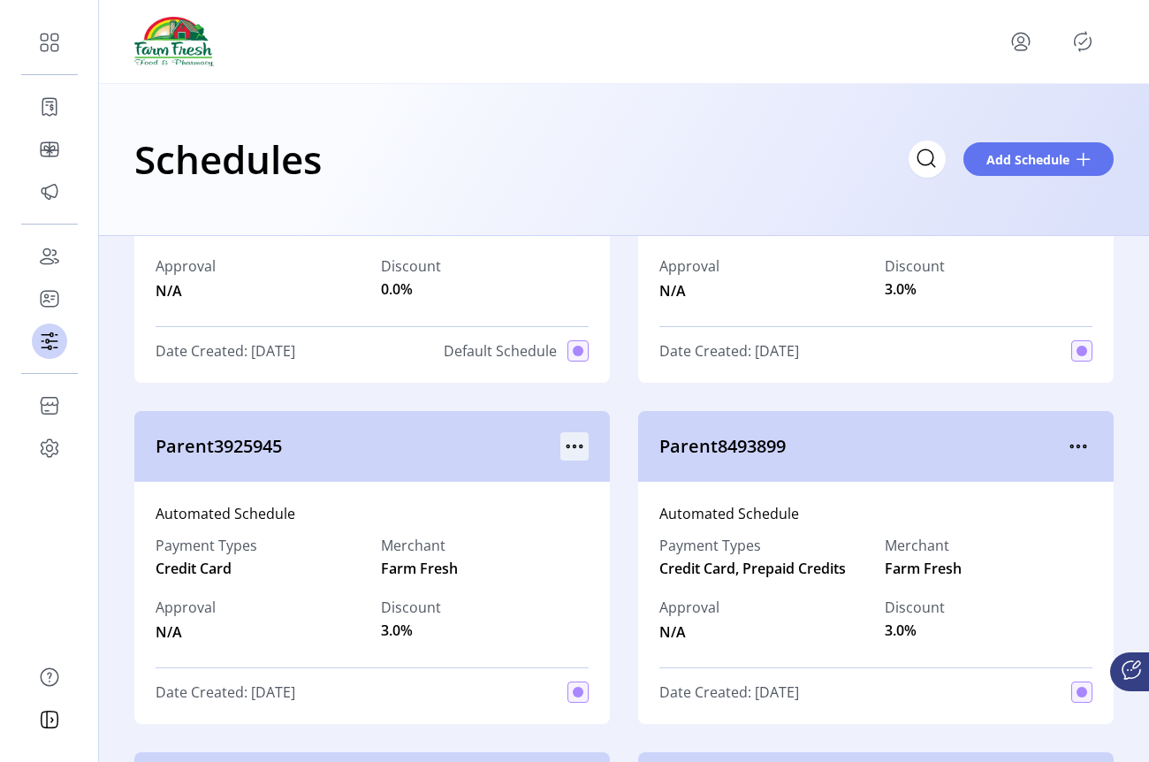
click at [574, 456] on icon "menu" at bounding box center [574, 446] width 28 height 28
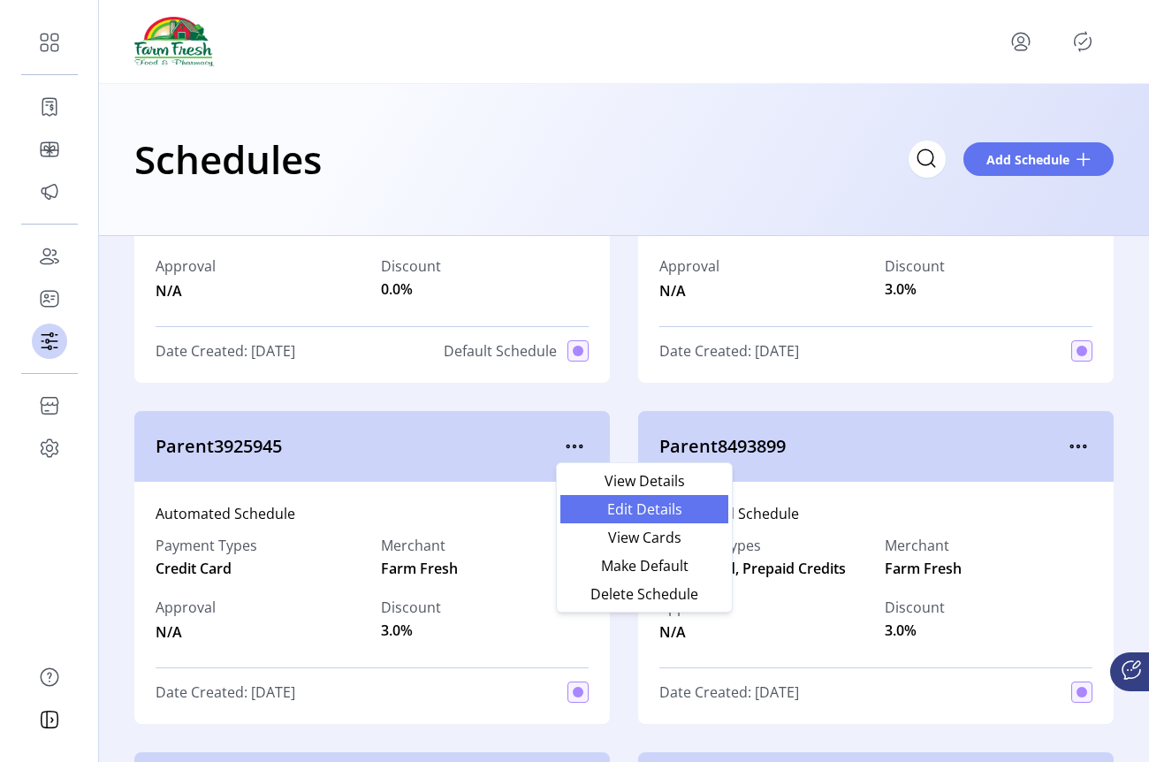
click at [592, 500] on link "Edit Details" at bounding box center [644, 509] width 168 height 28
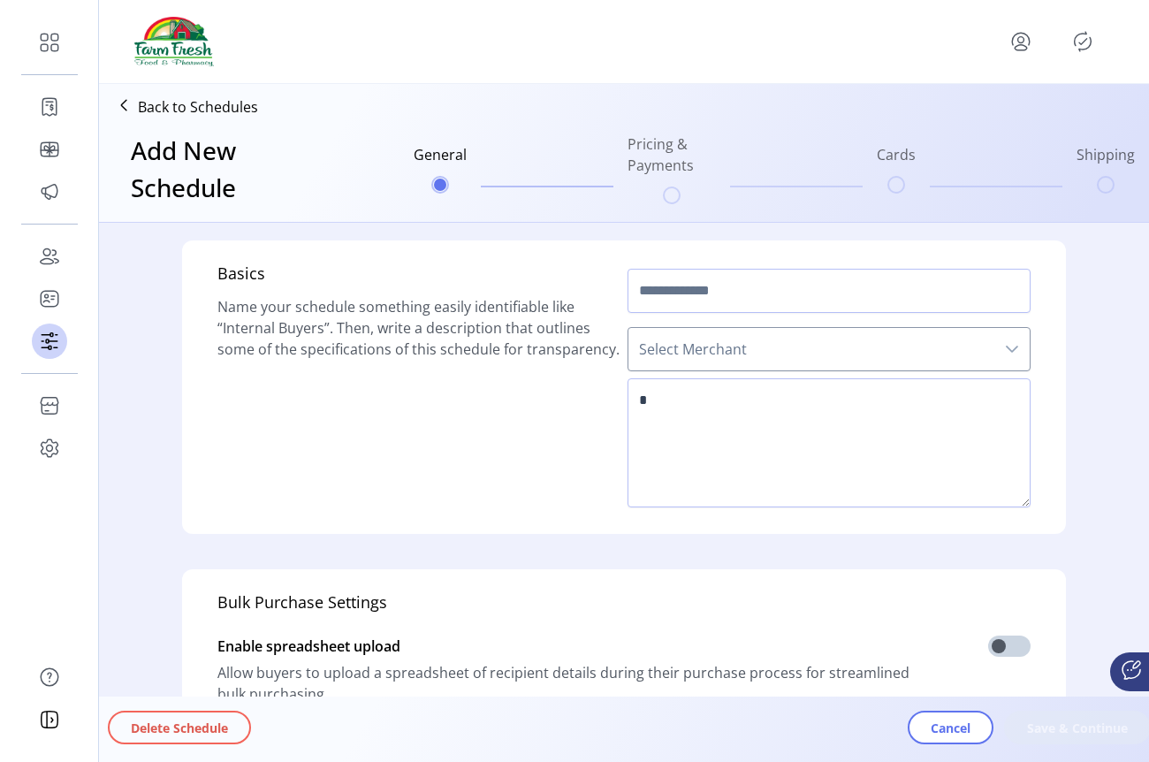
type input "**********"
type textarea "**********"
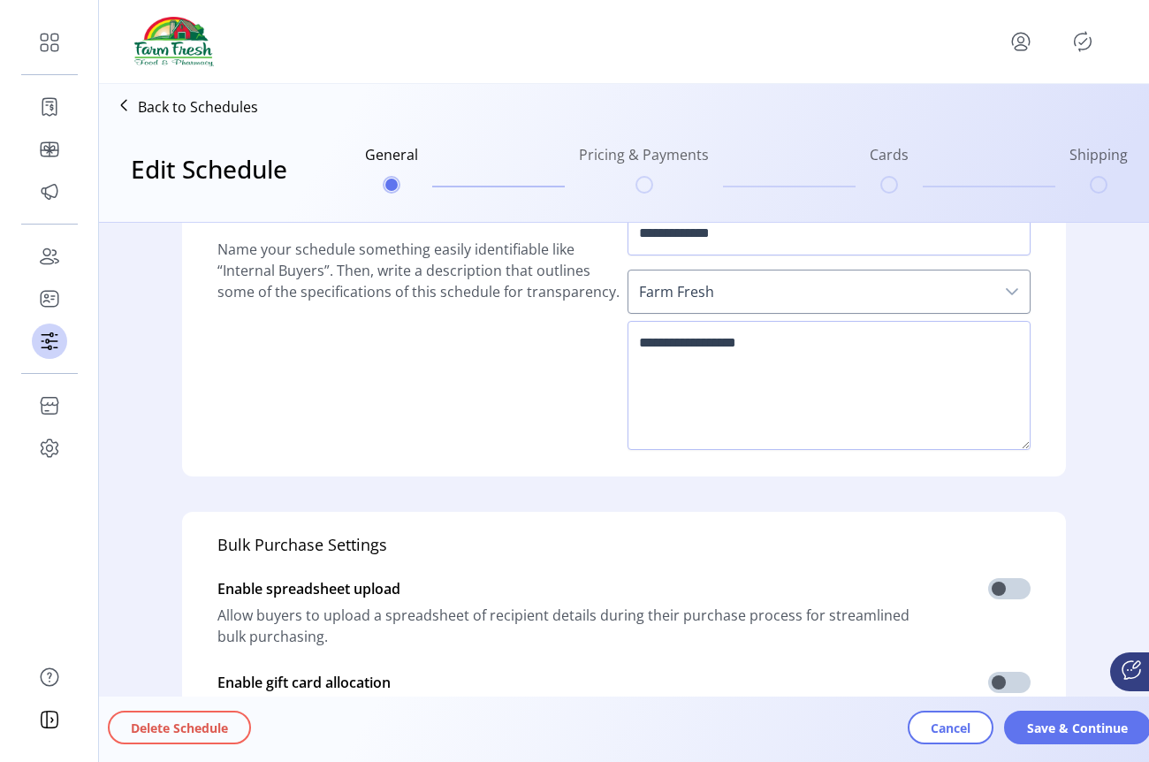
scroll to position [206, 0]
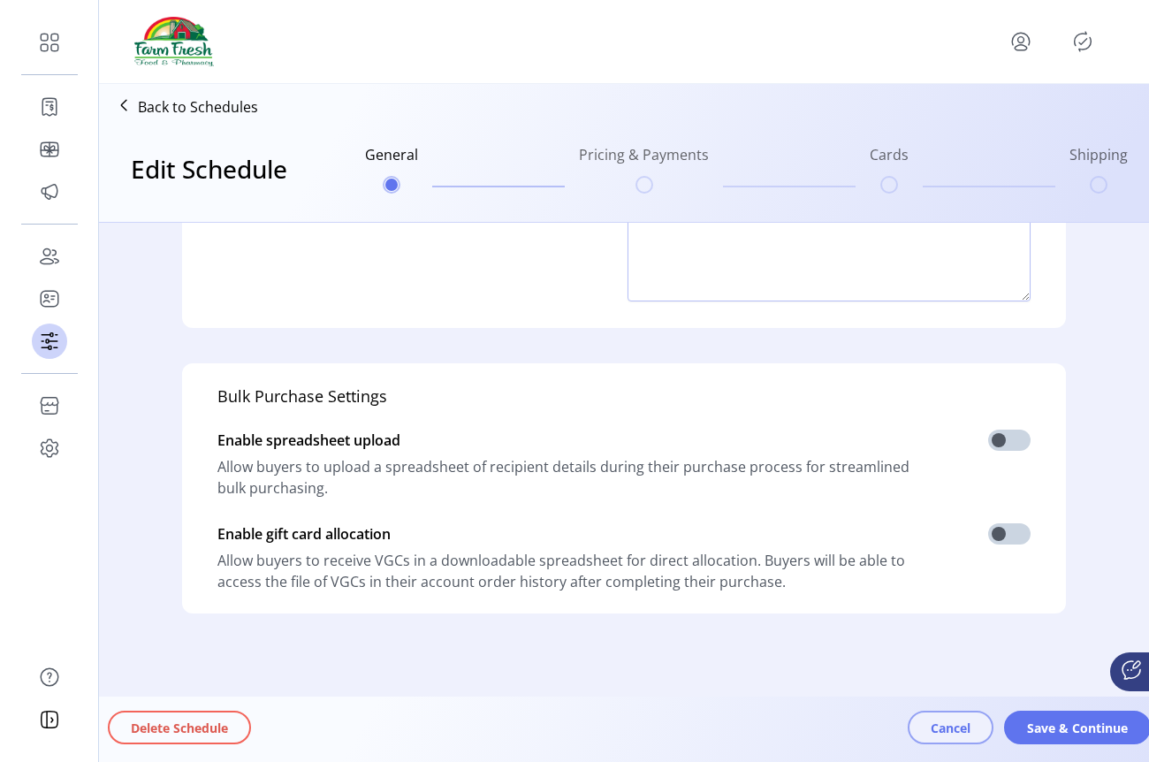
click at [924, 721] on button "Cancel" at bounding box center [951, 727] width 86 height 34
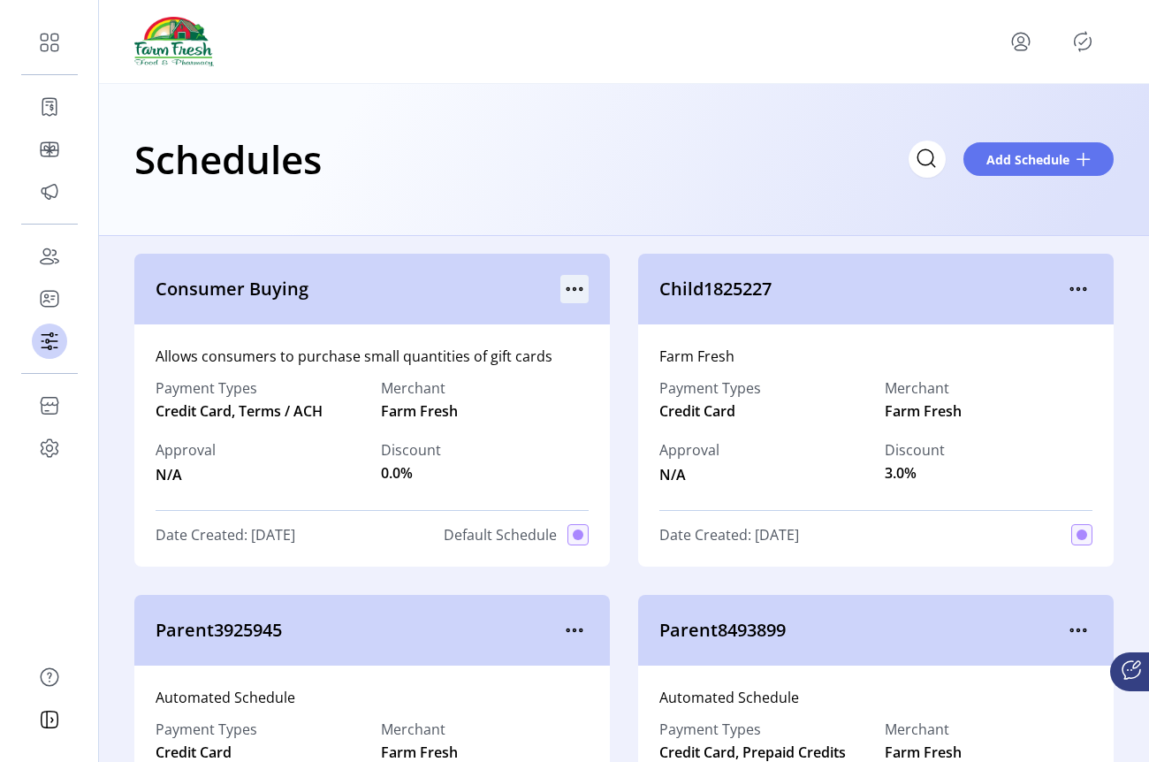
click at [561, 281] on icon "menu" at bounding box center [574, 289] width 28 height 28
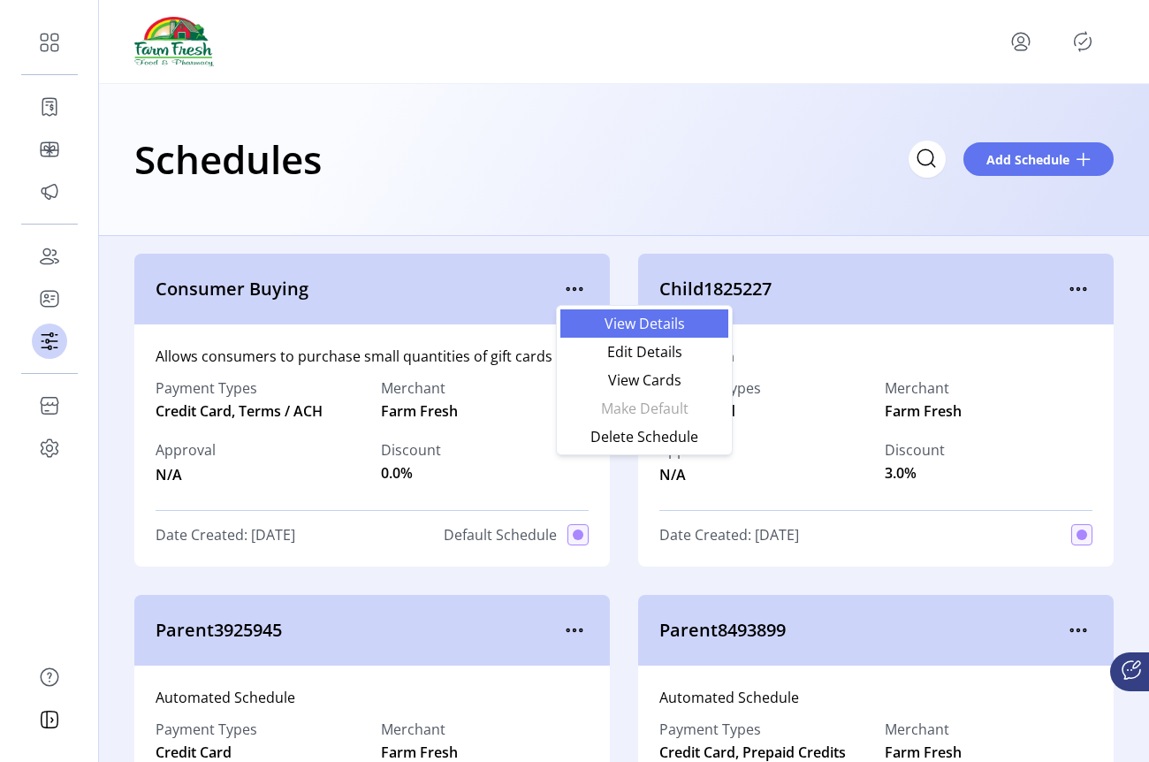
click at [606, 324] on span "View Details" at bounding box center [644, 323] width 147 height 14
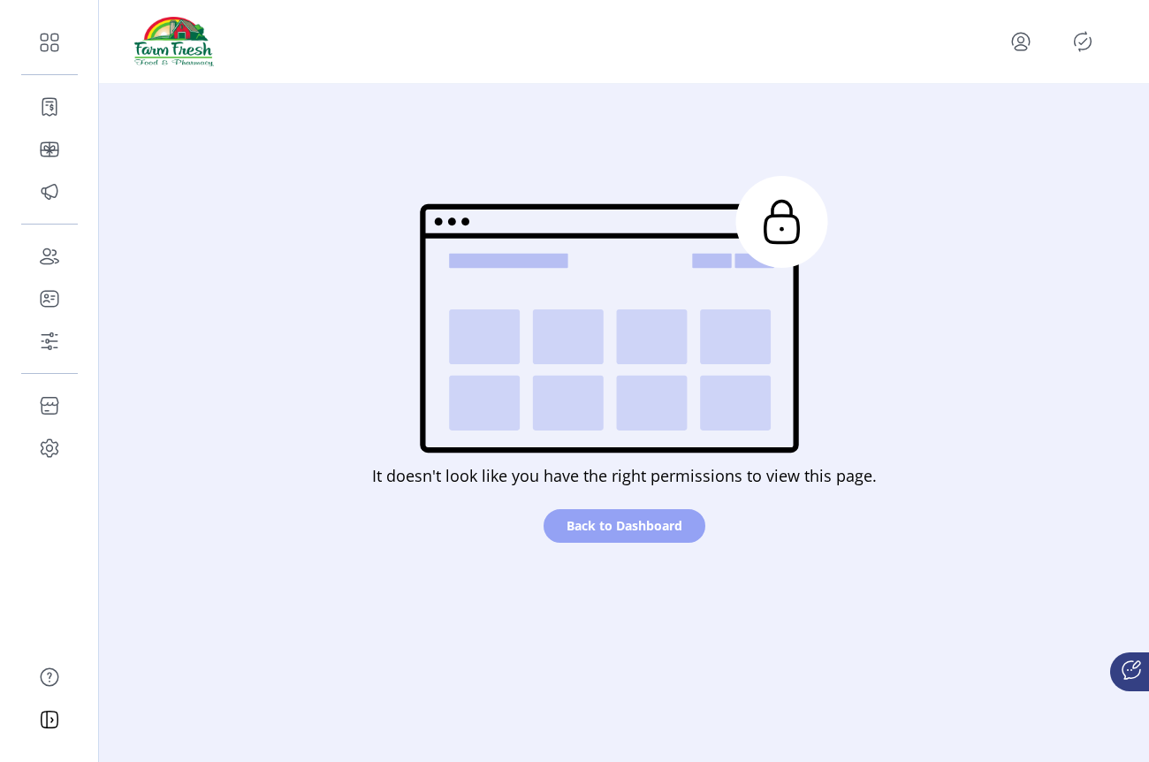
click at [597, 521] on span "Back to Dashboard" at bounding box center [624, 525] width 116 height 19
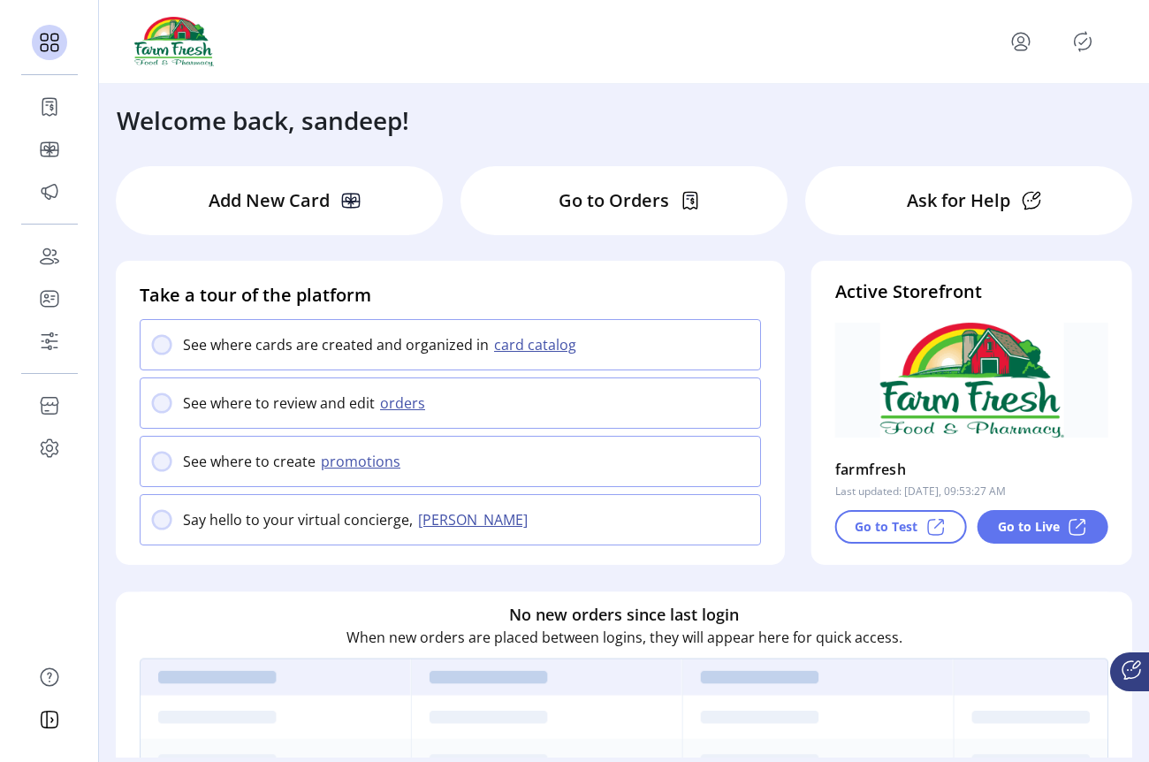
click at [1037, 55] on div at bounding box center [1059, 41] width 107 height 28
click at [1020, 53] on icon "menu" at bounding box center [1020, 41] width 28 height 28
click at [989, 117] on span "Sign Out" at bounding box center [957, 111] width 133 height 14
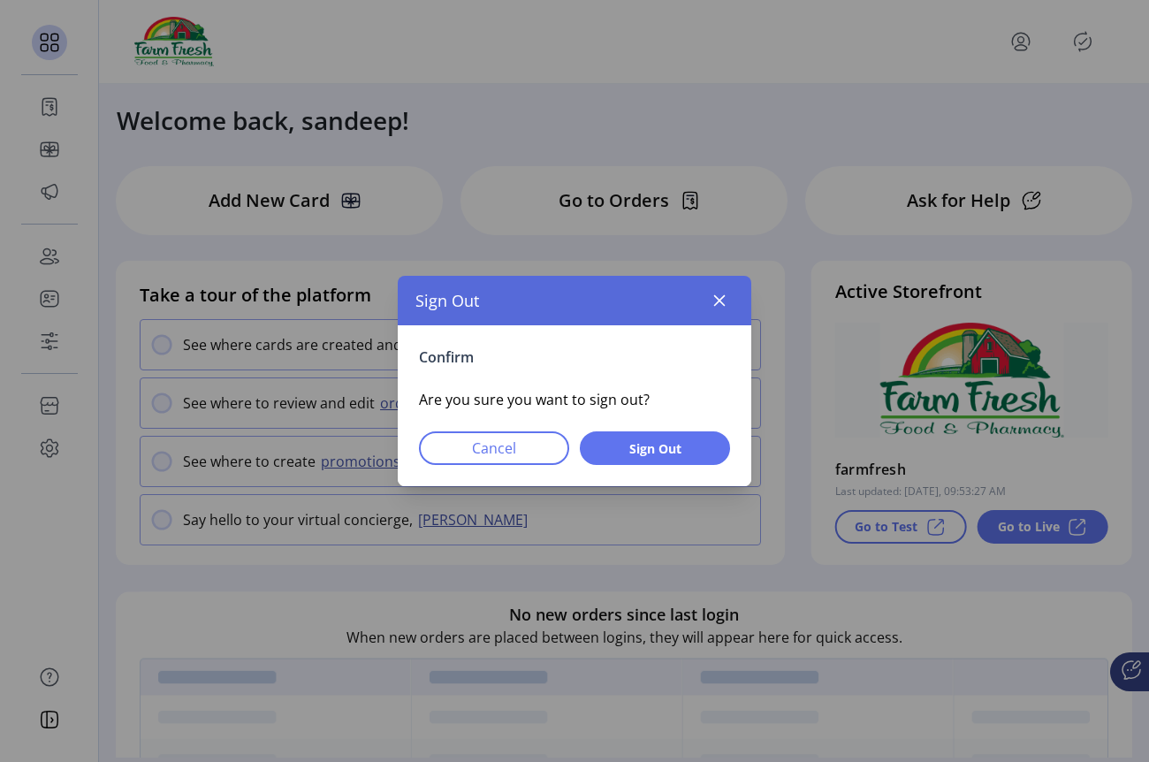
click at [653, 425] on div "Confirm Are you sure you want to sign out? Cancel Sign Out" at bounding box center [574, 405] width 353 height 161
click at [650, 441] on span "Sign Out" at bounding box center [655, 448] width 104 height 19
